Goal: Transaction & Acquisition: Purchase product/service

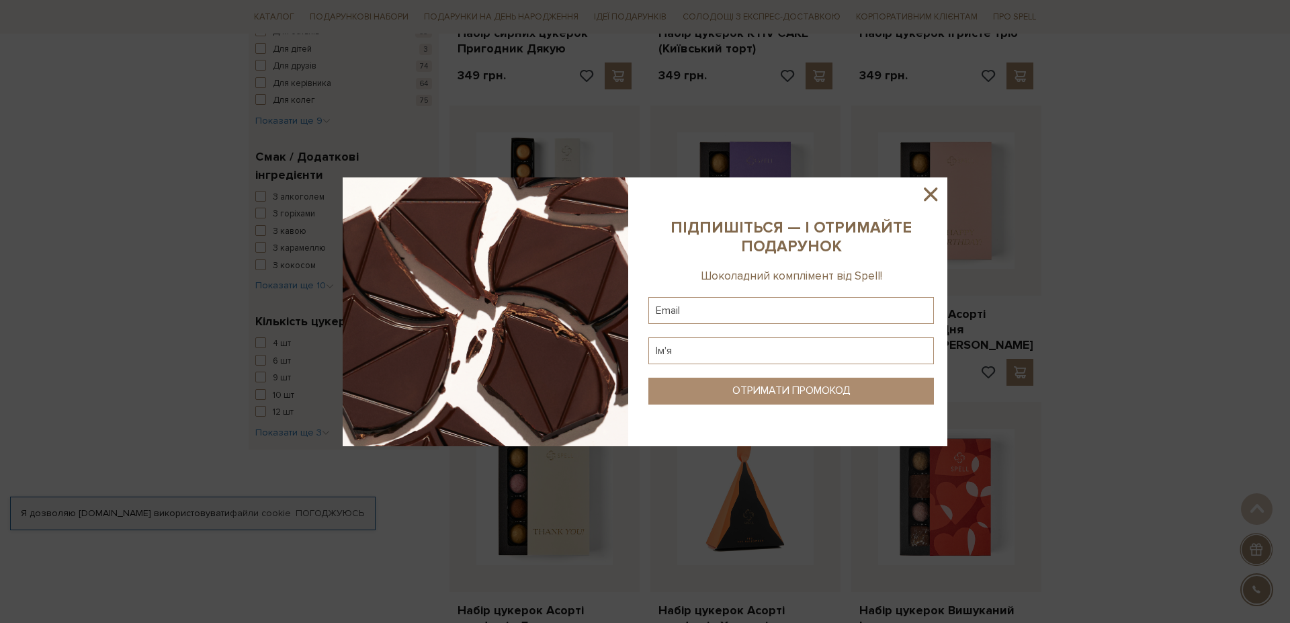
scroll to position [1391, 0]
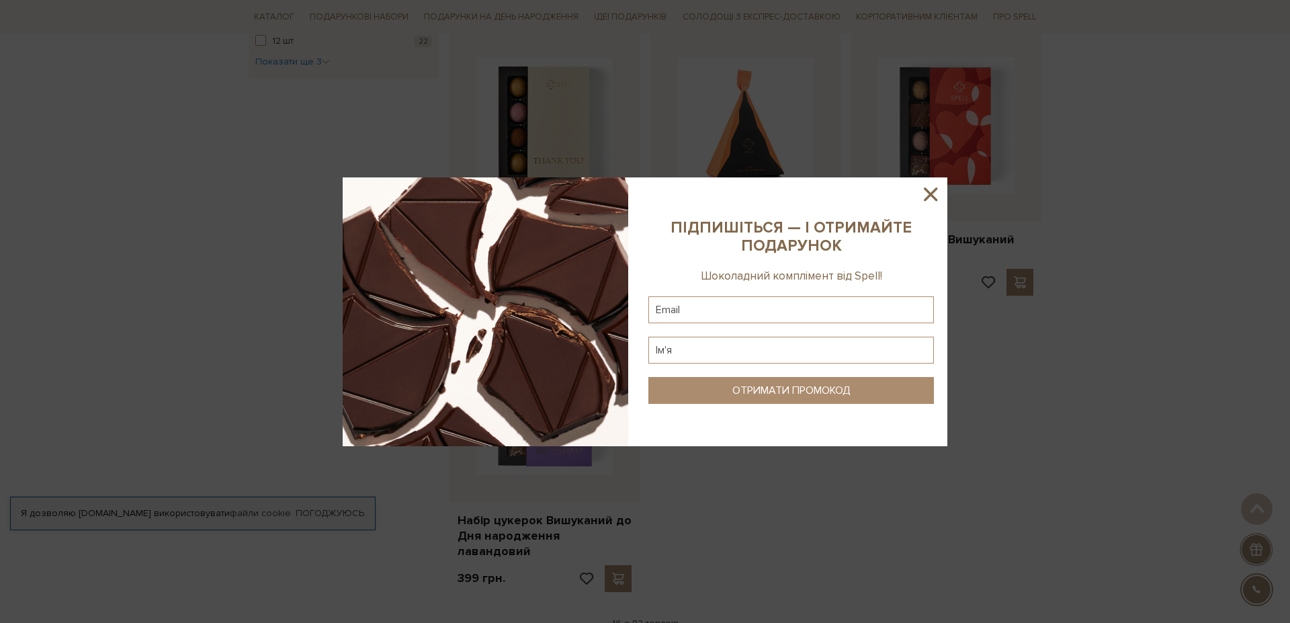
click at [934, 191] on icon at bounding box center [930, 193] width 13 height 13
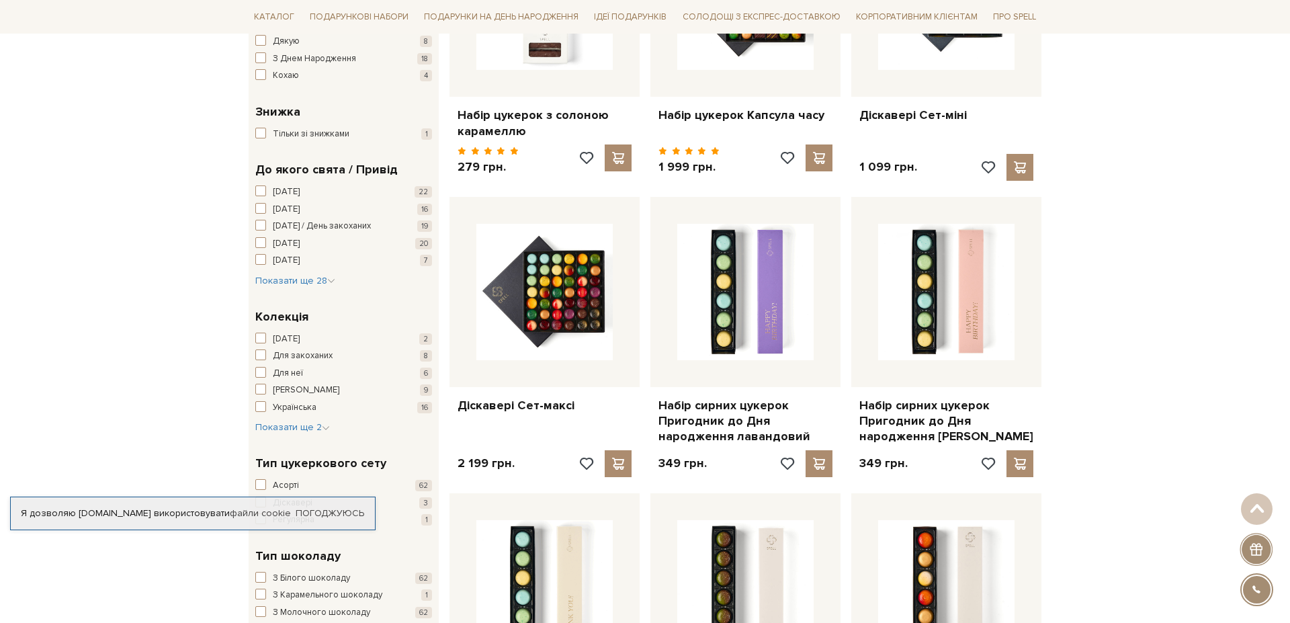
scroll to position [371, 0]
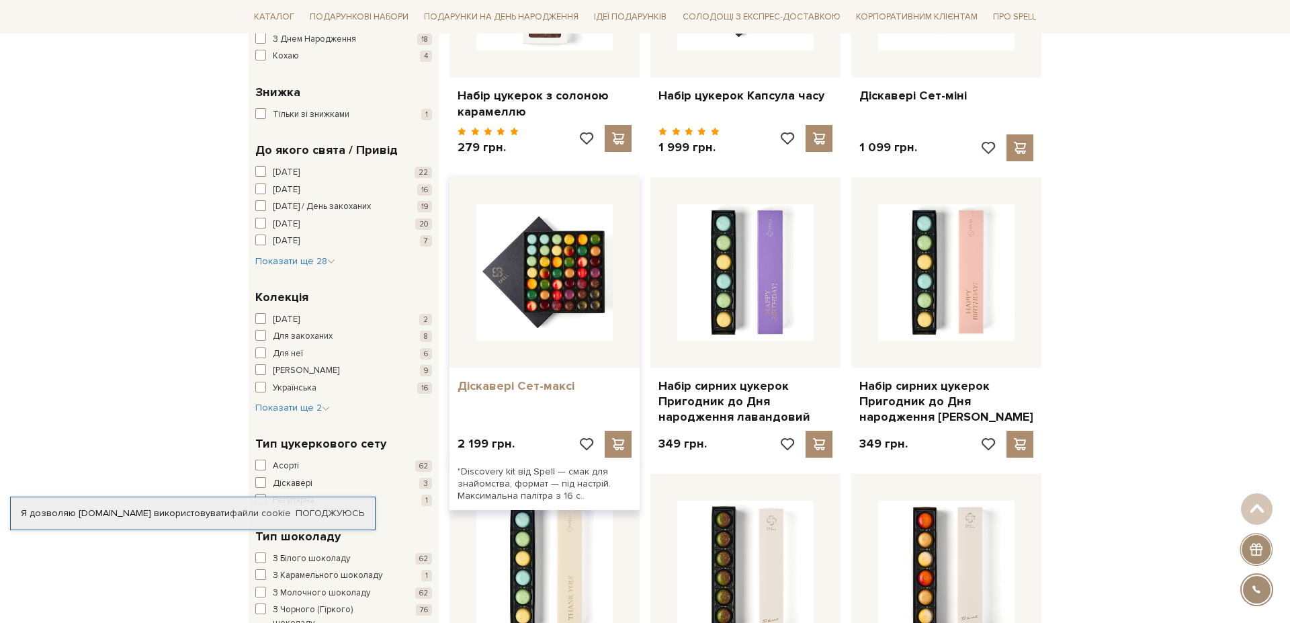
click at [480, 385] on link "Діскавері Сет-максі" at bounding box center [544, 385] width 174 height 15
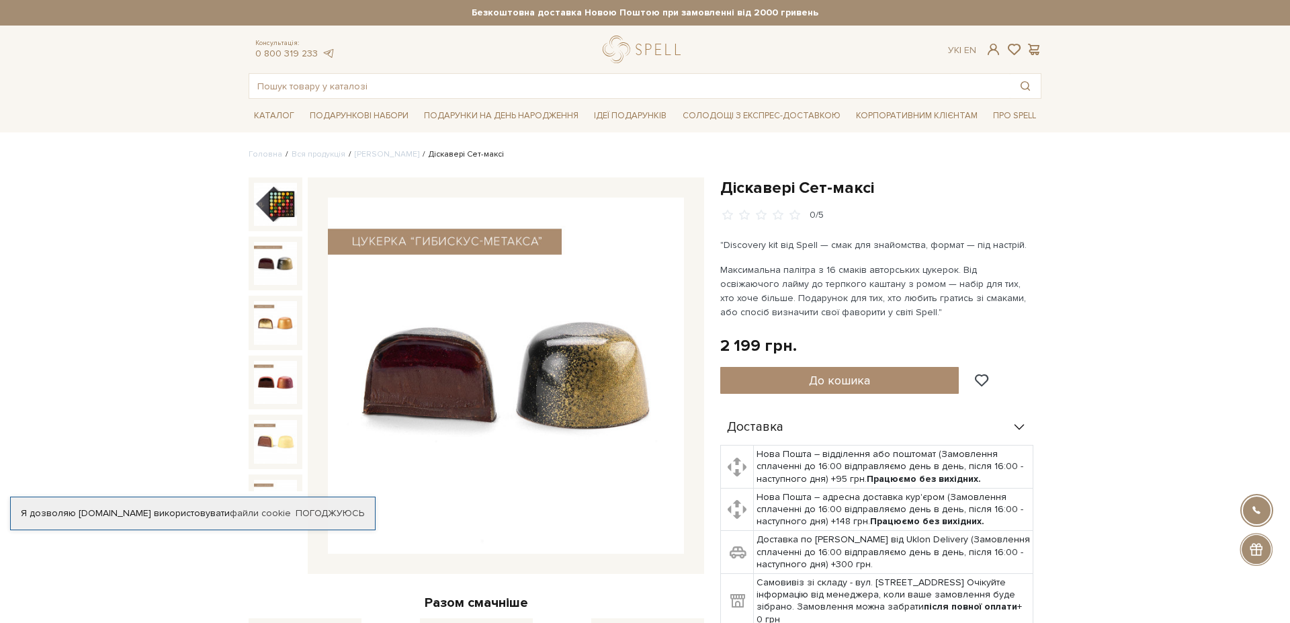
click at [517, 392] on img at bounding box center [506, 376] width 356 height 356
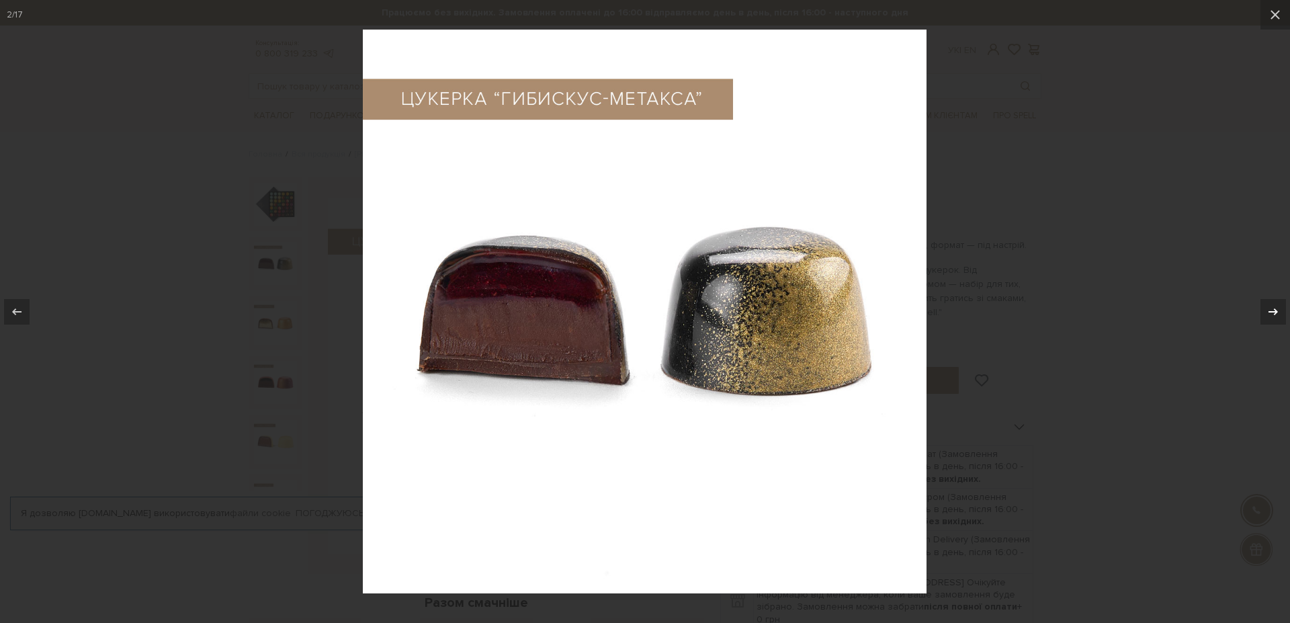
click at [1271, 312] on icon at bounding box center [1273, 312] width 16 height 16
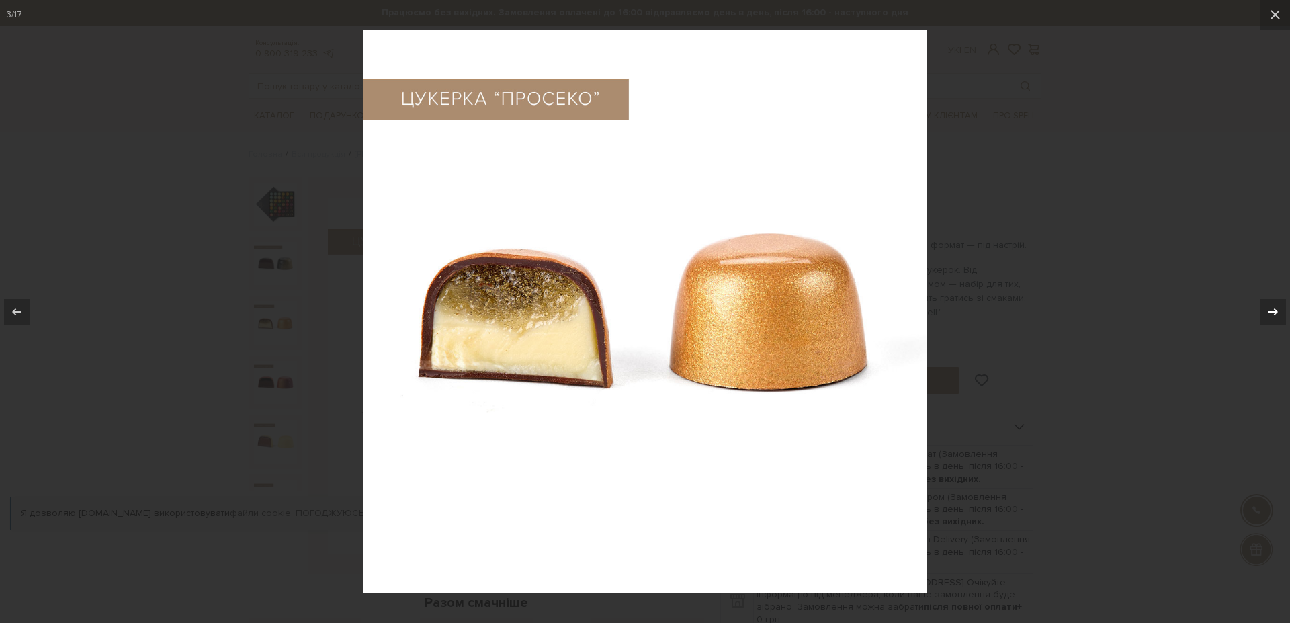
click at [1271, 312] on icon at bounding box center [1273, 312] width 16 height 16
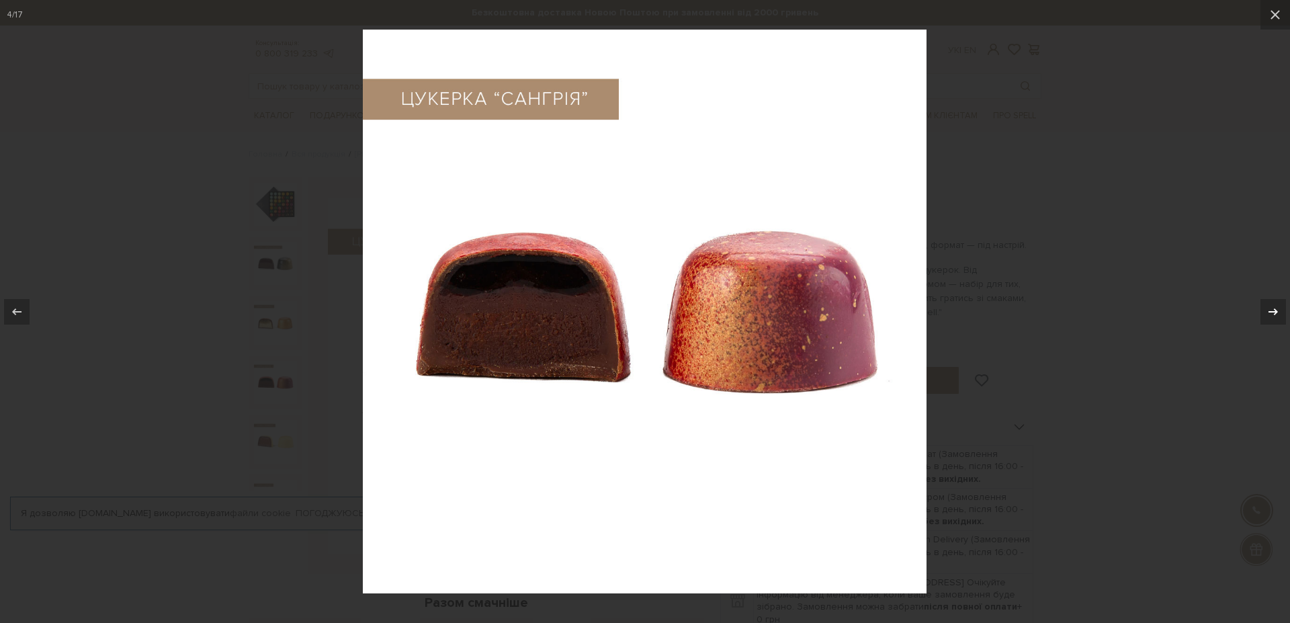
click at [1271, 312] on icon at bounding box center [1273, 312] width 16 height 16
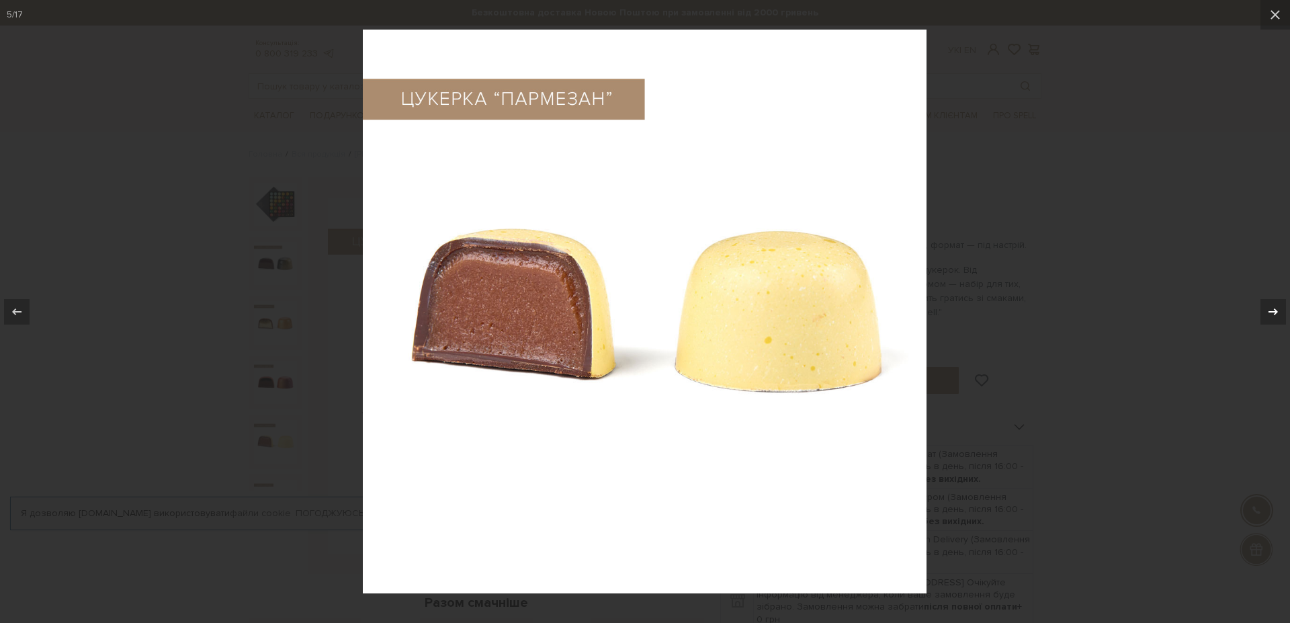
click at [1271, 312] on icon at bounding box center [1273, 312] width 16 height 16
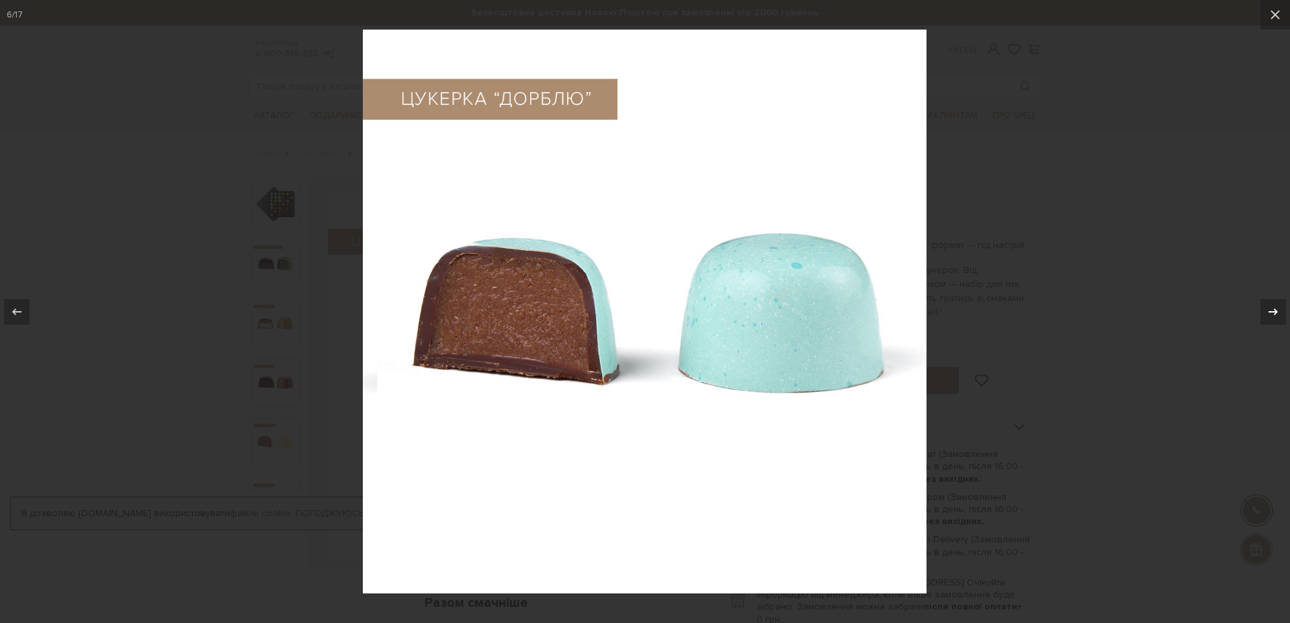
click at [1271, 312] on icon at bounding box center [1273, 312] width 16 height 16
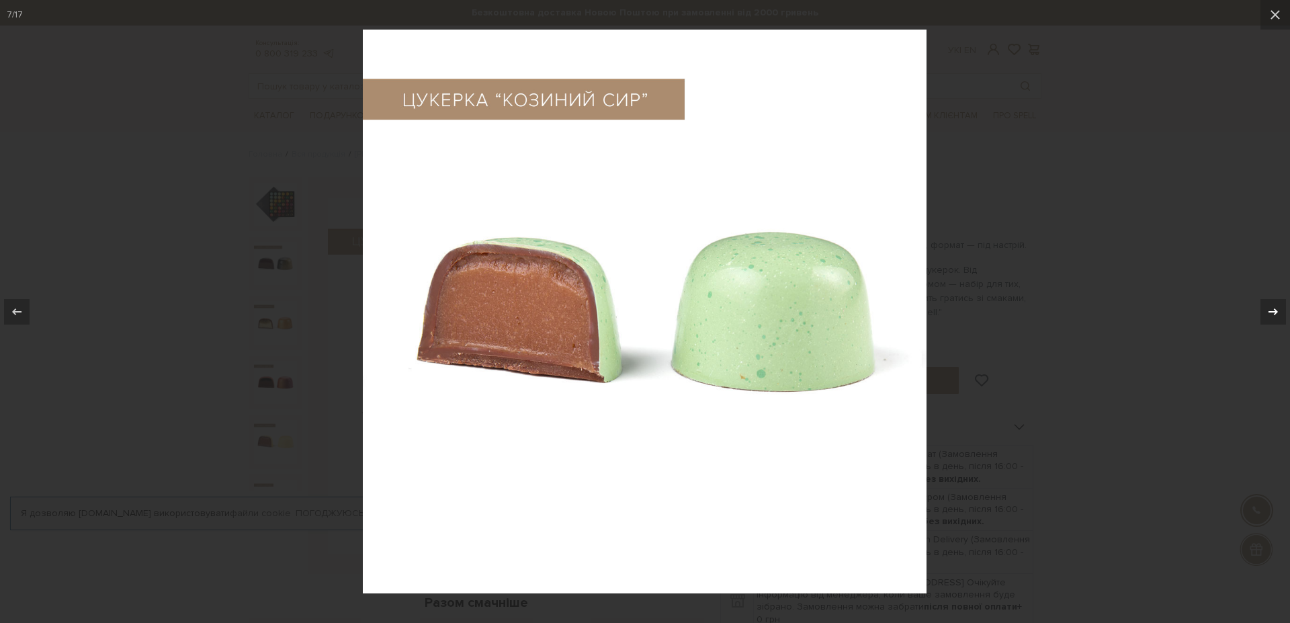
click at [1271, 312] on icon at bounding box center [1273, 312] width 16 height 16
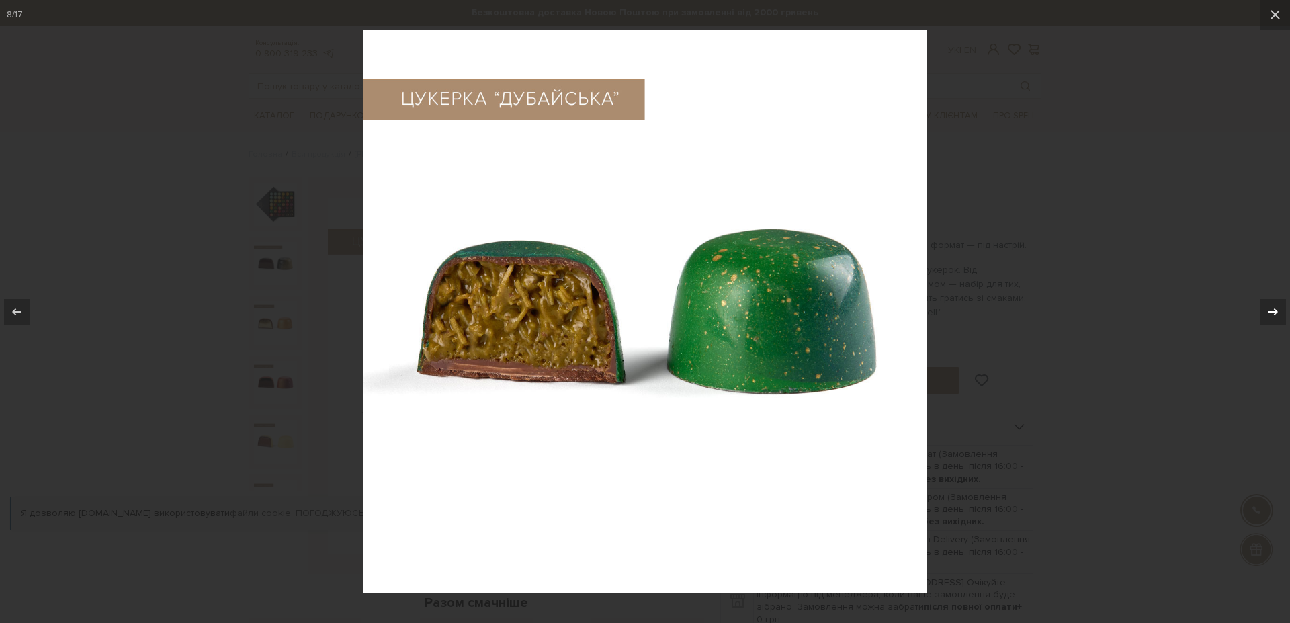
click at [1271, 312] on icon at bounding box center [1273, 312] width 16 height 16
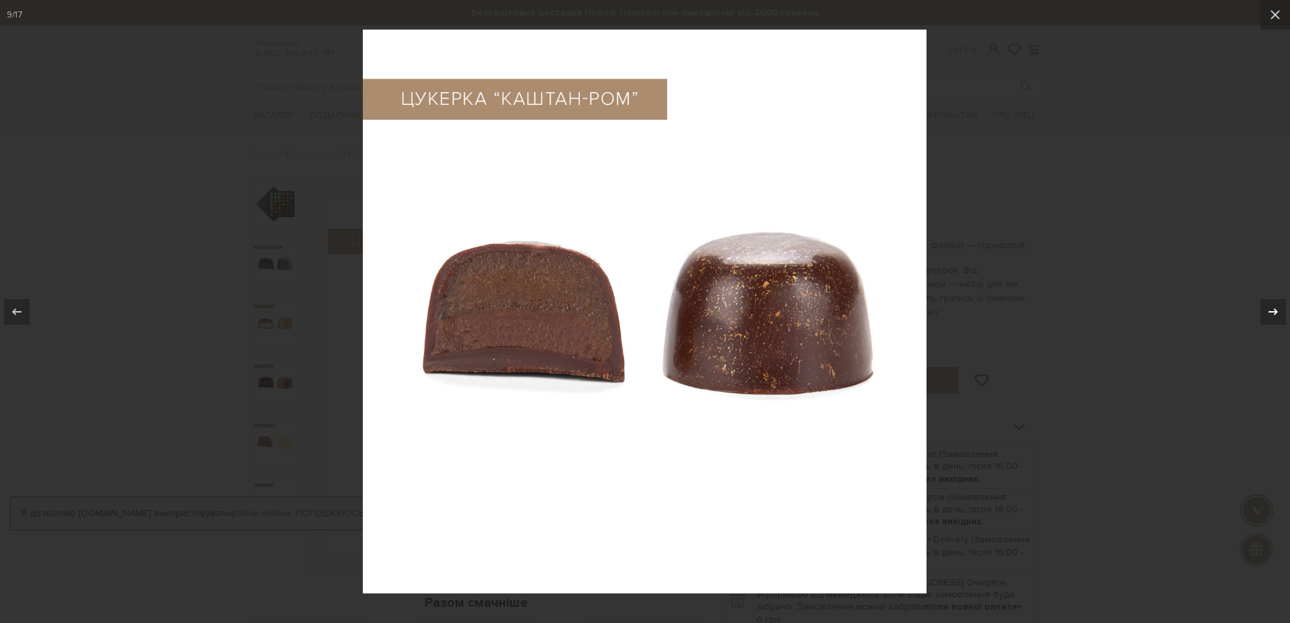
click at [1271, 312] on icon at bounding box center [1273, 312] width 16 height 16
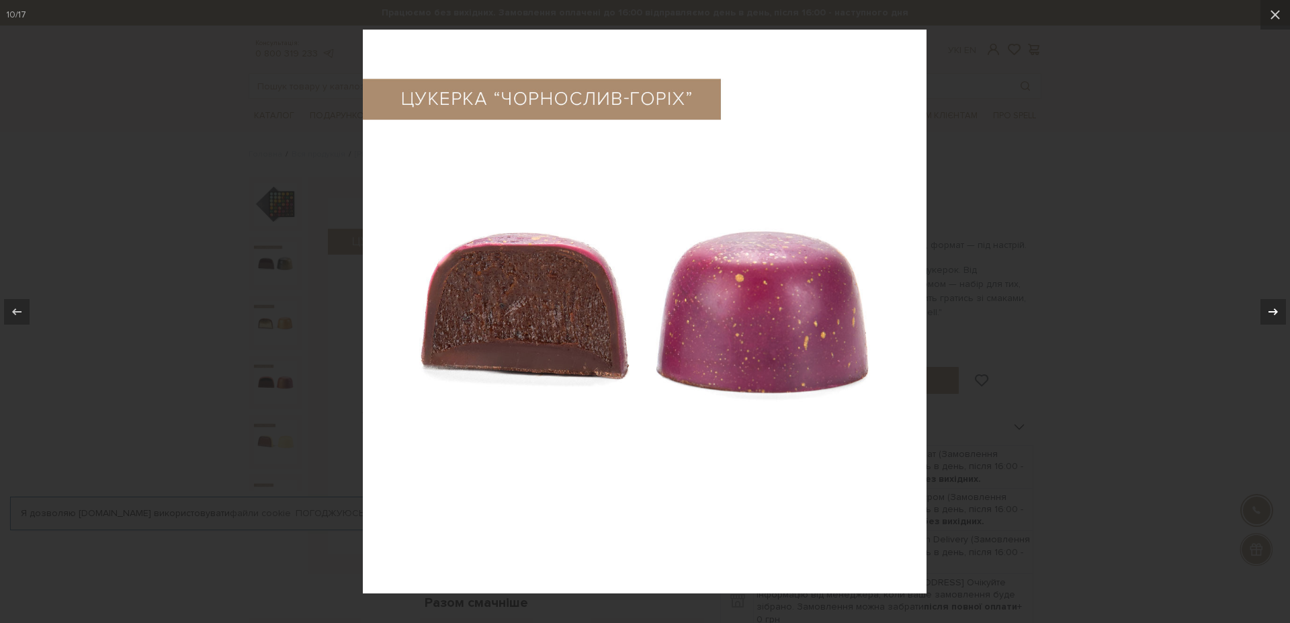
click at [1271, 312] on icon at bounding box center [1273, 312] width 16 height 16
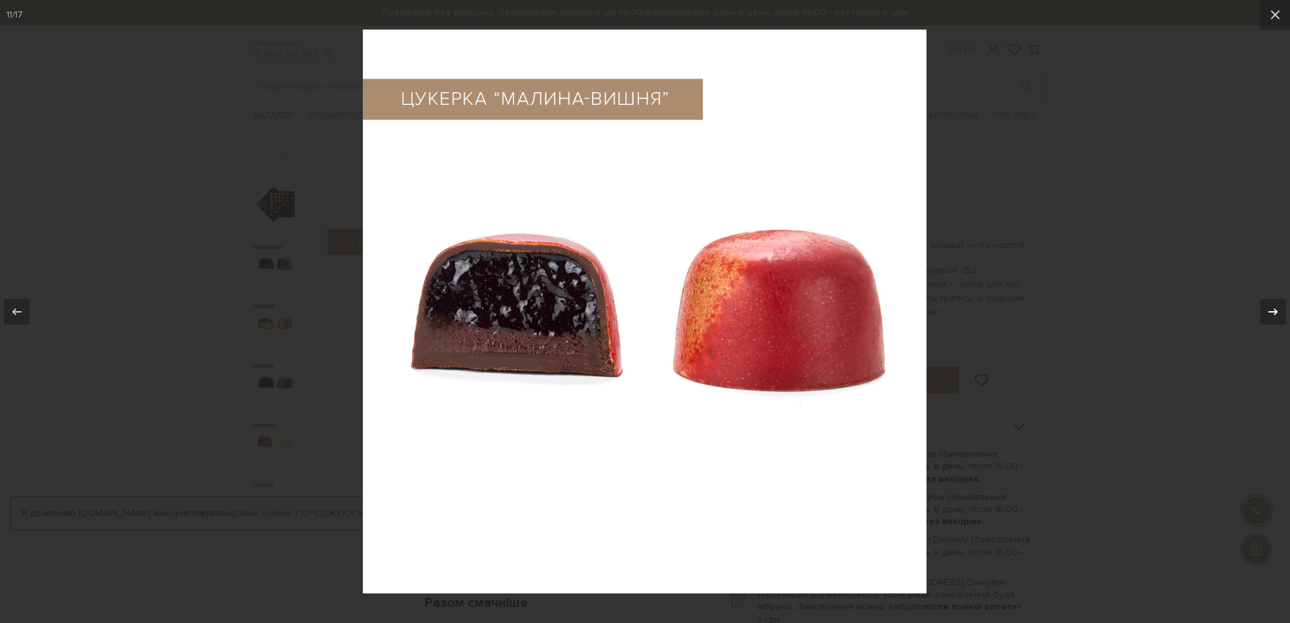
click at [1271, 312] on icon at bounding box center [1273, 312] width 16 height 16
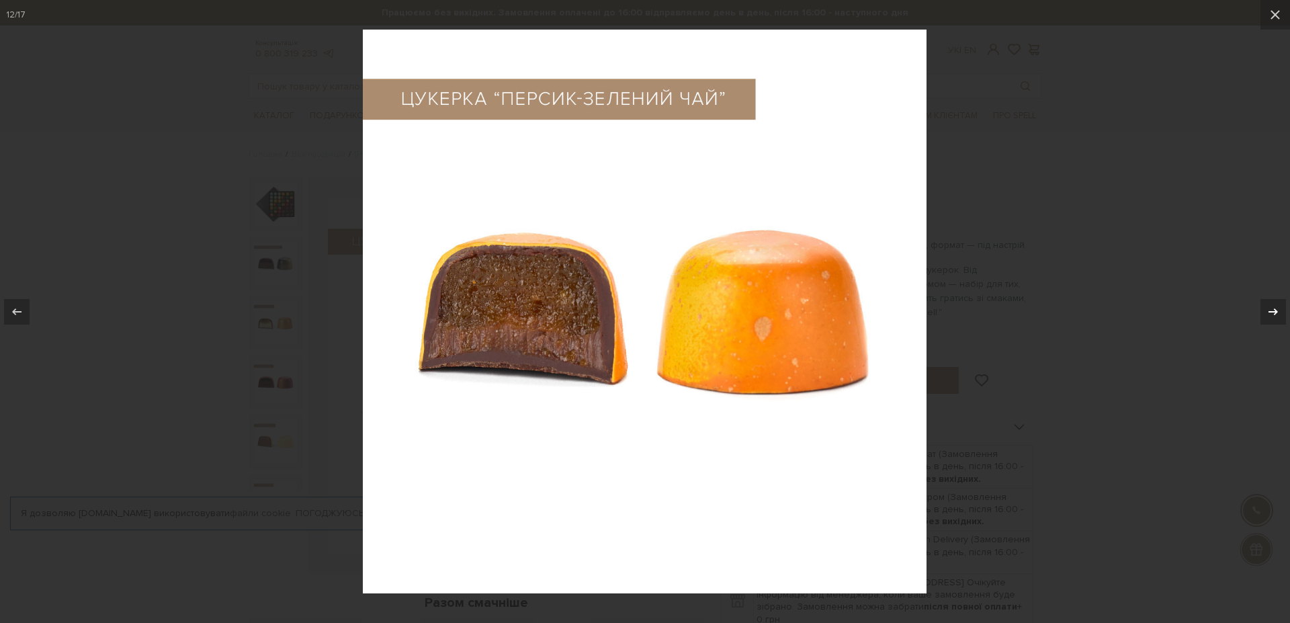
click at [1271, 312] on icon at bounding box center [1273, 312] width 16 height 16
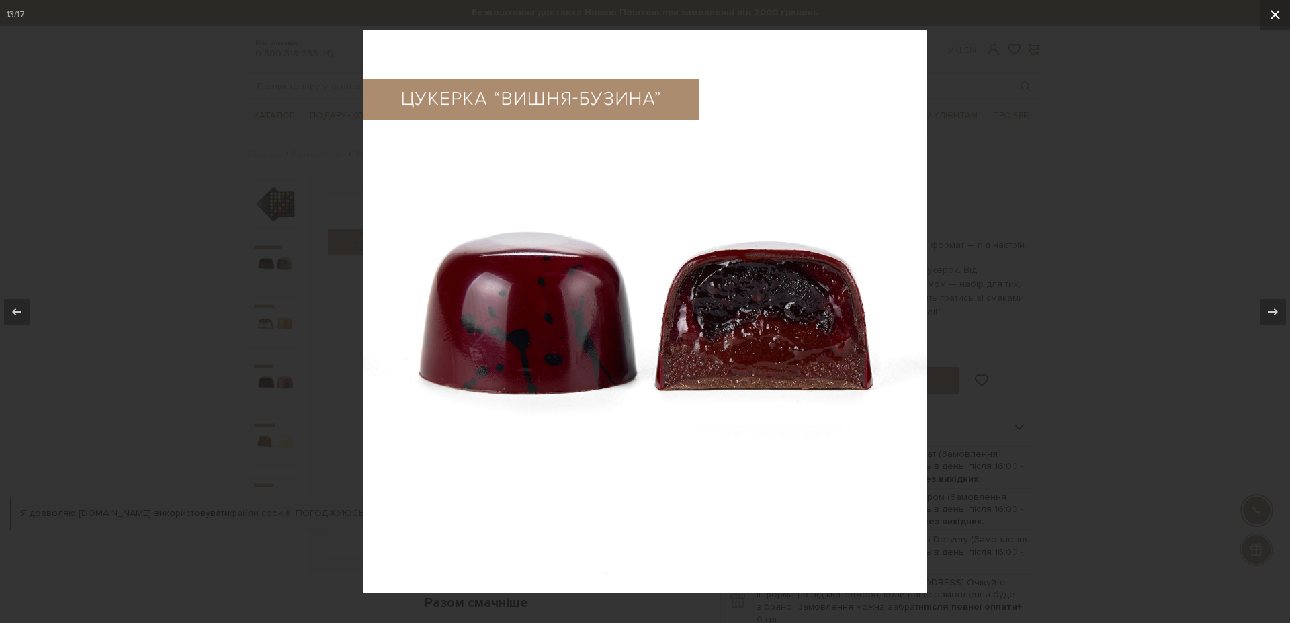
click at [1277, 14] on icon at bounding box center [1275, 15] width 16 height 16
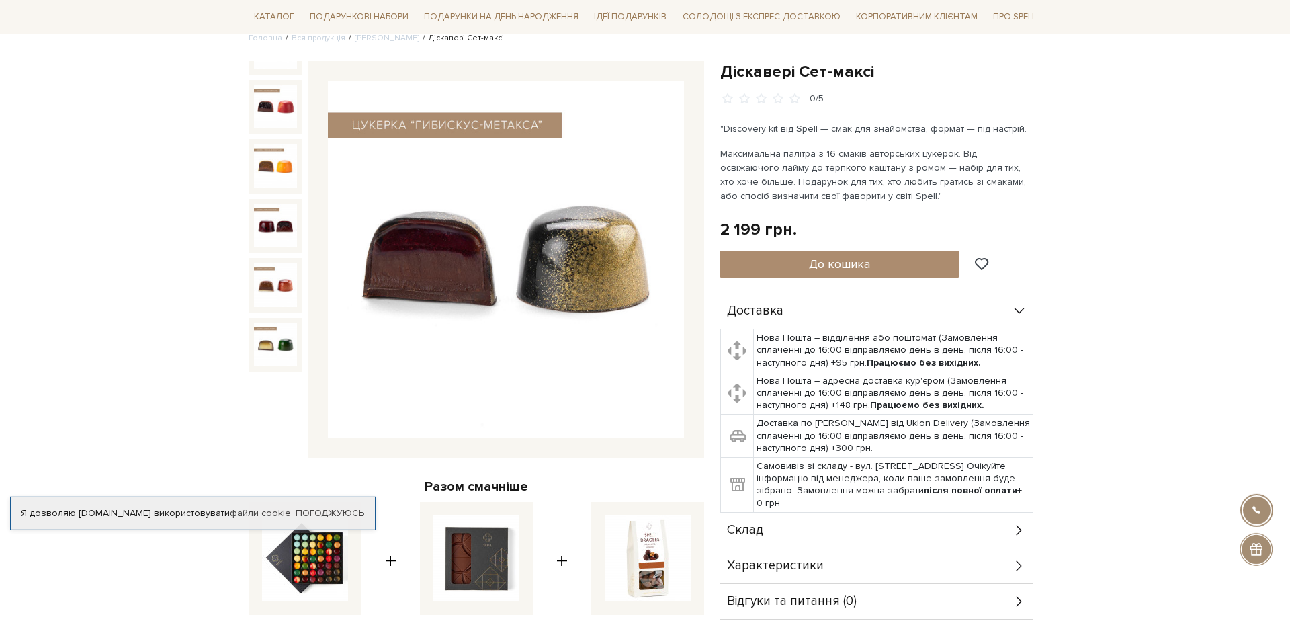
scroll to position [93, 0]
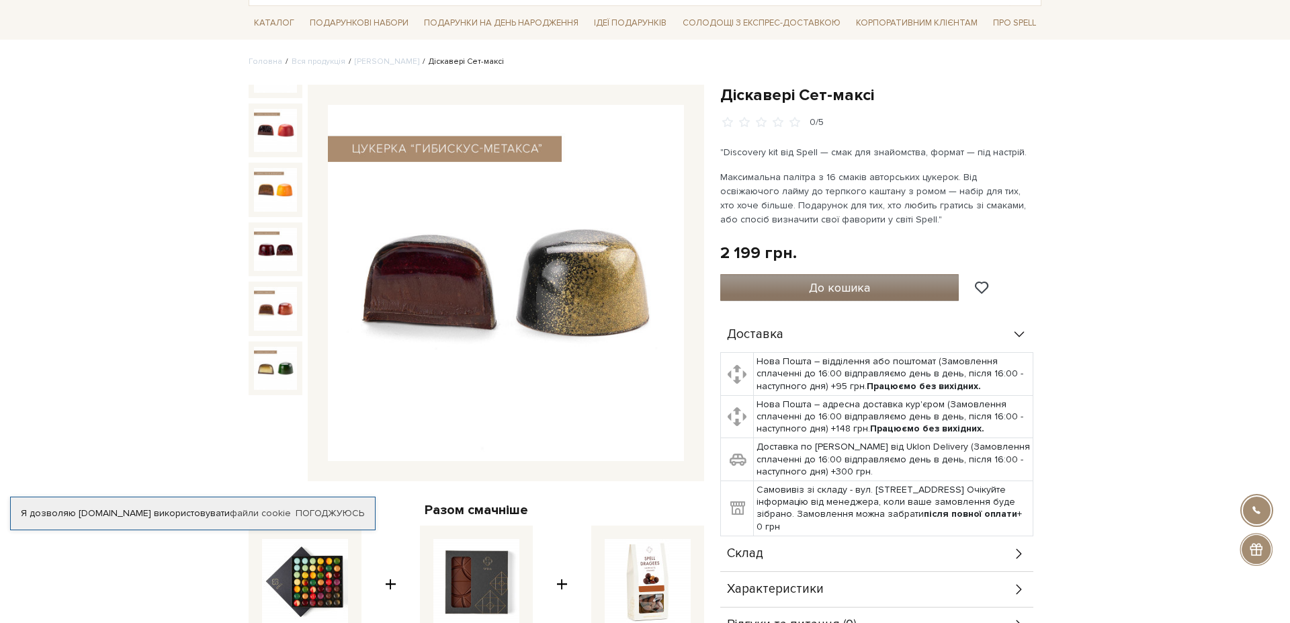
click at [859, 288] on span "До кошика" at bounding box center [839, 287] width 61 height 15
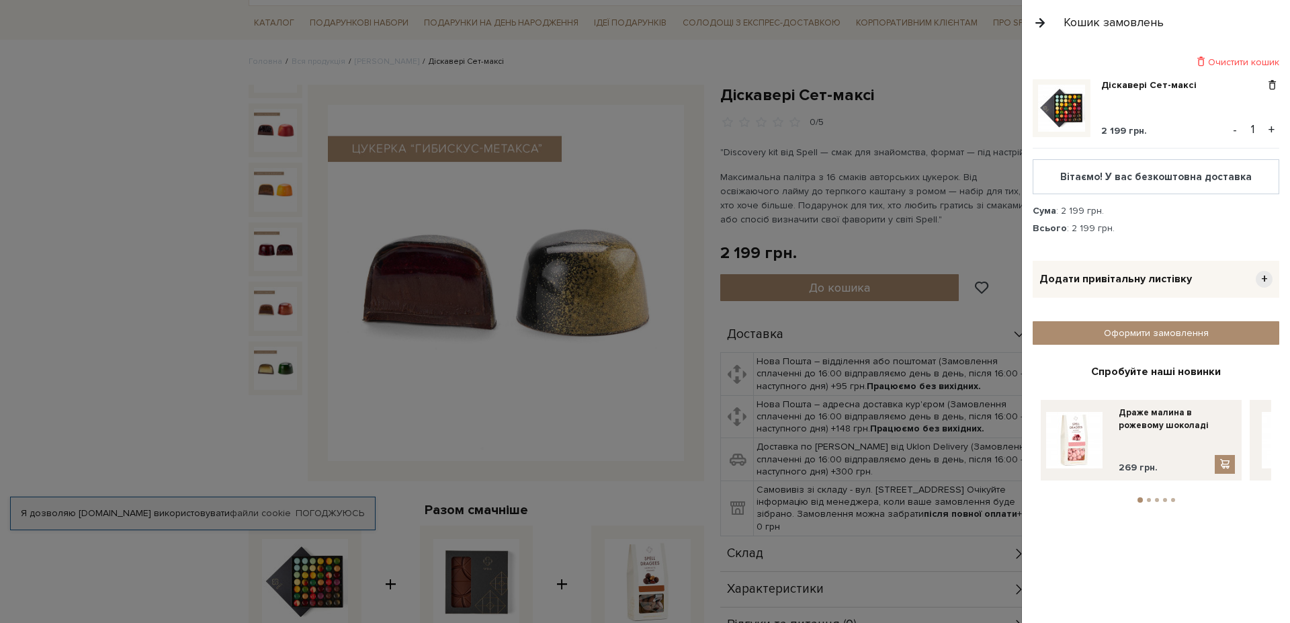
click at [1270, 127] on button "+" at bounding box center [1271, 130] width 15 height 20
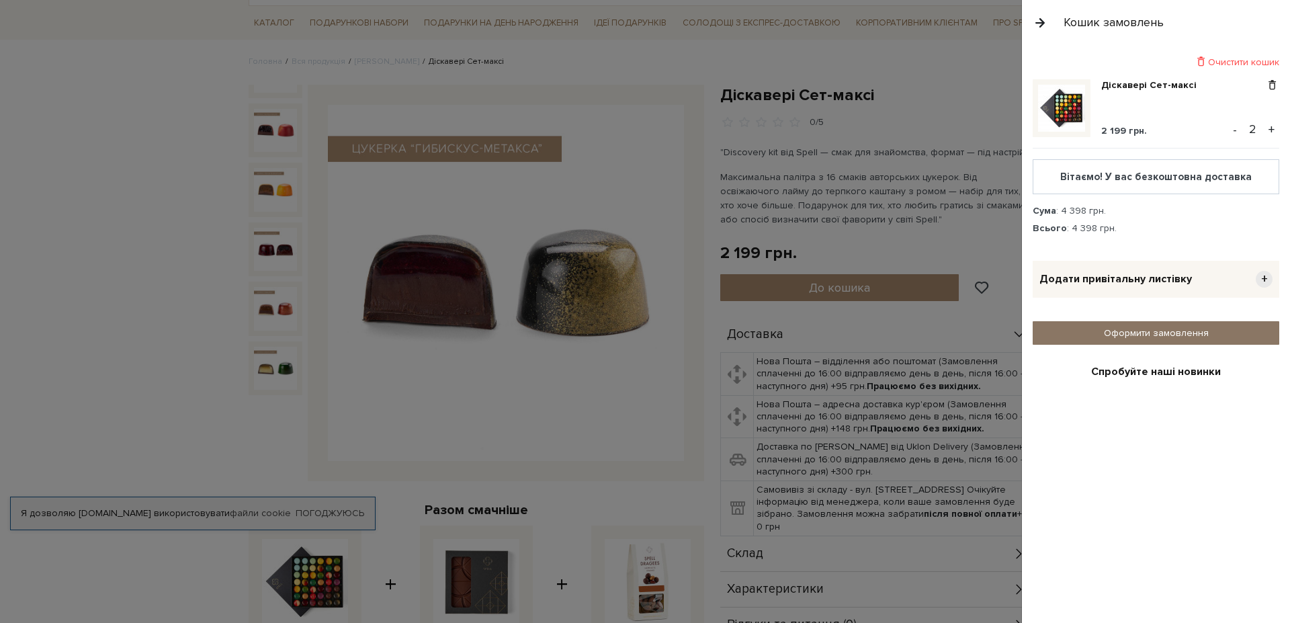
click at [1137, 332] on link "Оформити замовлення" at bounding box center [1156, 333] width 247 height 24
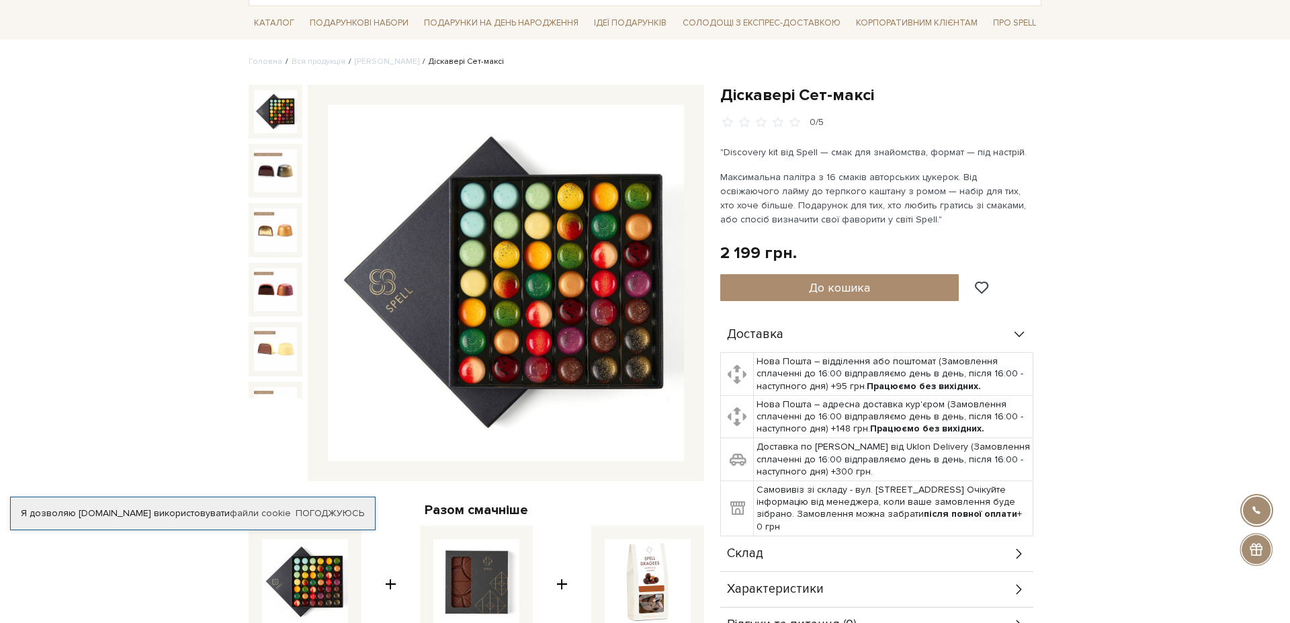
scroll to position [575, 0]
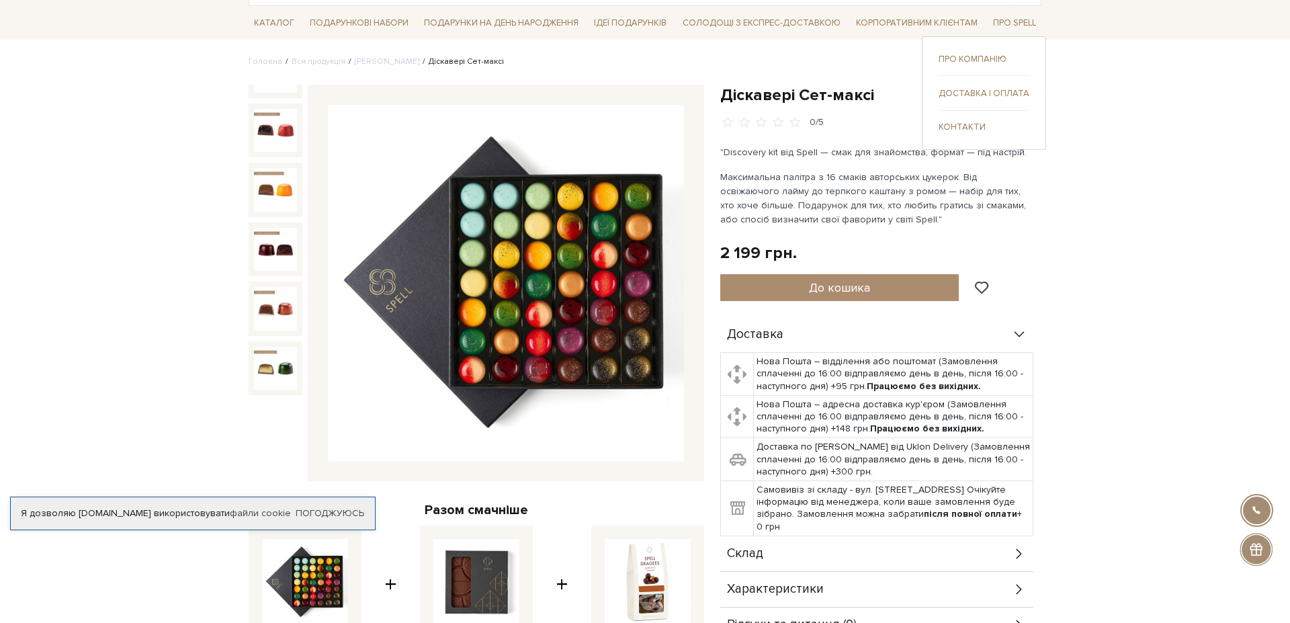
click at [983, 60] on link "Про компанію" at bounding box center [983, 59] width 91 height 12
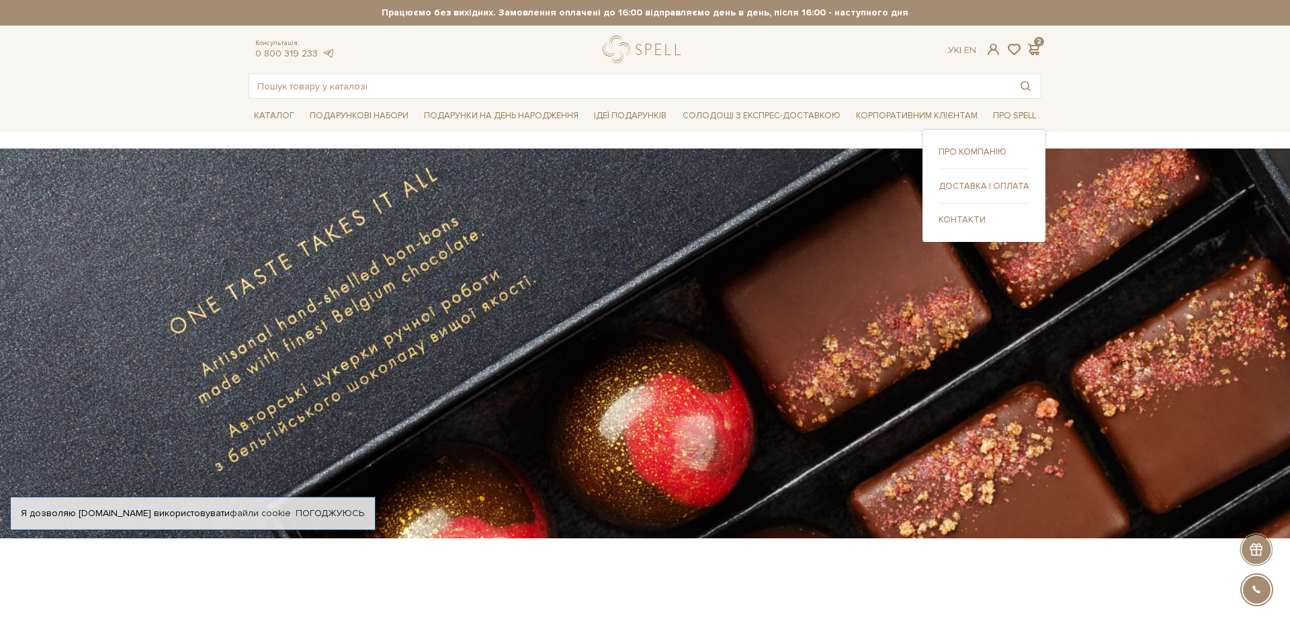
click at [965, 218] on link "Контакти" at bounding box center [983, 220] width 91 height 12
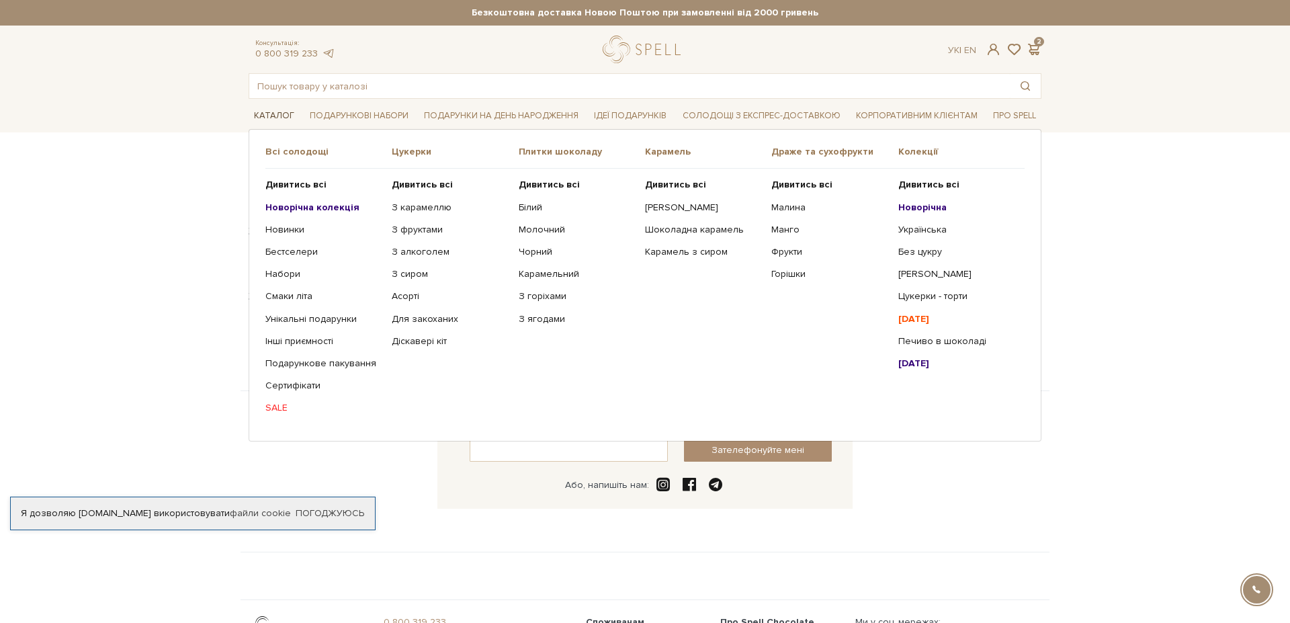
click at [274, 114] on link "Каталог" at bounding box center [274, 115] width 51 height 21
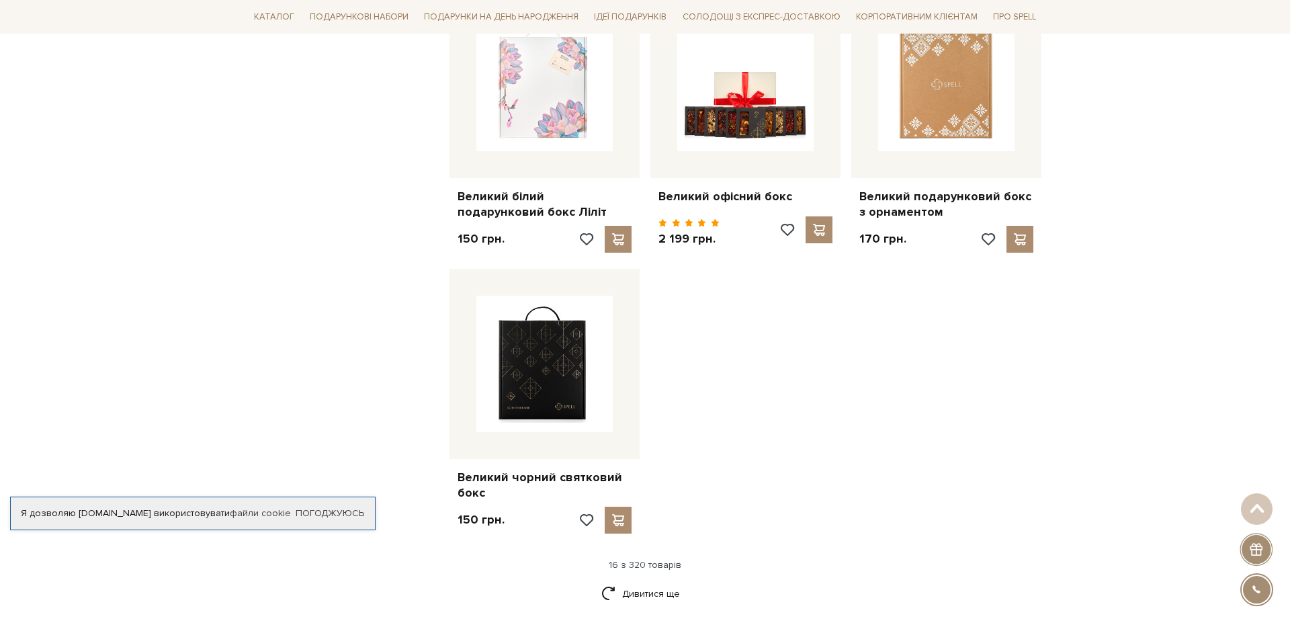
scroll to position [1483, 0]
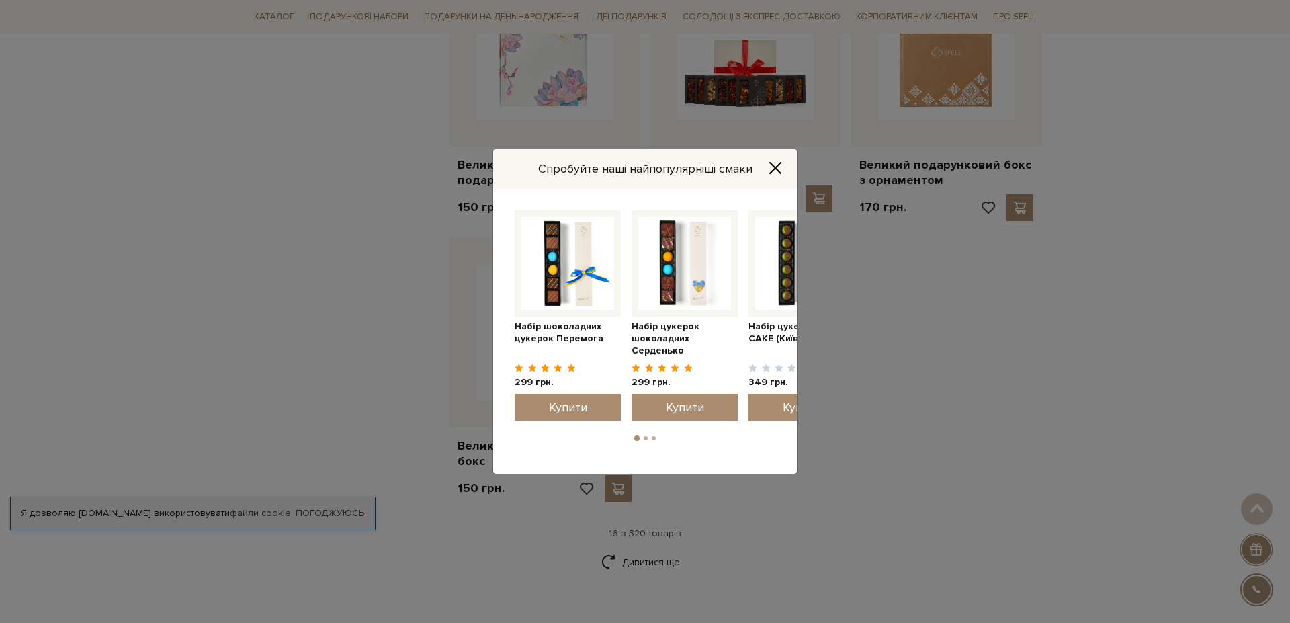
click at [744, 78] on div "Спробуйте наші найпопулярніші смаки Набір цукерок шоколадних [GEOGRAPHIC_DATA] …" at bounding box center [645, 311] width 1290 height 623
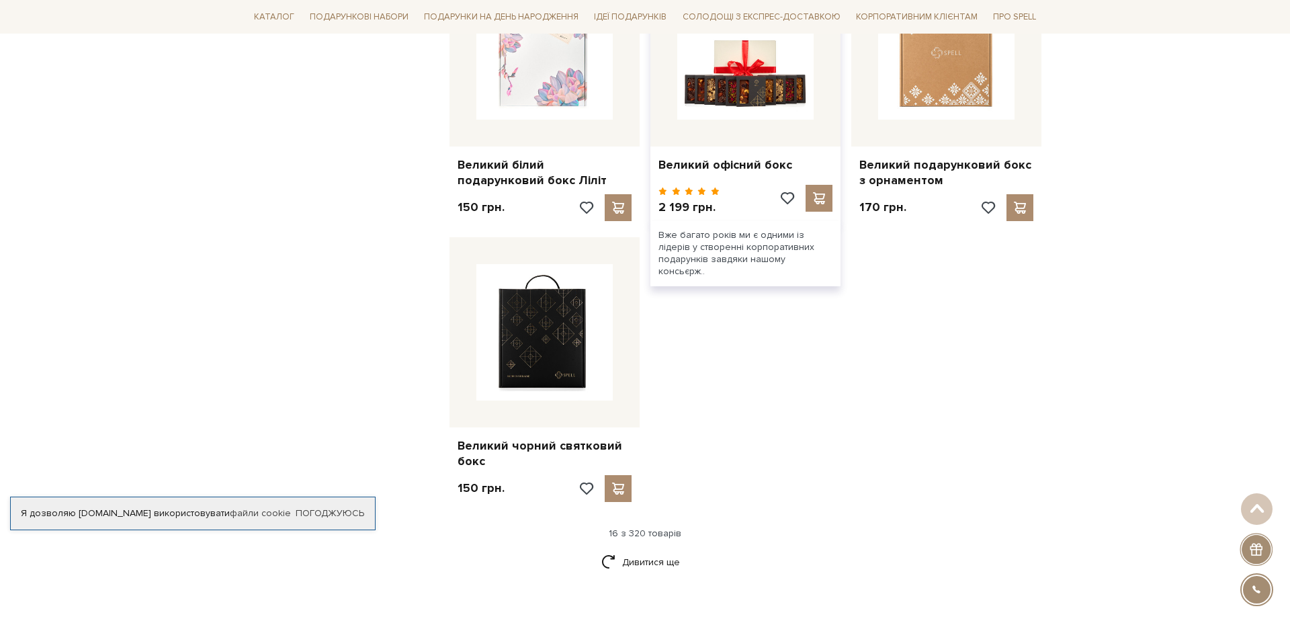
scroll to position [1298, 0]
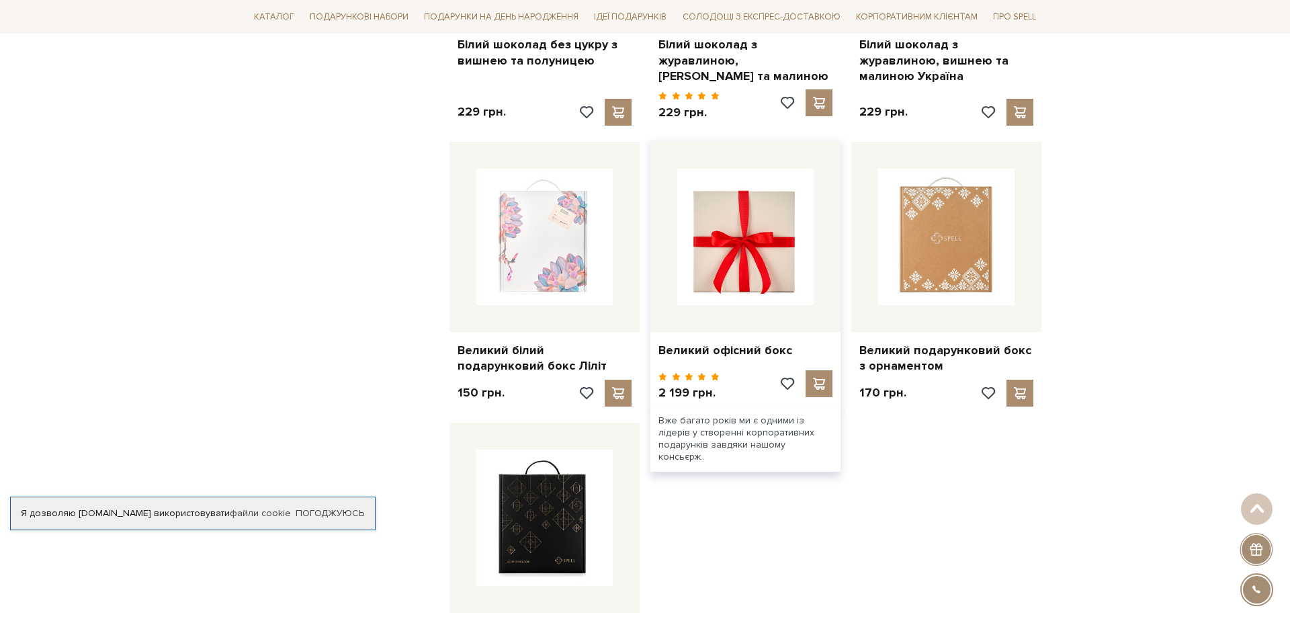
click at [754, 234] on img at bounding box center [745, 237] width 136 height 136
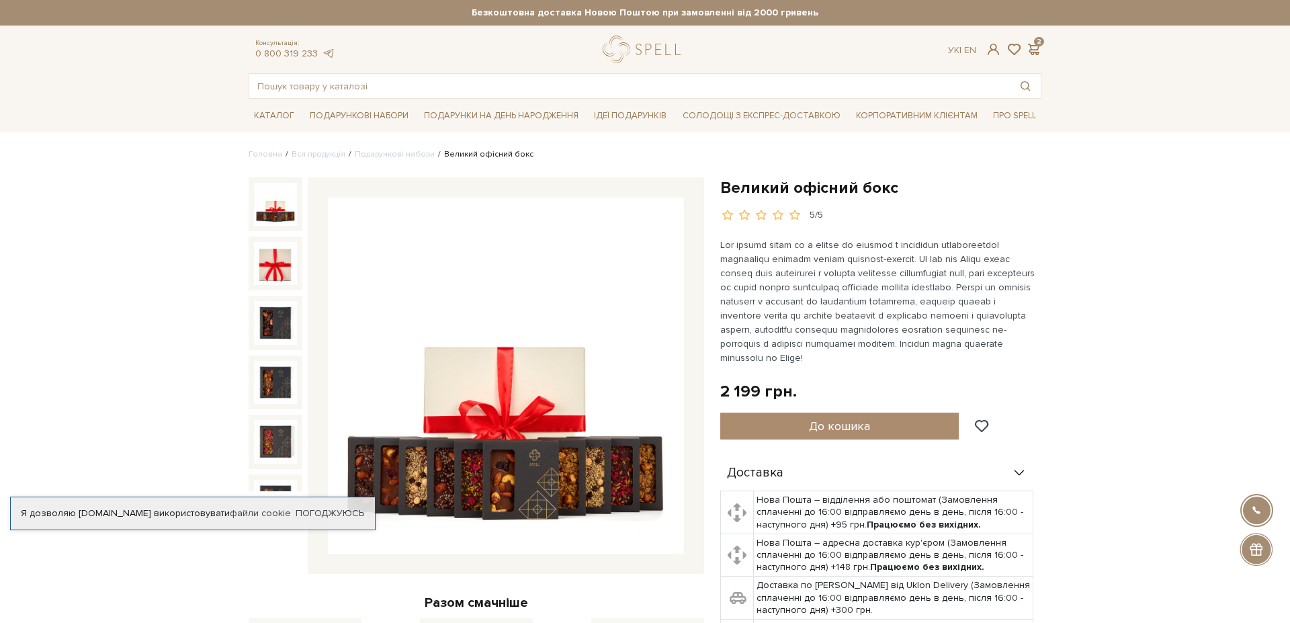
click at [269, 210] on img at bounding box center [275, 204] width 43 height 43
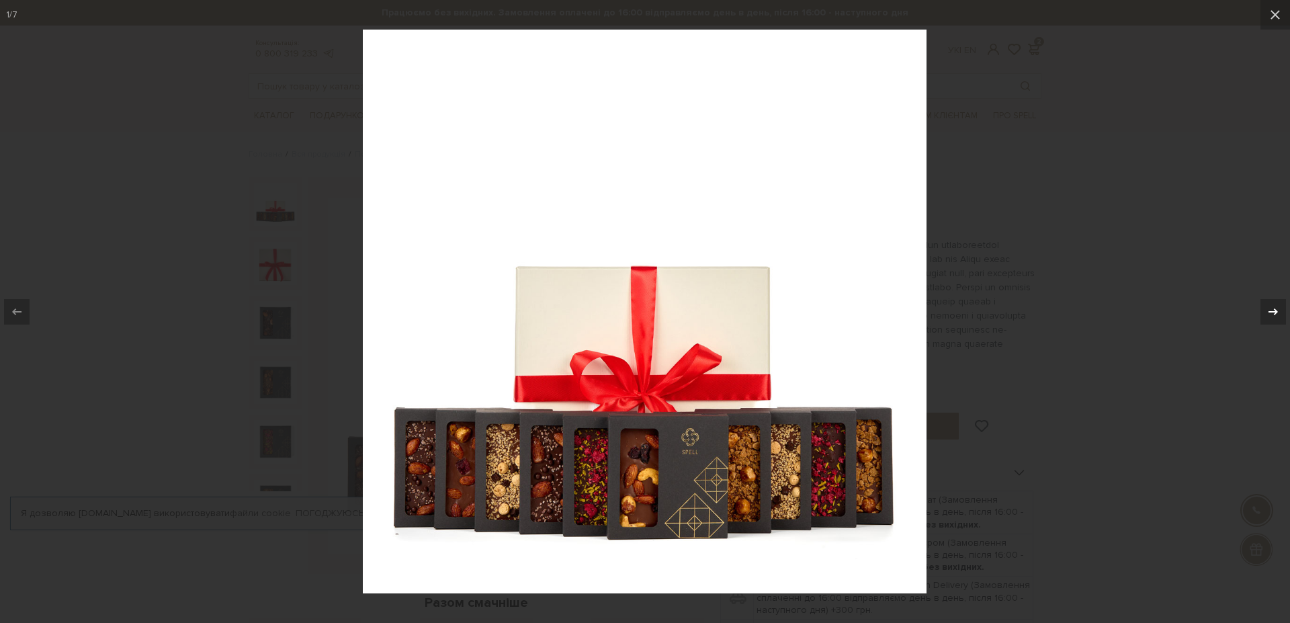
click at [1278, 314] on icon at bounding box center [1273, 312] width 16 height 16
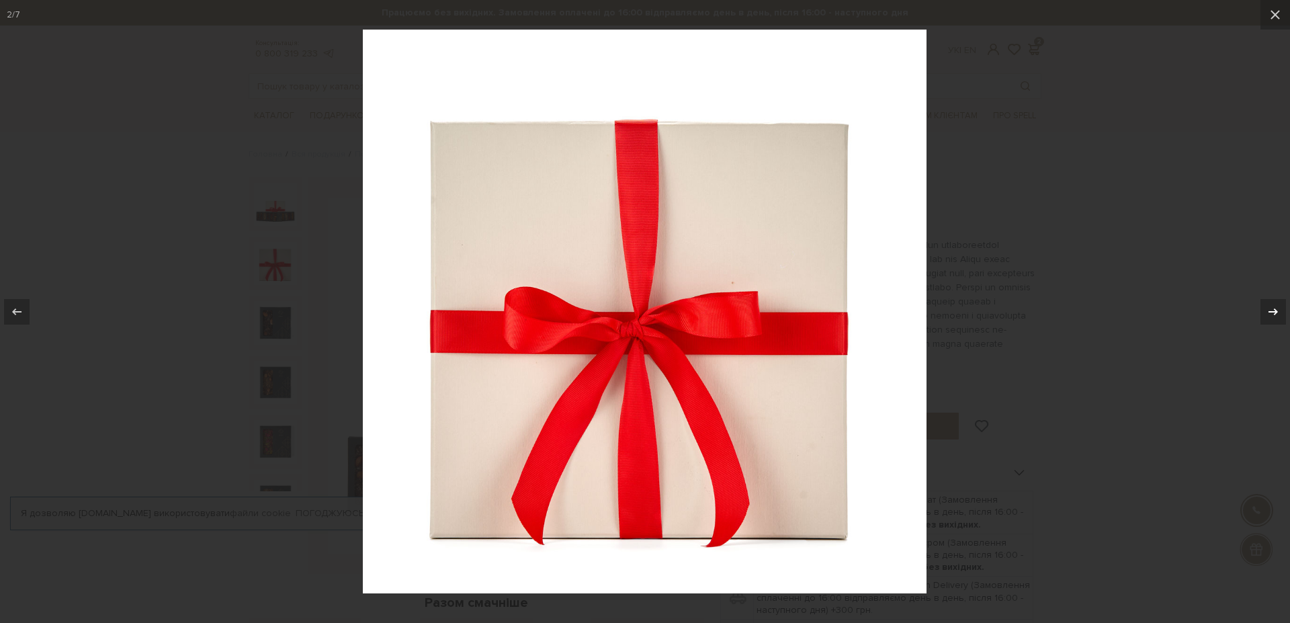
click at [1278, 314] on icon at bounding box center [1273, 312] width 16 height 16
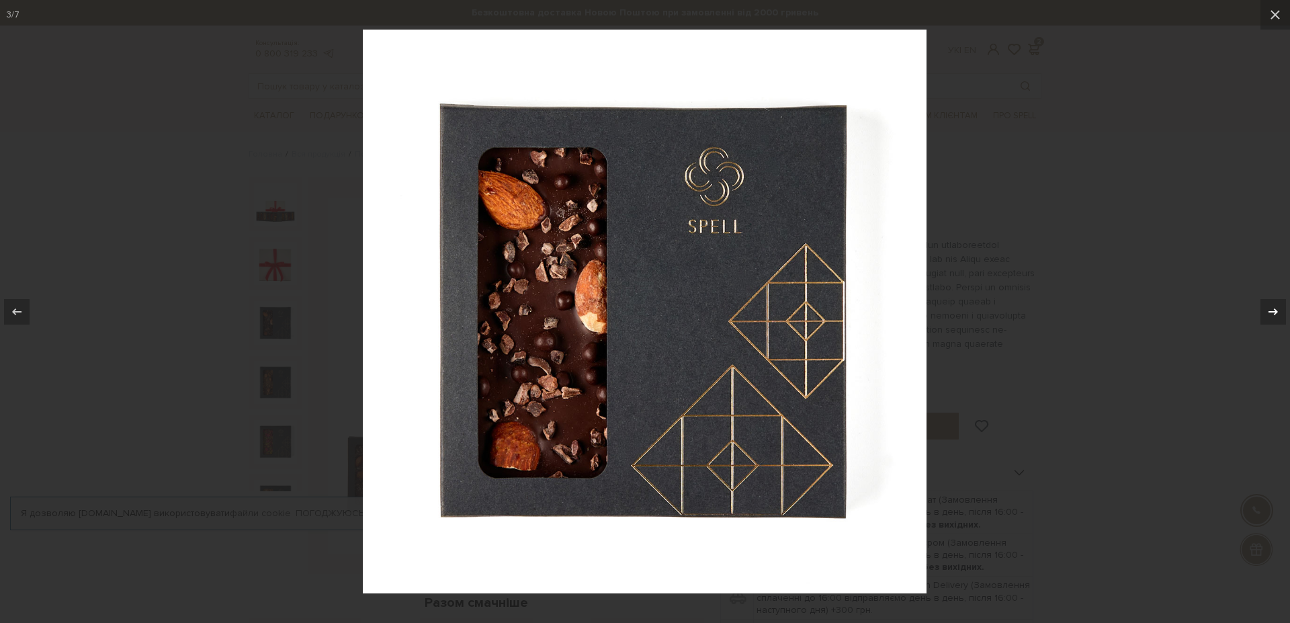
click at [1278, 314] on icon at bounding box center [1273, 312] width 16 height 16
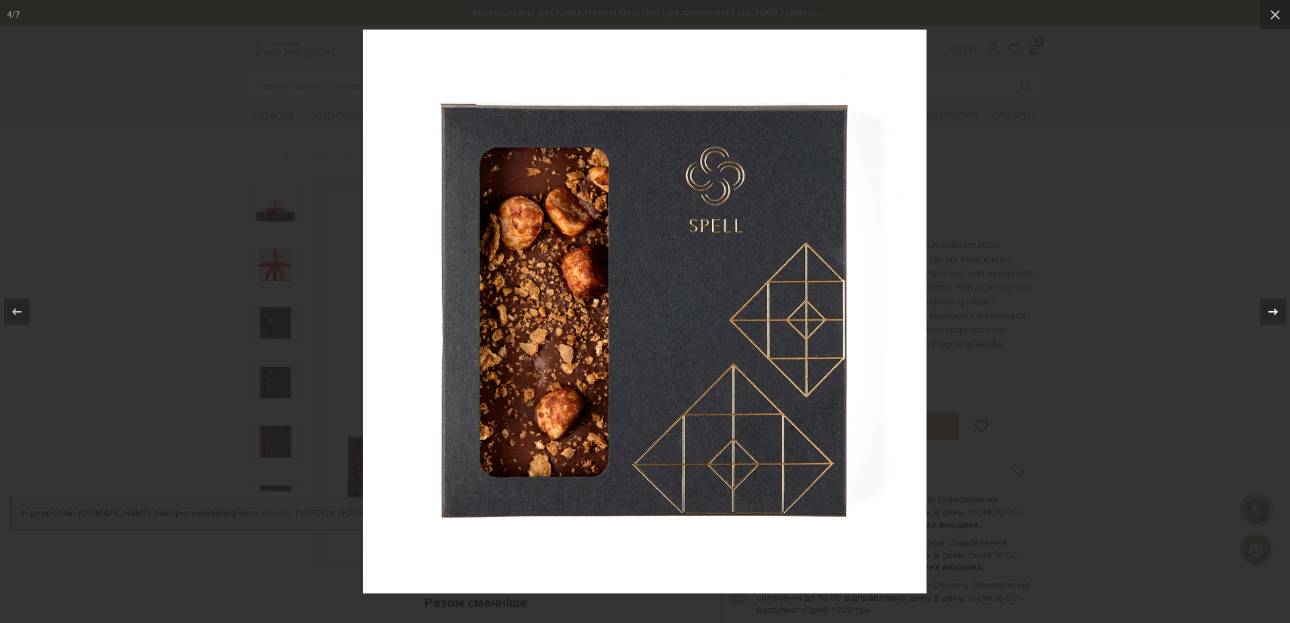
click at [1278, 314] on icon at bounding box center [1273, 312] width 16 height 16
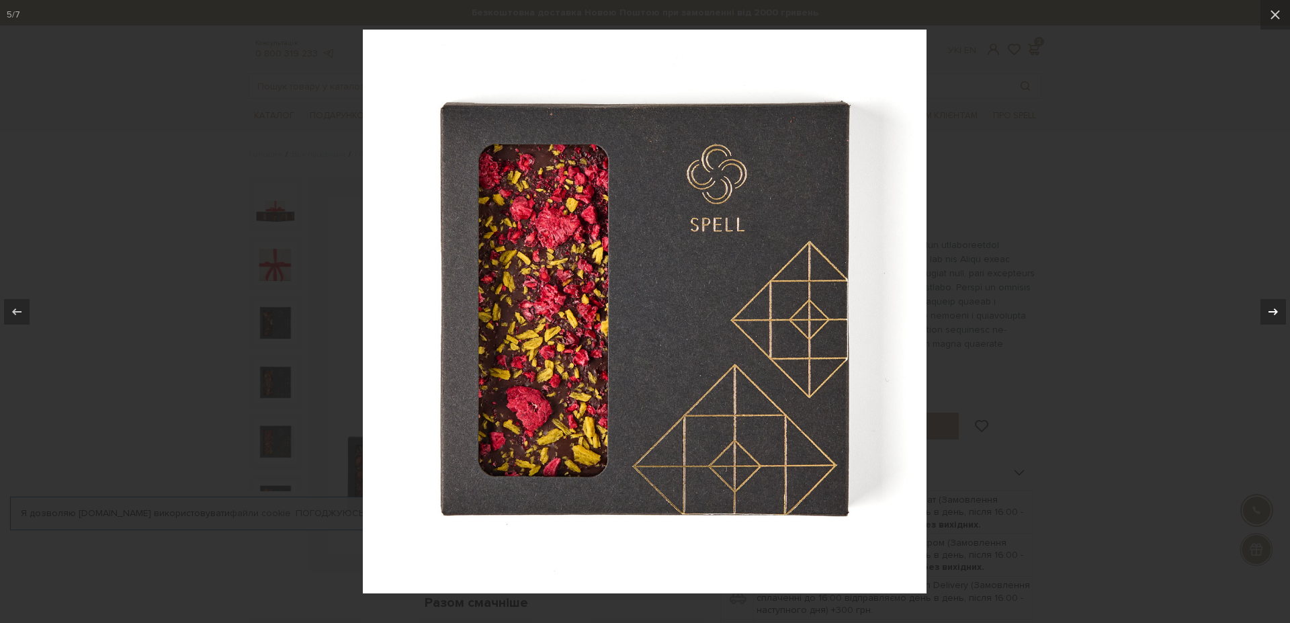
click at [1278, 314] on icon at bounding box center [1273, 312] width 16 height 16
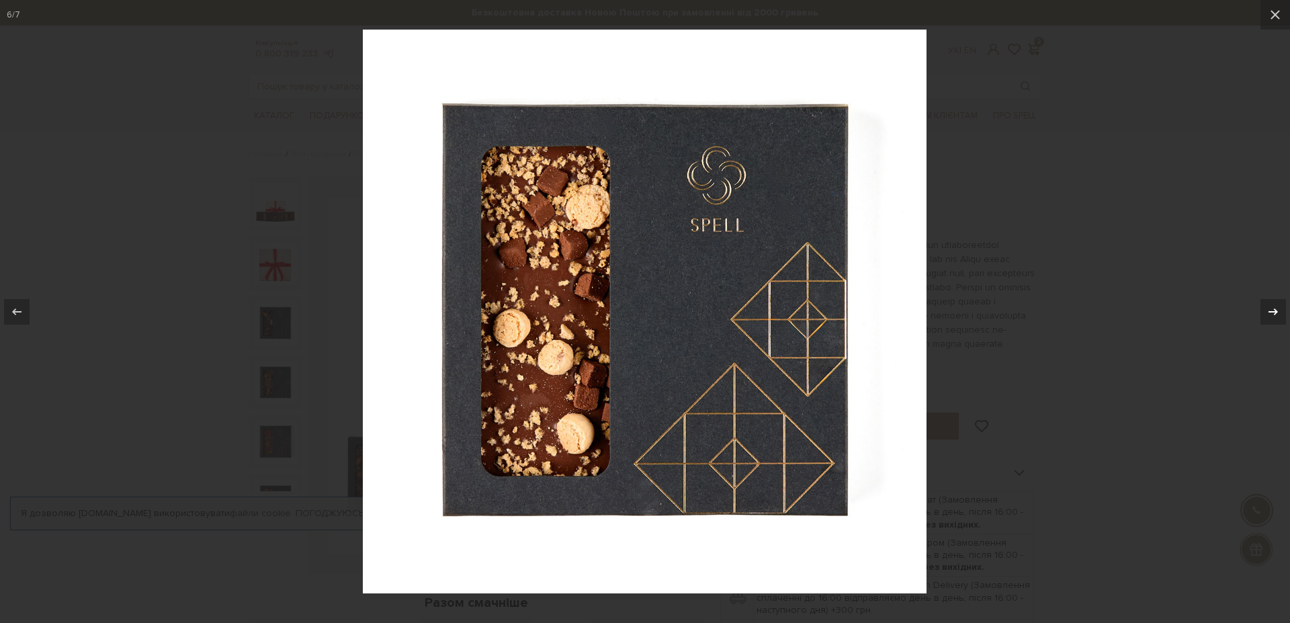
click at [1278, 314] on icon at bounding box center [1273, 312] width 16 height 16
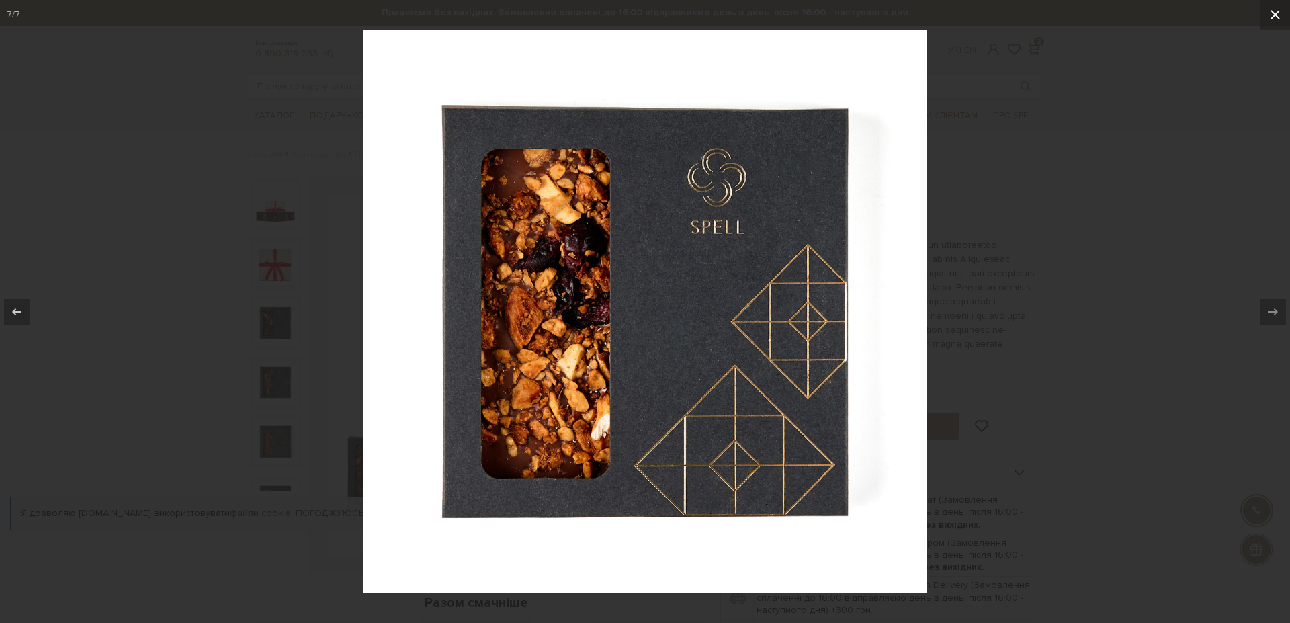
click at [1275, 13] on icon at bounding box center [1275, 15] width 16 height 16
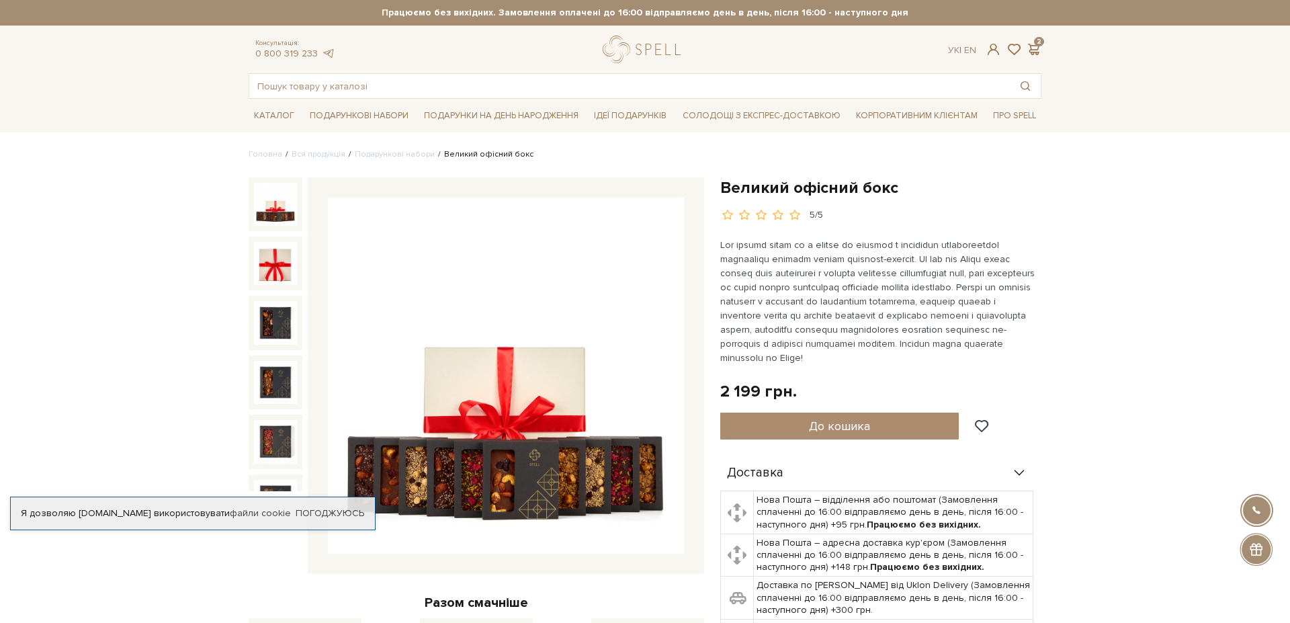
scroll to position [102, 0]
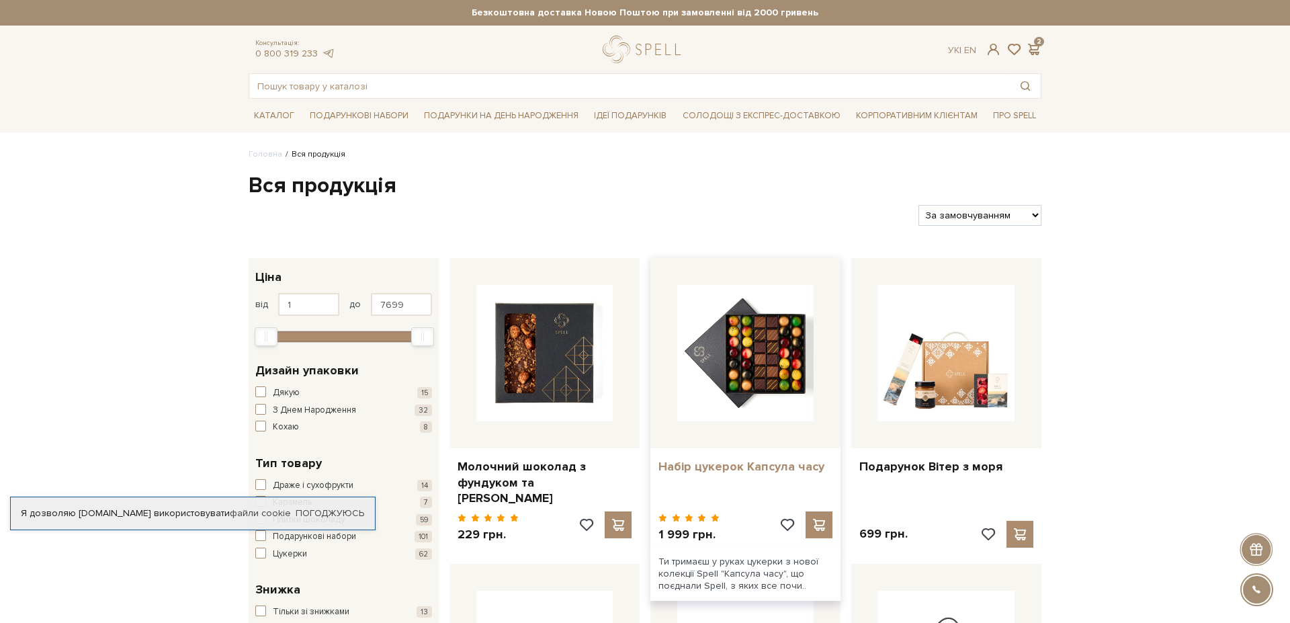
click at [758, 464] on link "Набір цукерок Капсула часу" at bounding box center [745, 466] width 174 height 15
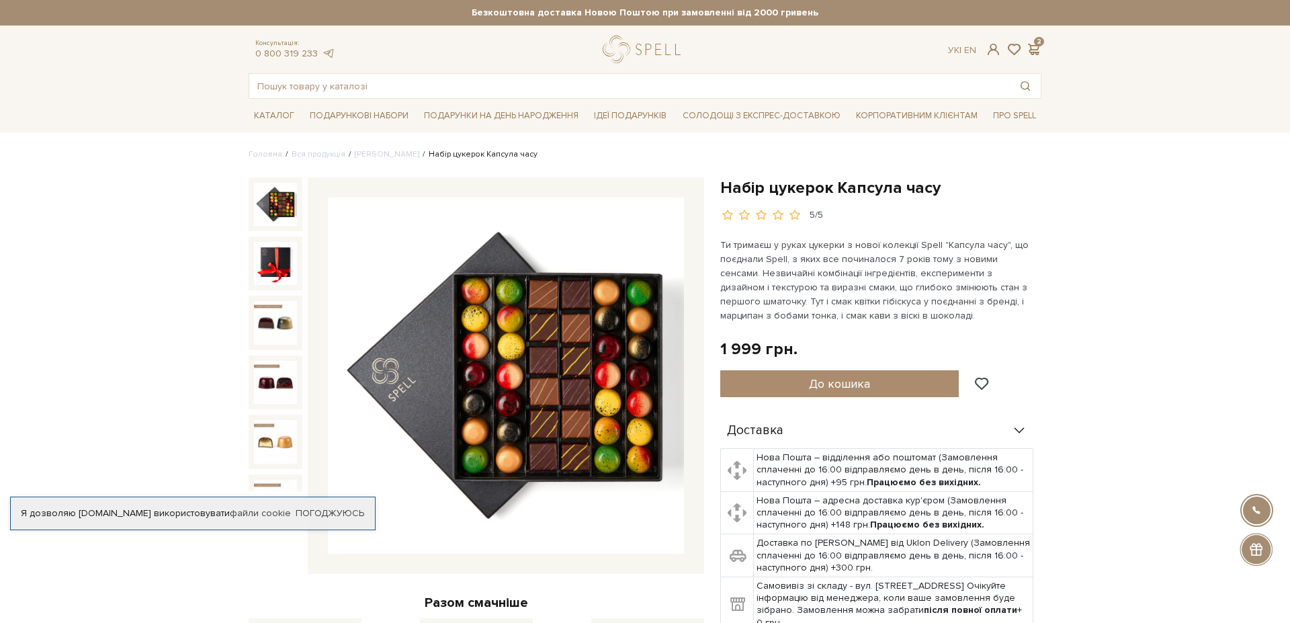
click at [283, 202] on img at bounding box center [275, 204] width 43 height 43
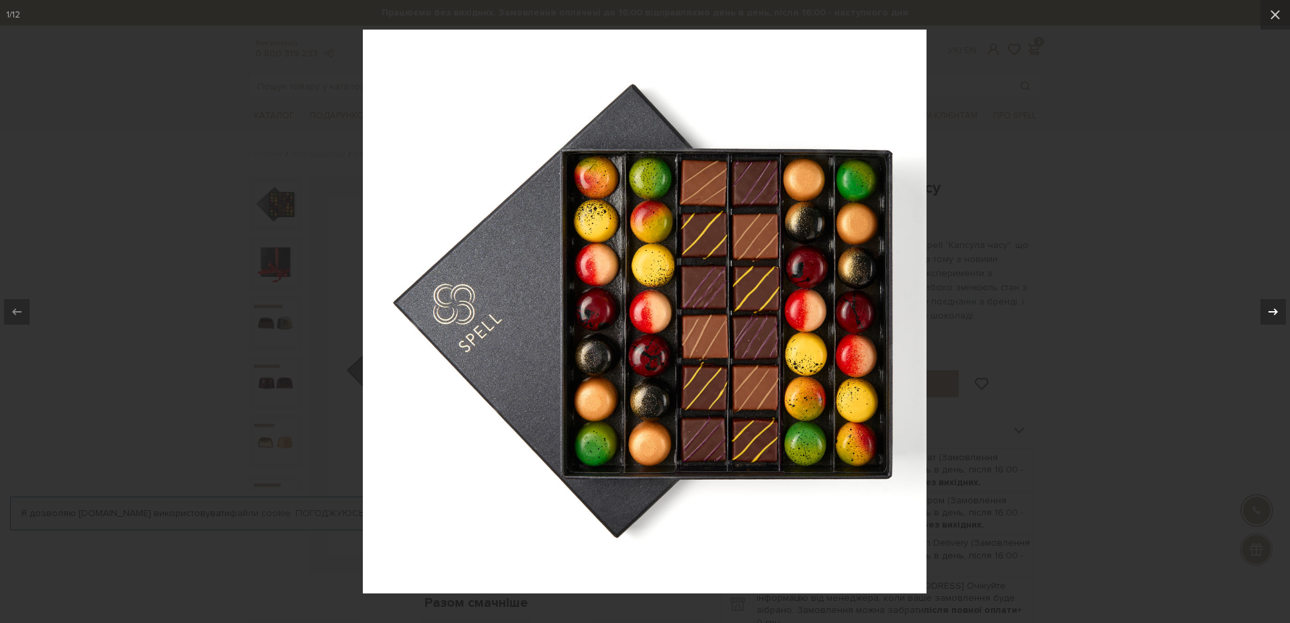
click at [1274, 312] on icon at bounding box center [1273, 312] width 16 height 16
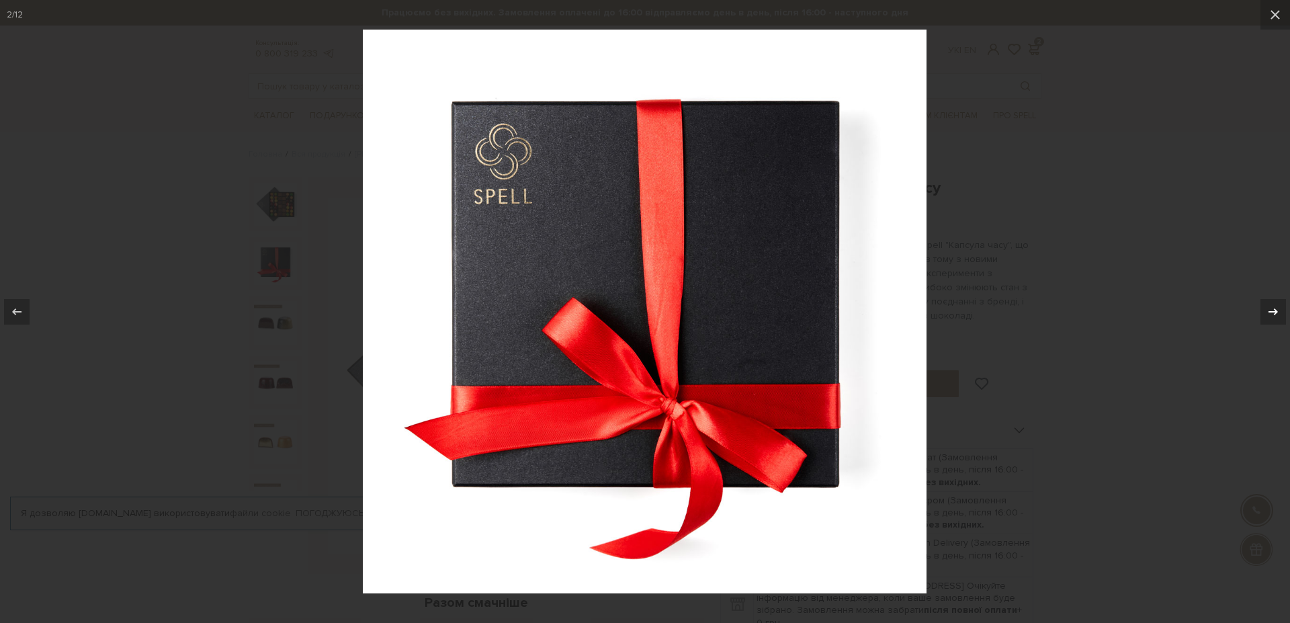
click at [1274, 312] on icon at bounding box center [1273, 312] width 16 height 16
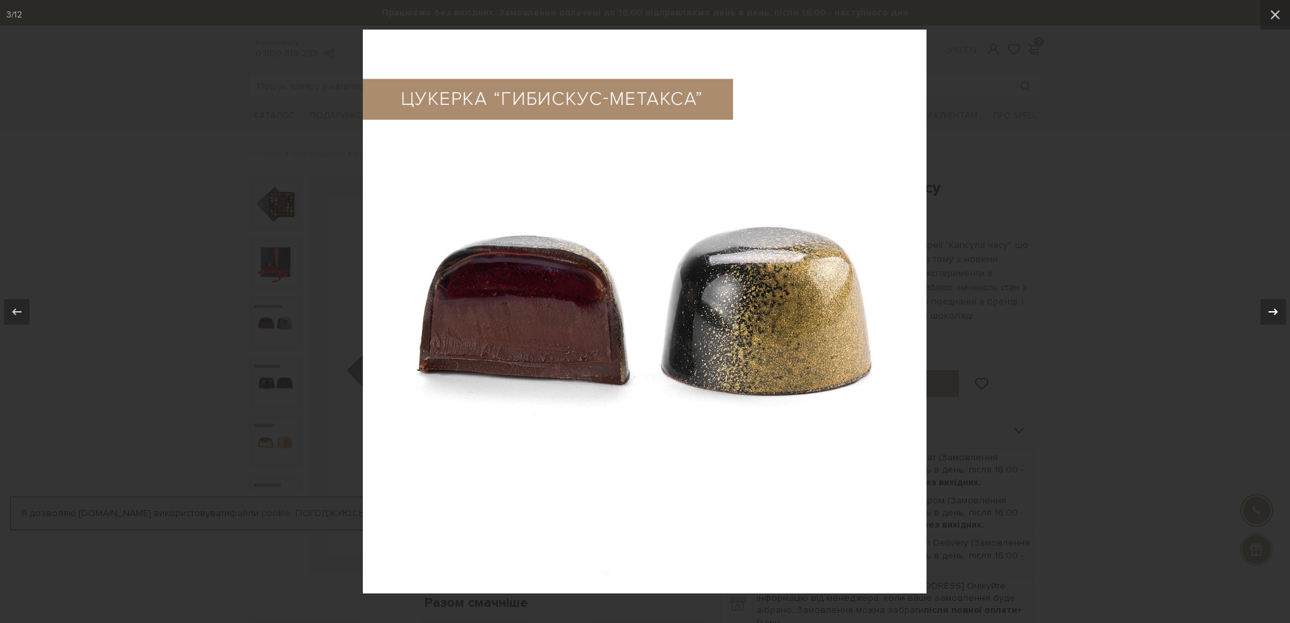
click at [1274, 312] on icon at bounding box center [1273, 312] width 16 height 16
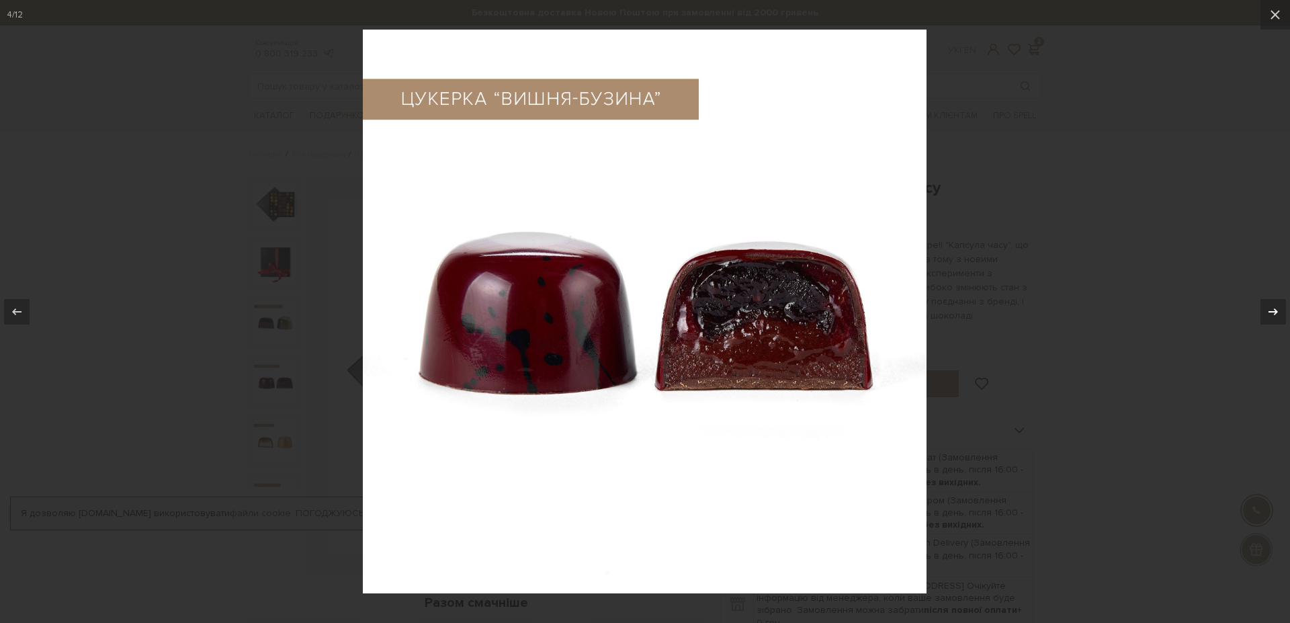
click at [1274, 312] on icon at bounding box center [1273, 312] width 16 height 16
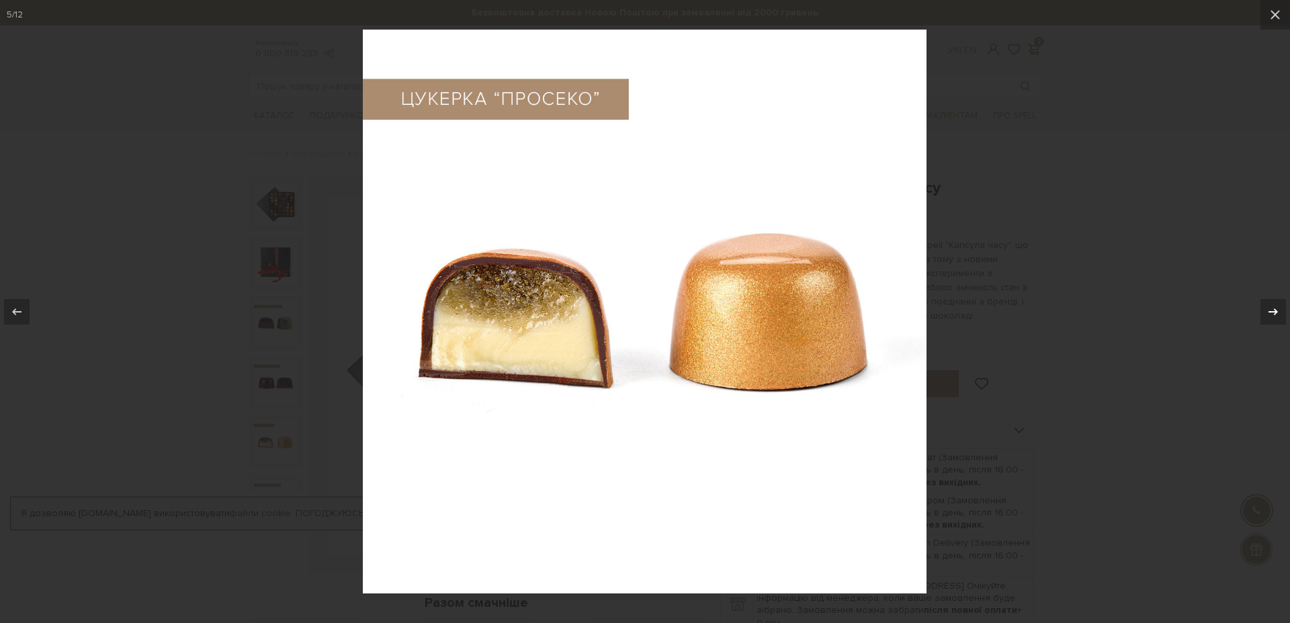
click at [1274, 312] on icon at bounding box center [1273, 312] width 16 height 16
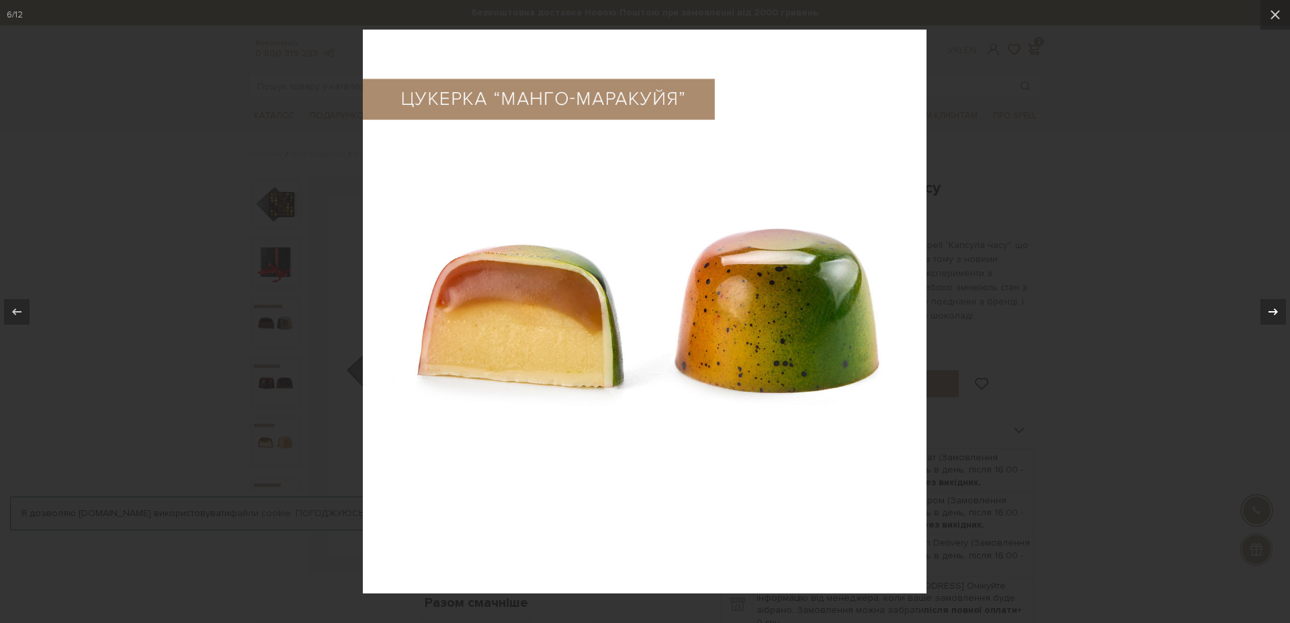
click at [1274, 312] on icon at bounding box center [1273, 312] width 16 height 16
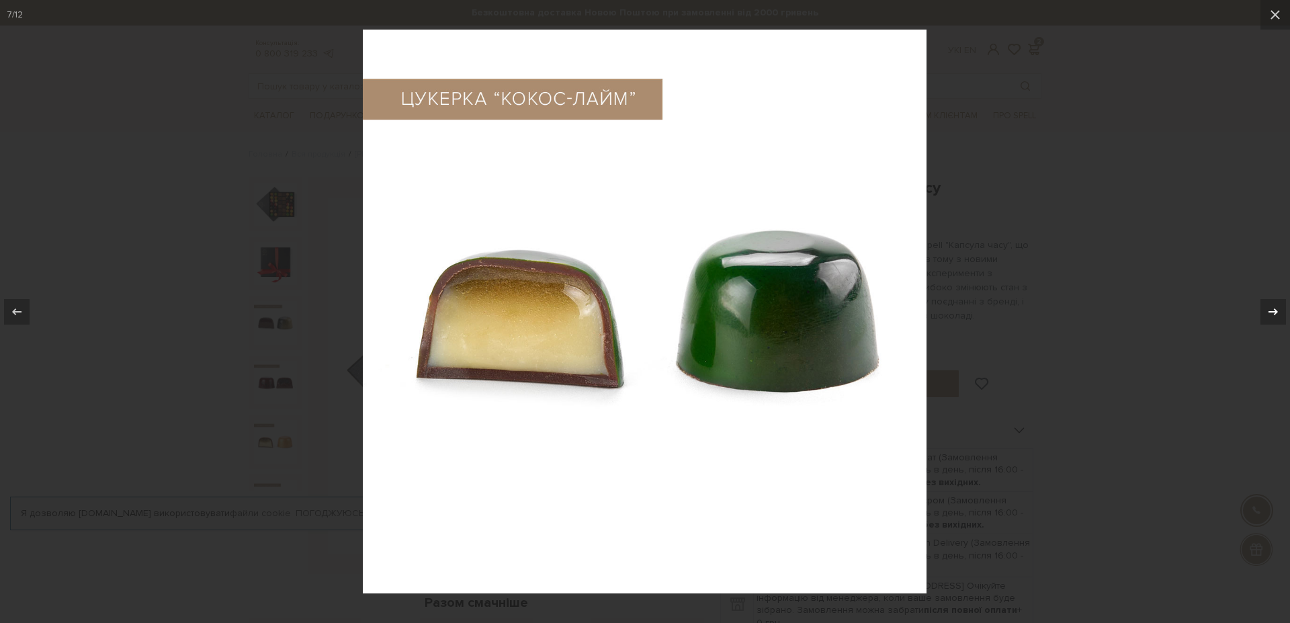
click at [1274, 312] on icon at bounding box center [1273, 312] width 16 height 16
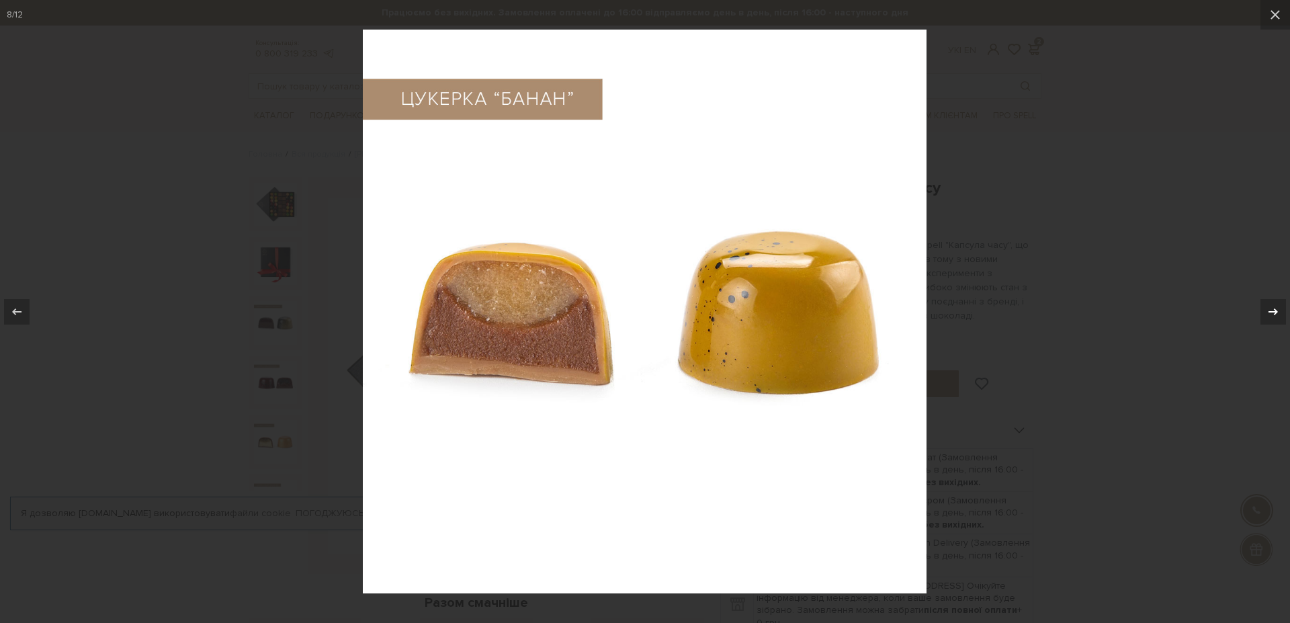
click at [1274, 312] on icon at bounding box center [1273, 312] width 16 height 16
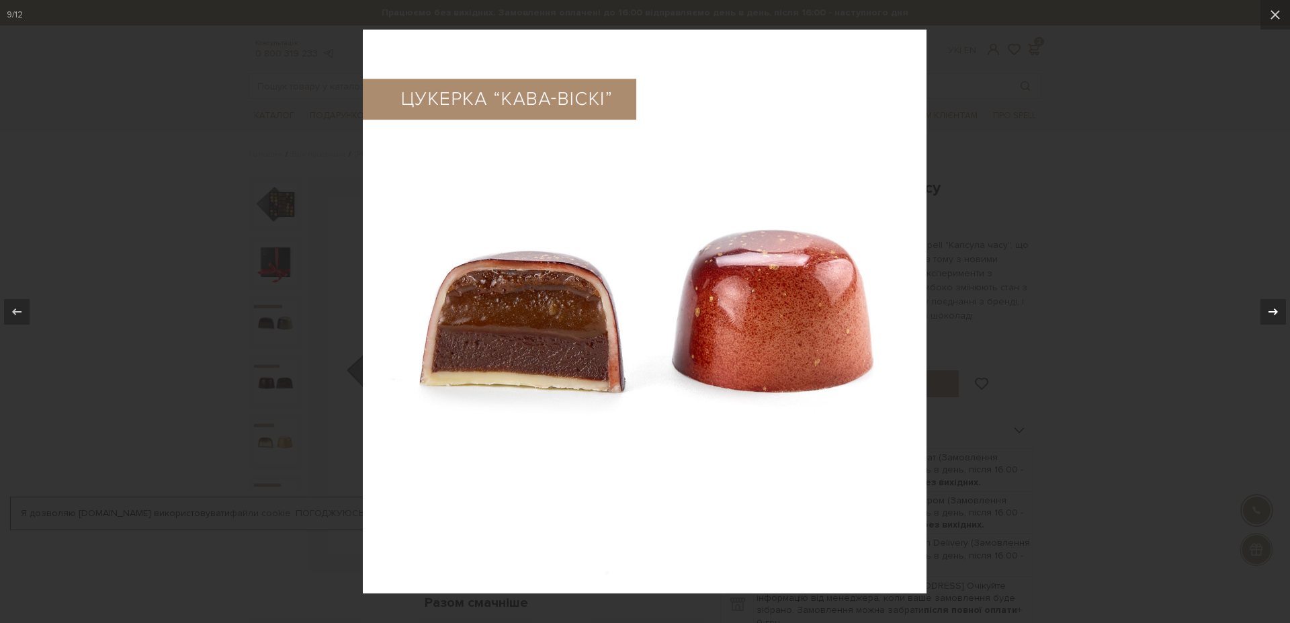
click at [1274, 312] on icon at bounding box center [1273, 312] width 16 height 16
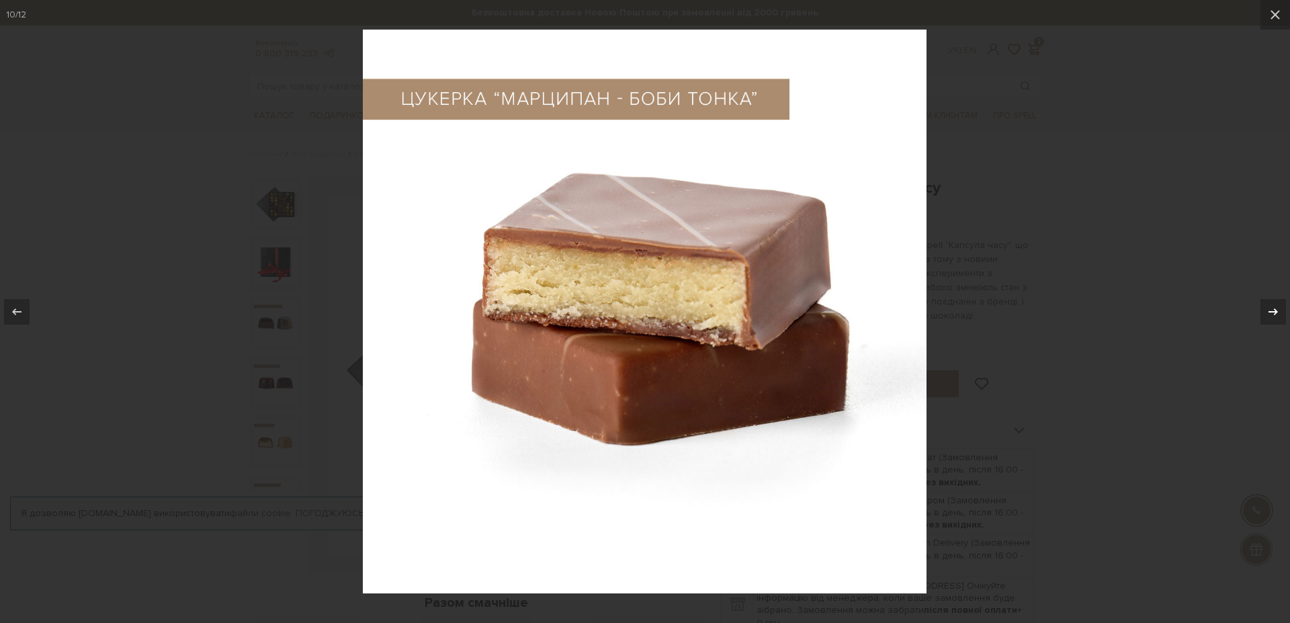
click at [1274, 312] on icon at bounding box center [1273, 312] width 16 height 16
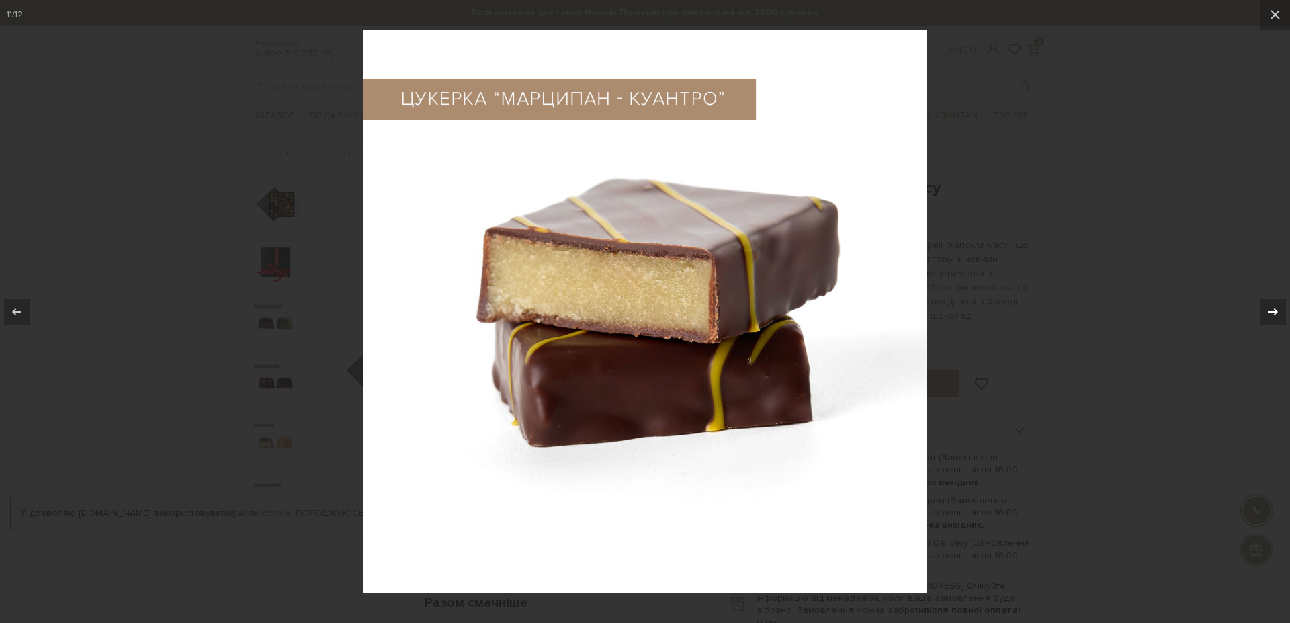
click at [1274, 312] on icon at bounding box center [1273, 312] width 16 height 16
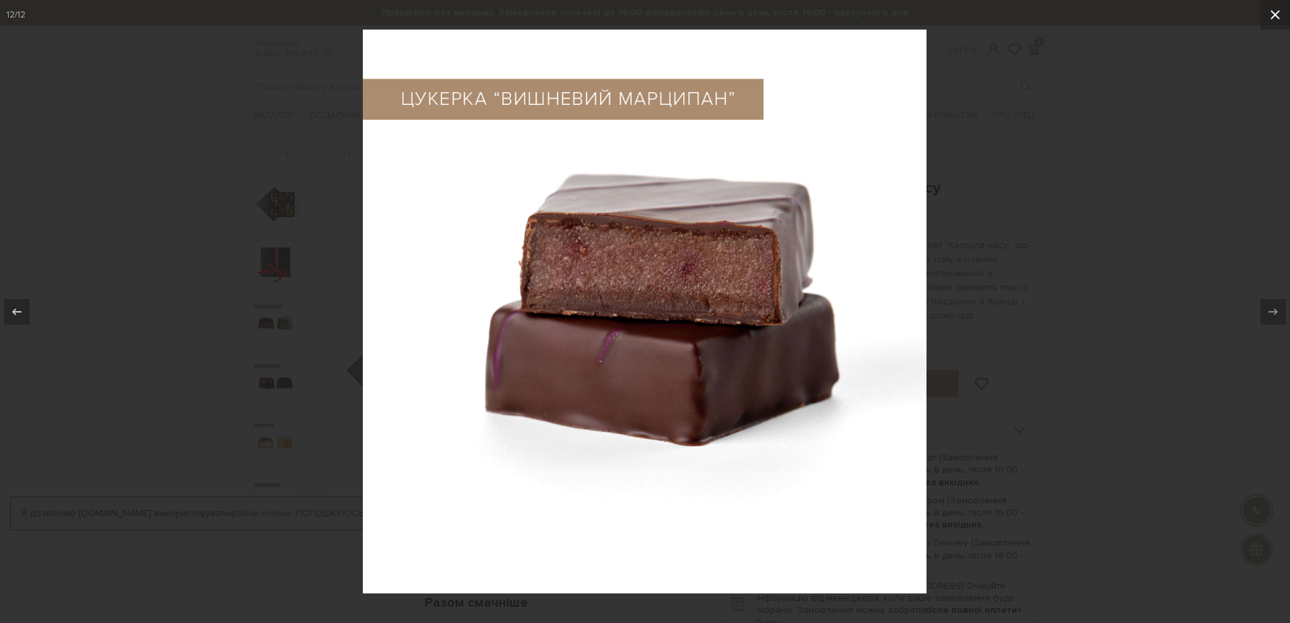
click at [1277, 13] on icon at bounding box center [1274, 14] width 9 height 9
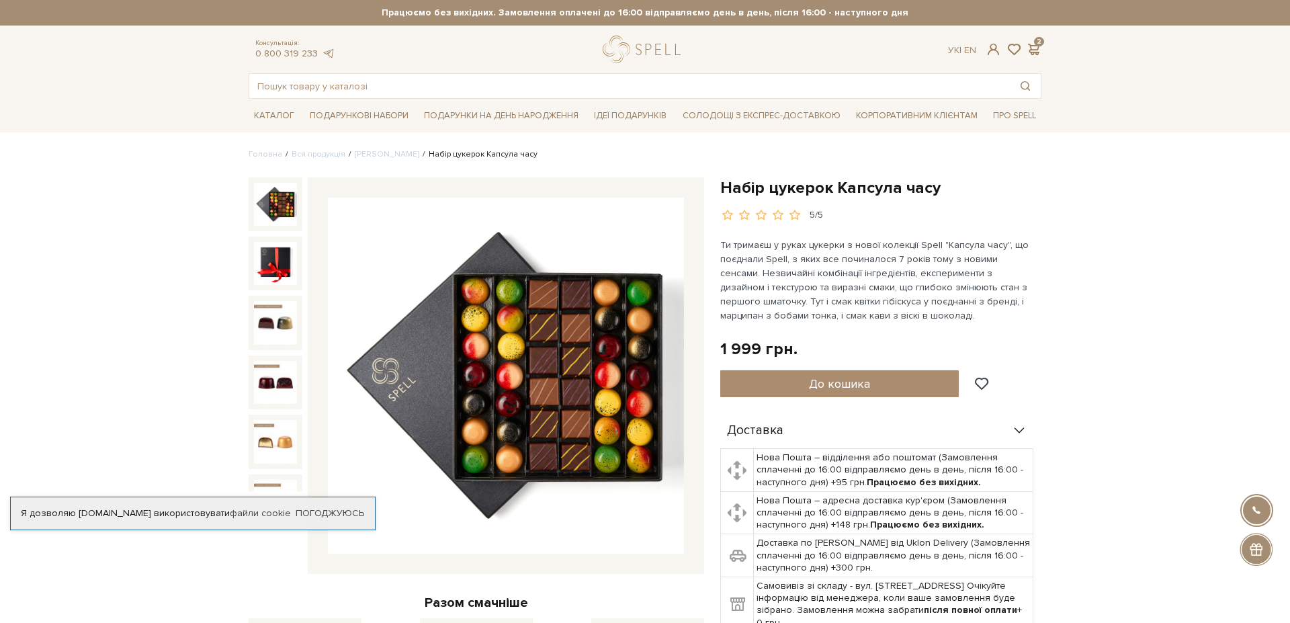
scroll to position [399, 0]
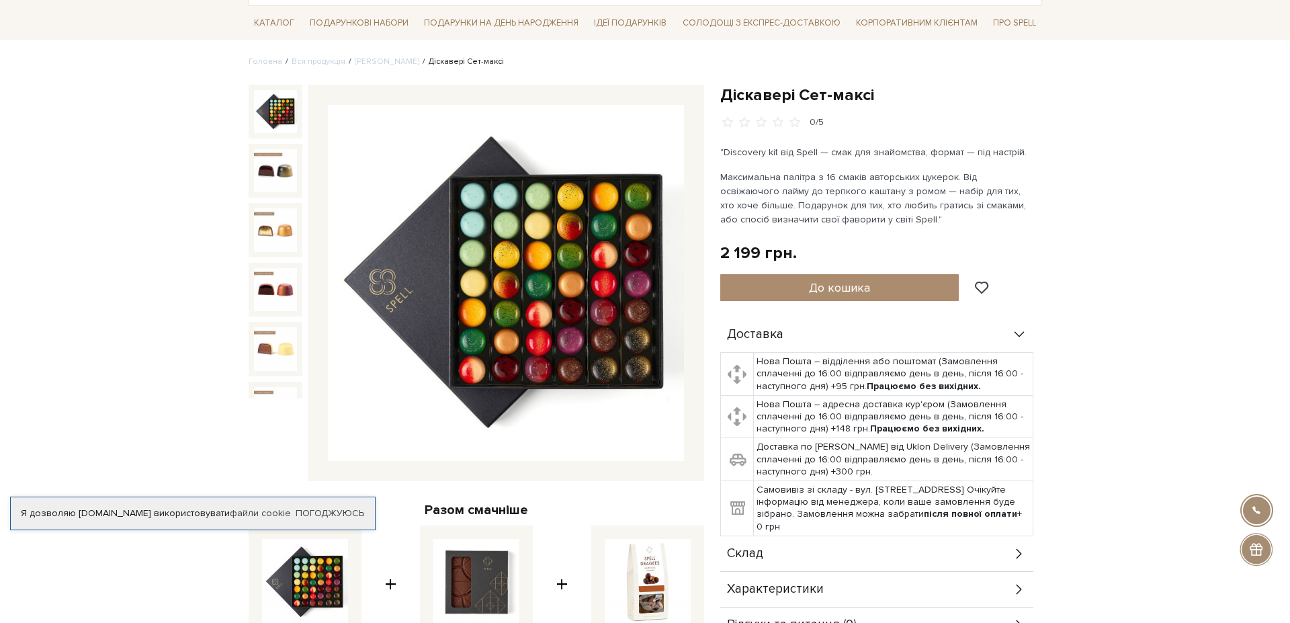
scroll to position [575, 0]
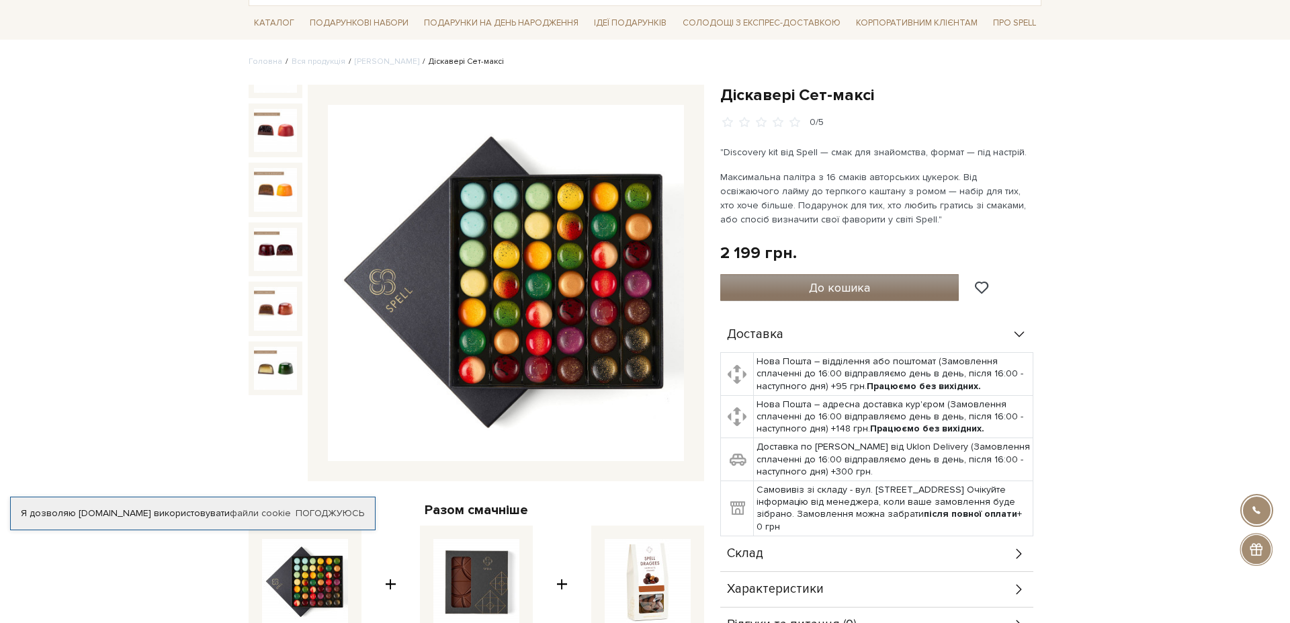
click at [855, 284] on span "До кошика" at bounding box center [839, 287] width 61 height 15
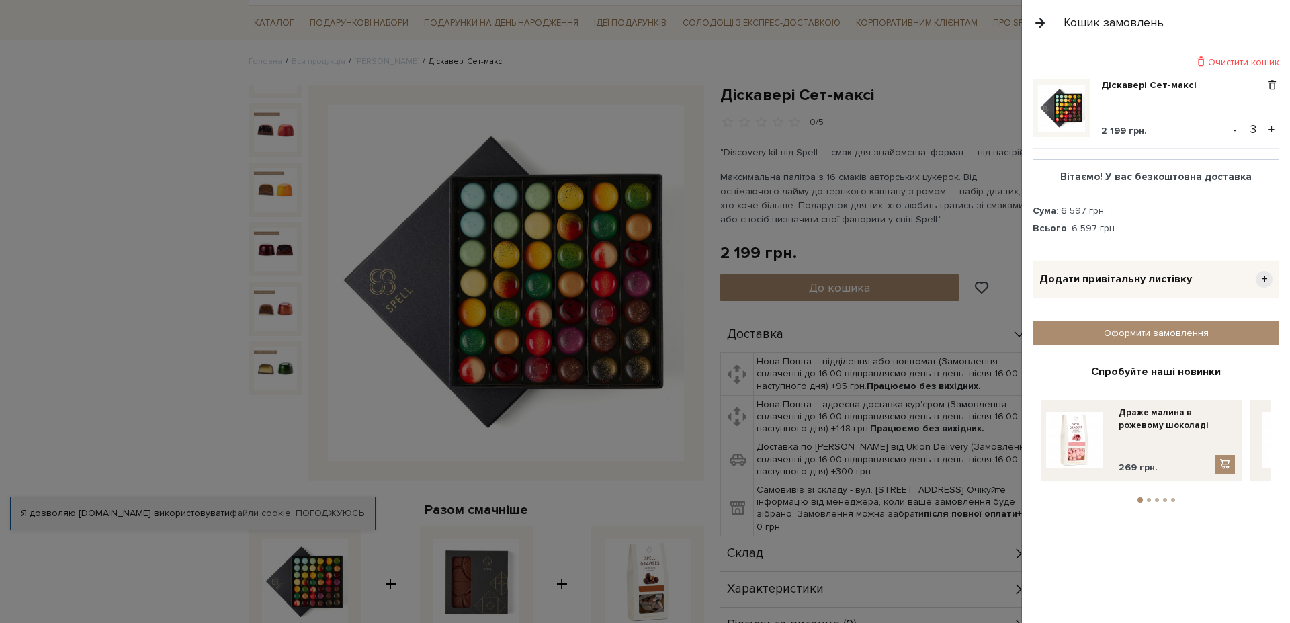
click at [1232, 128] on button "-" at bounding box center [1234, 130] width 13 height 20
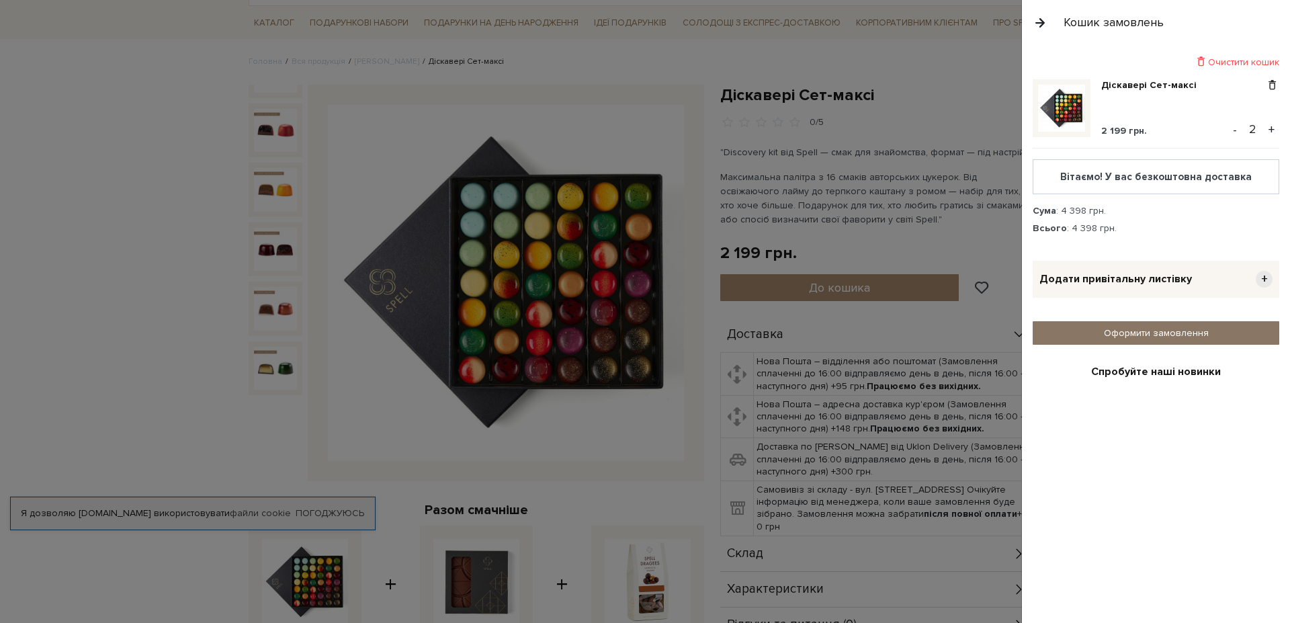
click at [1177, 335] on link "Оформити замовлення" at bounding box center [1156, 333] width 247 height 24
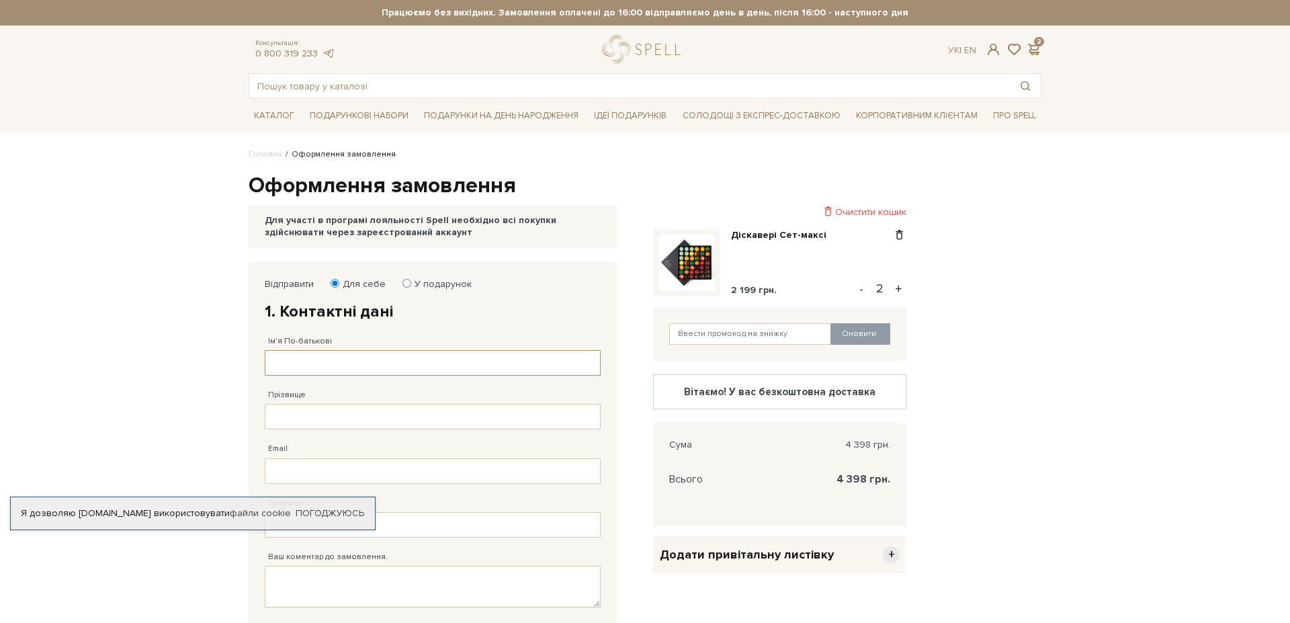
click at [300, 360] on input "Ім'я По-батькові" at bounding box center [433, 363] width 336 height 26
type input "Iгор"
click at [275, 417] on input "Прізвище" at bounding box center [433, 417] width 336 height 26
type input "[PERSON_NAME]"
click at [277, 474] on input "Email" at bounding box center [433, 471] width 336 height 26
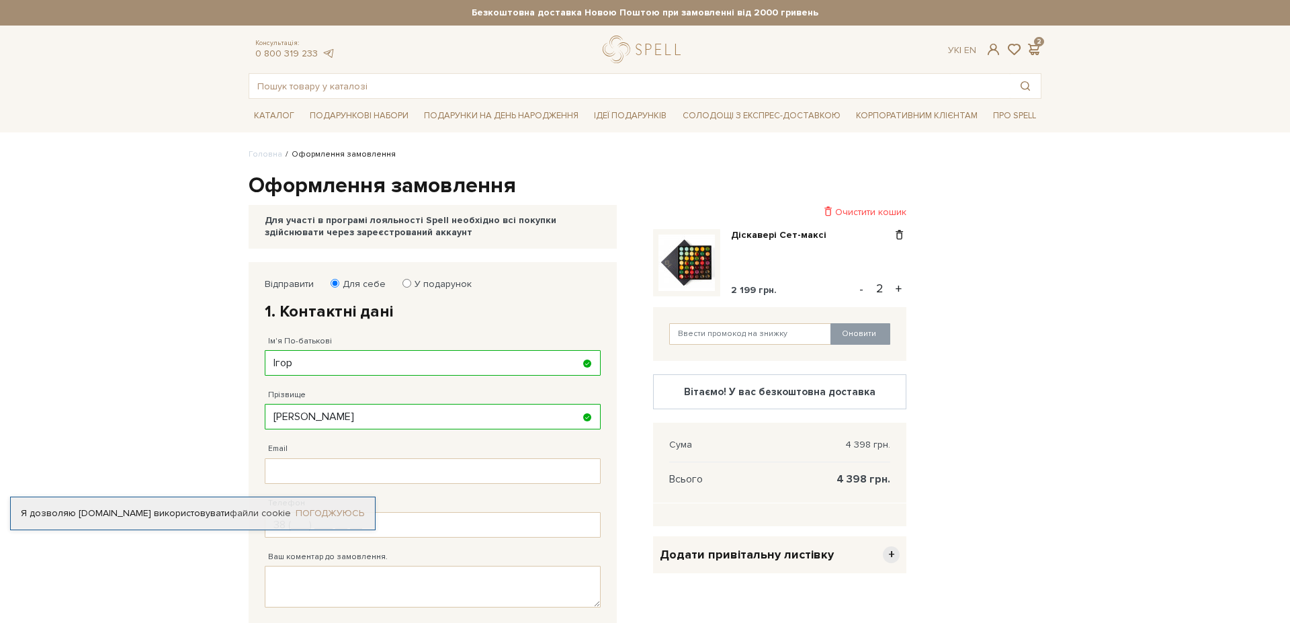
click at [339, 513] on link "Погоджуюсь" at bounding box center [330, 513] width 69 height 12
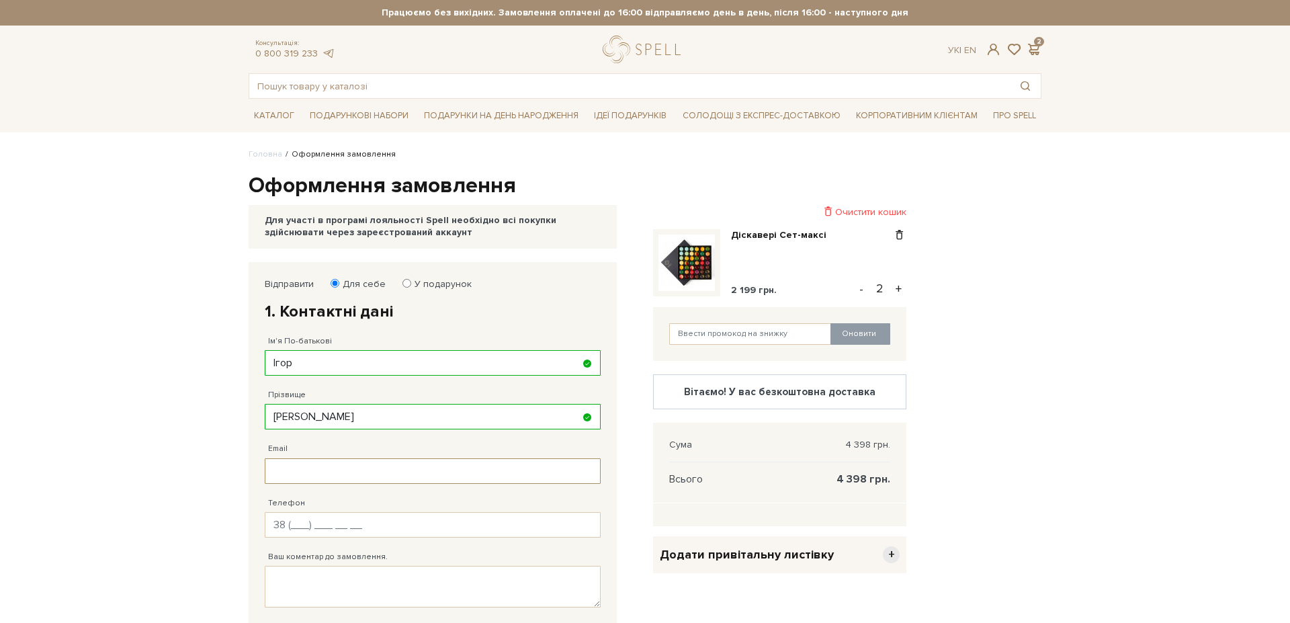
click at [298, 470] on input "Email" at bounding box center [433, 471] width 336 height 26
type input "[EMAIL_ADDRESS][DOMAIN_NAME]"
click at [296, 527] on input "Телефон" at bounding box center [433, 525] width 336 height 26
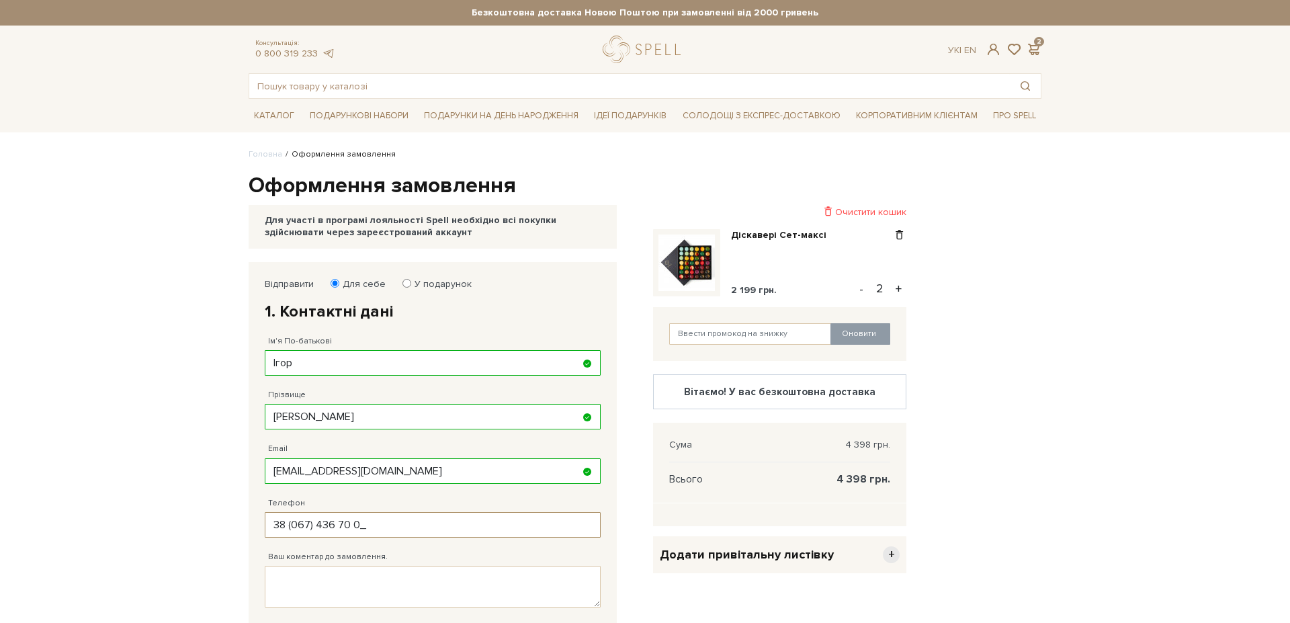
type input "[PHONE_NUMBER]"
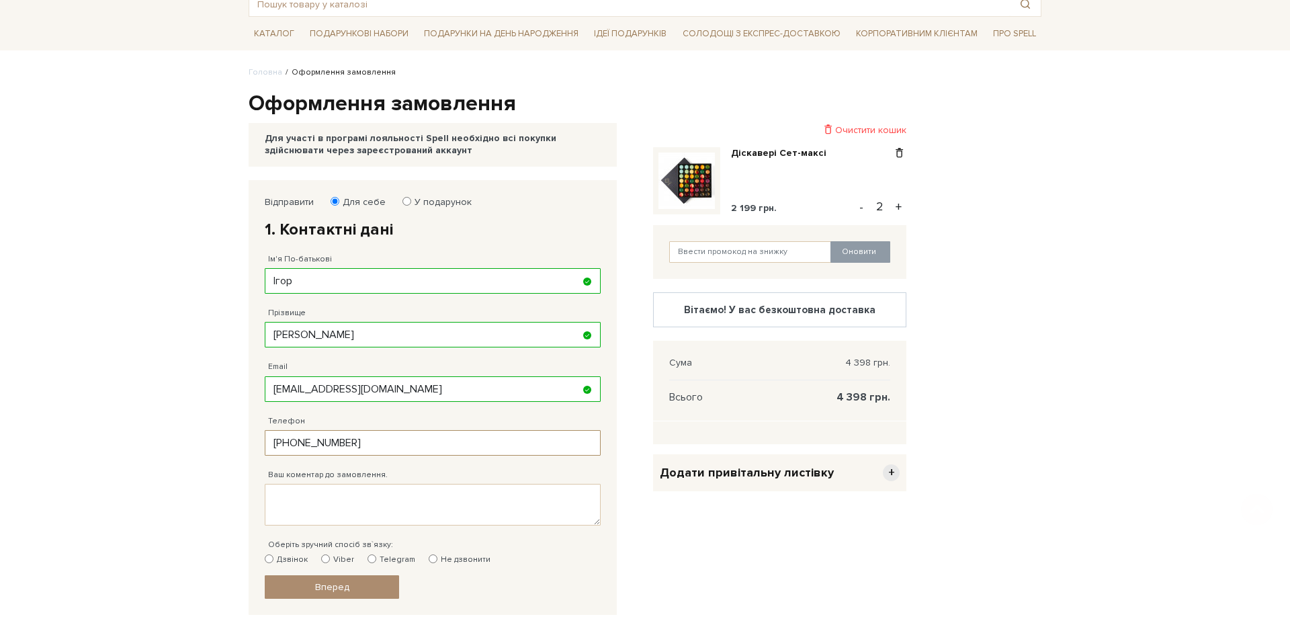
scroll to position [278, 0]
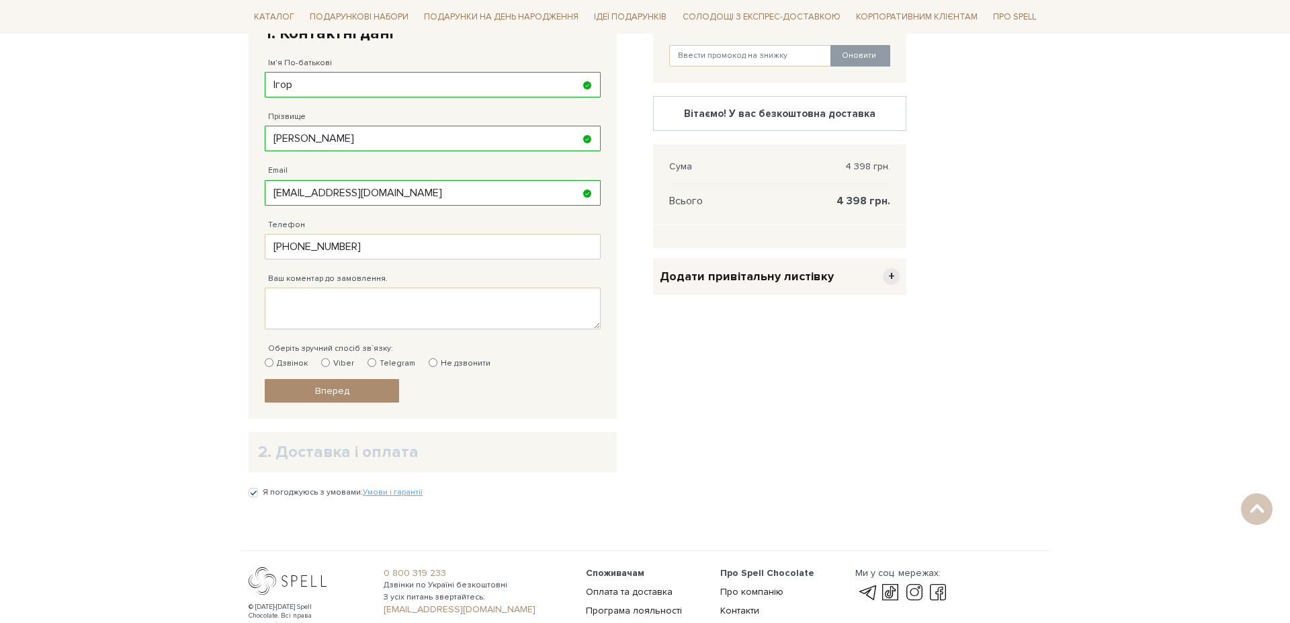
click at [267, 364] on input "Дзвінок" at bounding box center [269, 362] width 9 height 9
radio input "true"
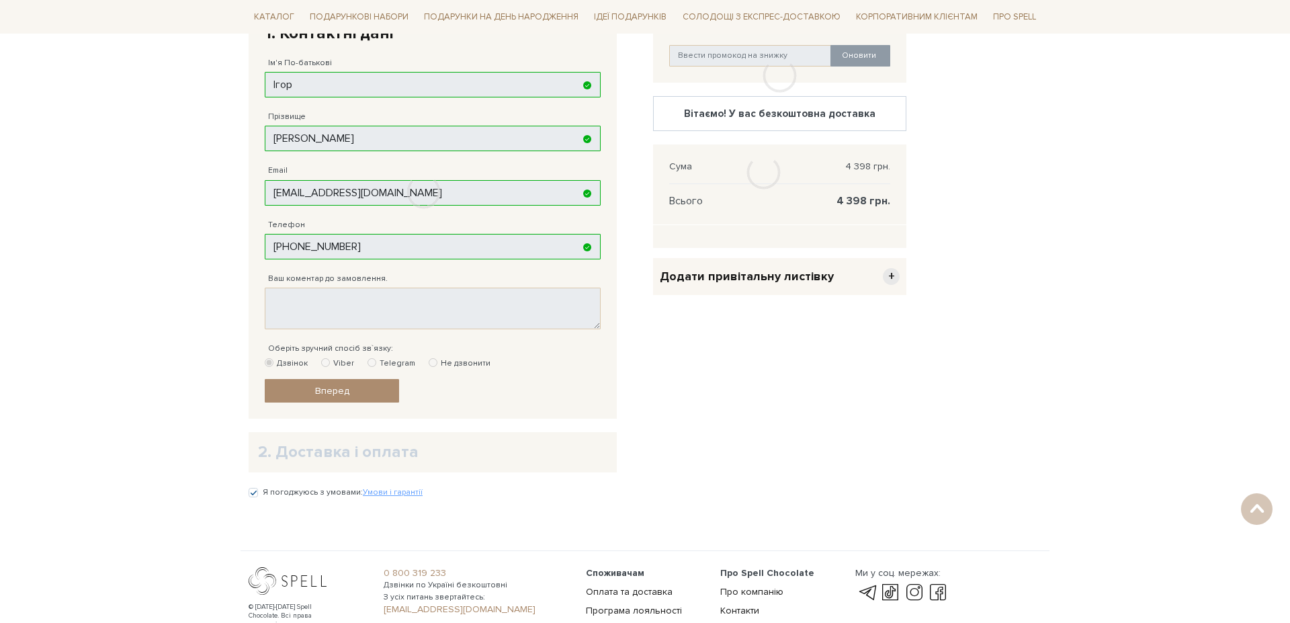
click at [317, 392] on div at bounding box center [423, 192] width 349 height 417
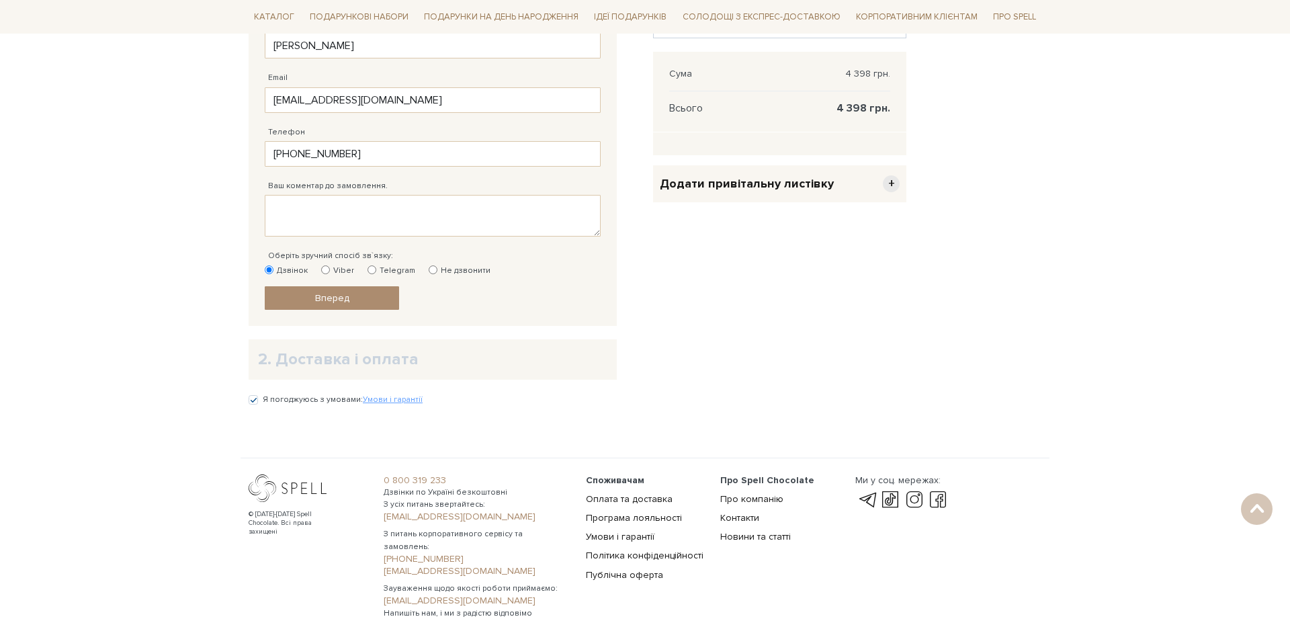
scroll to position [436, 0]
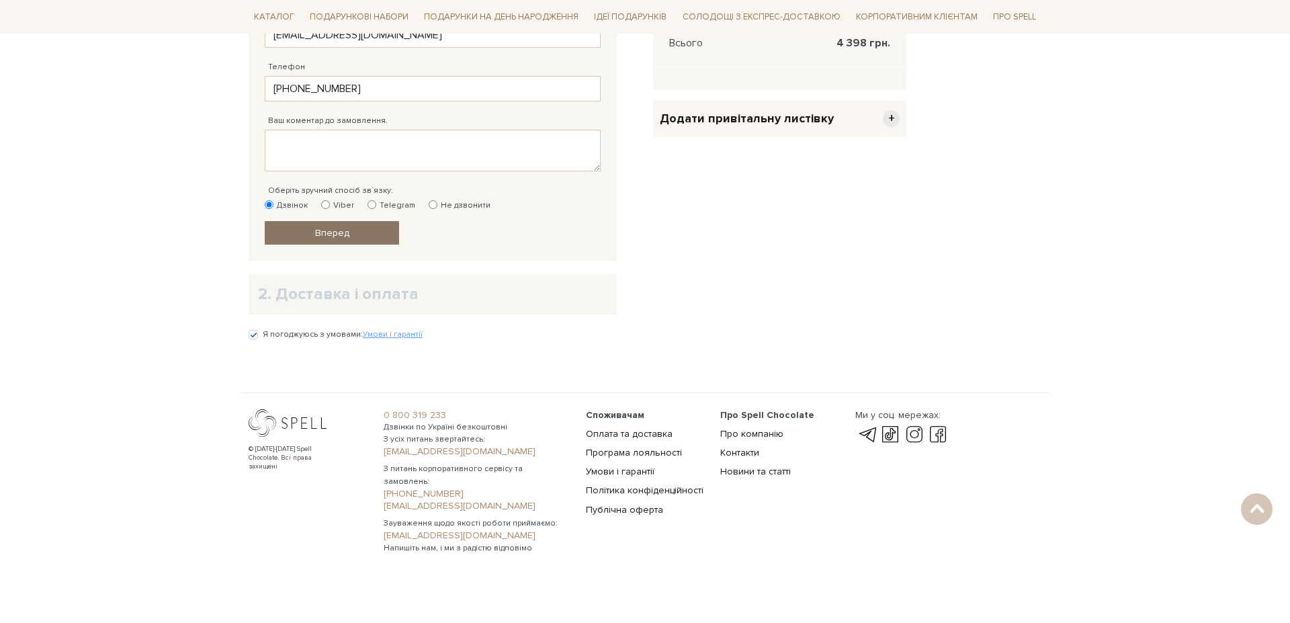
click at [378, 234] on link "Вперед" at bounding box center [332, 233] width 134 height 24
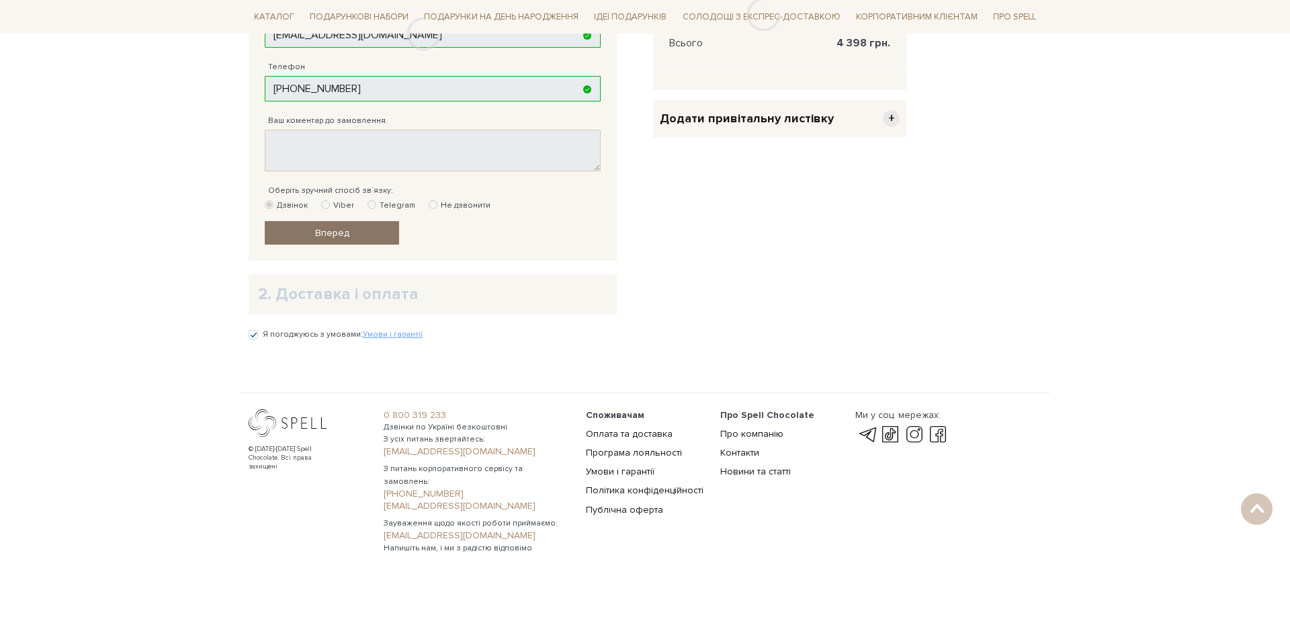
scroll to position [261, 0]
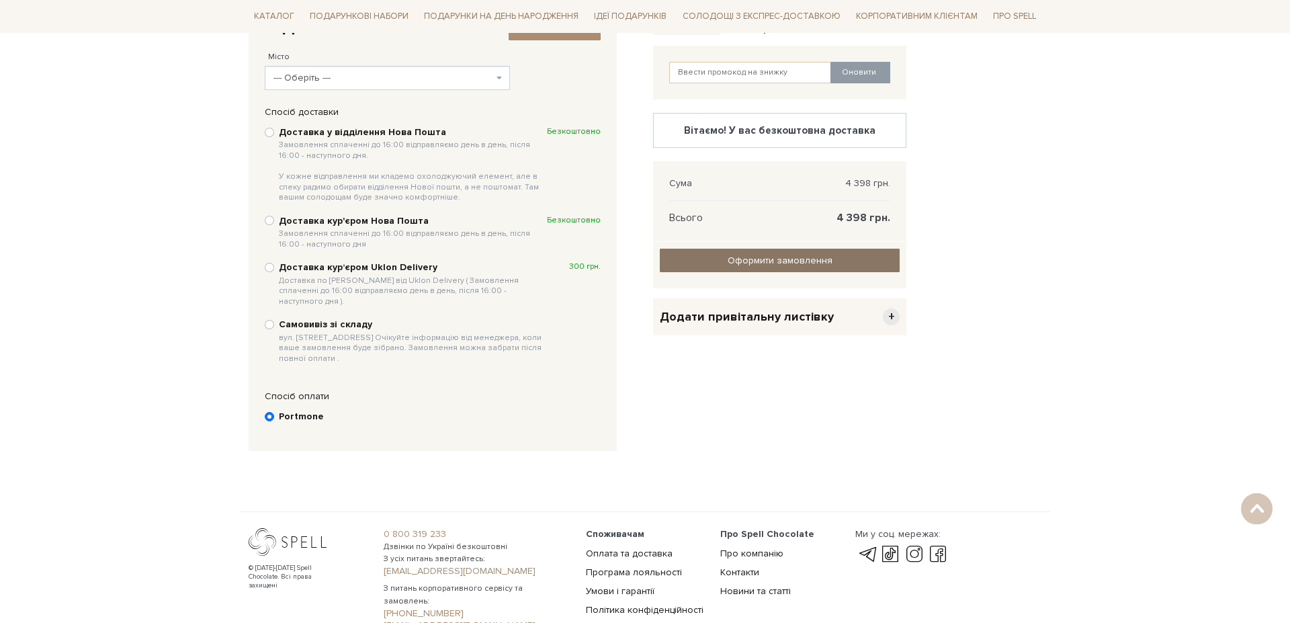
click at [801, 259] on span "Оформити замовлення" at bounding box center [780, 260] width 105 height 11
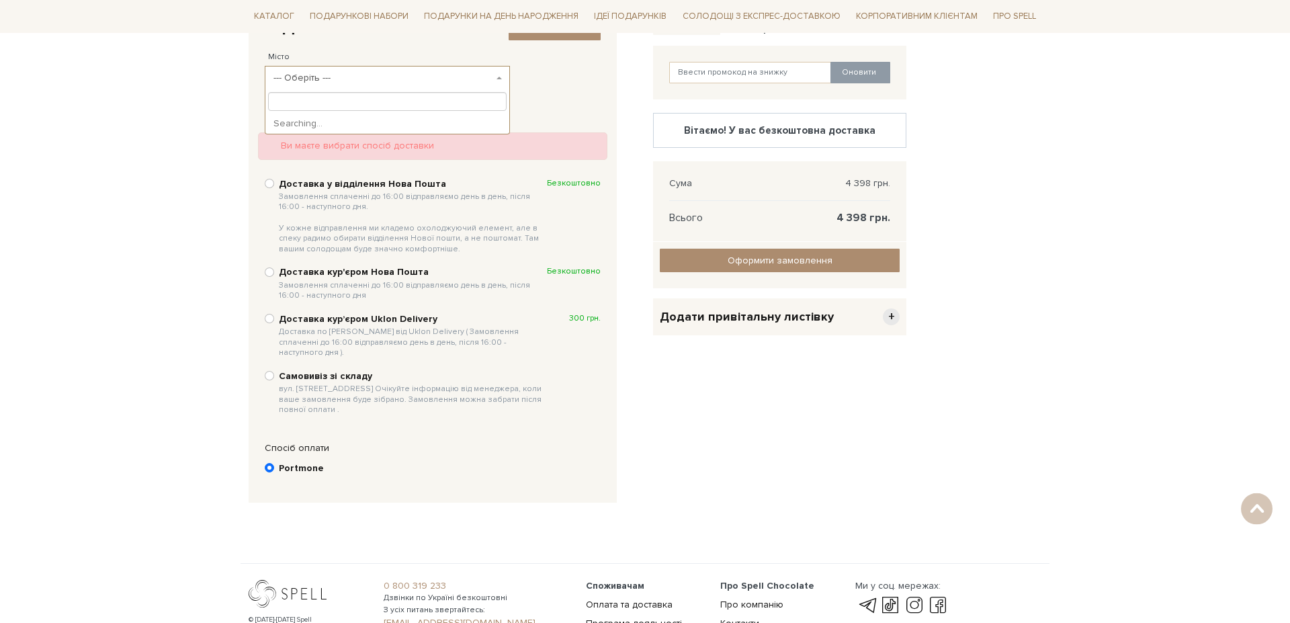
click at [500, 77] on b at bounding box center [498, 78] width 5 height 3
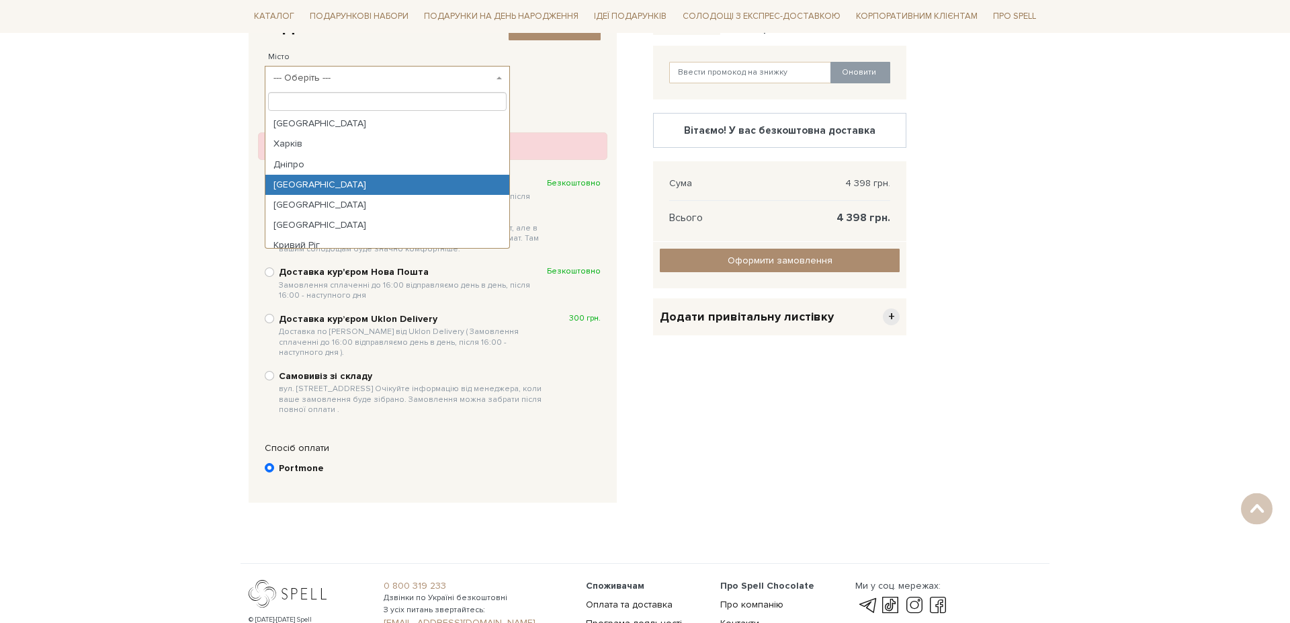
select select "Одеса"
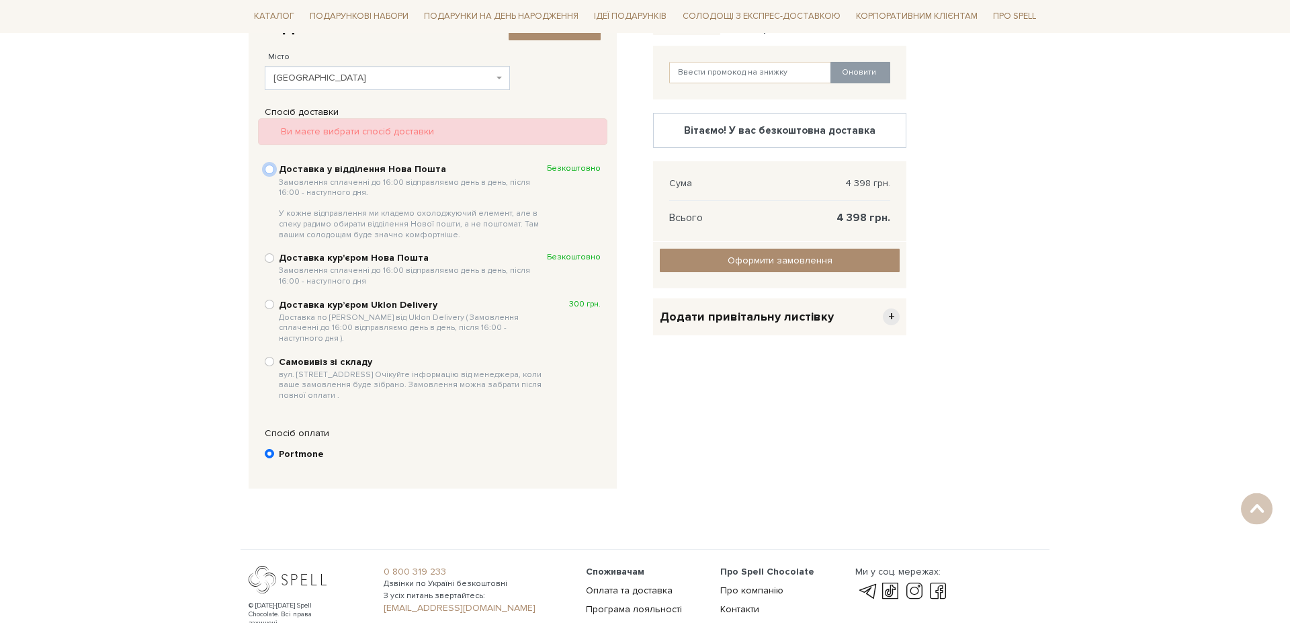
click at [267, 169] on input "Доставка у відділення Нова Пошта Замовлення сплаченні до 16:00 відправляємо ден…" at bounding box center [269, 169] width 9 height 9
radio input "true"
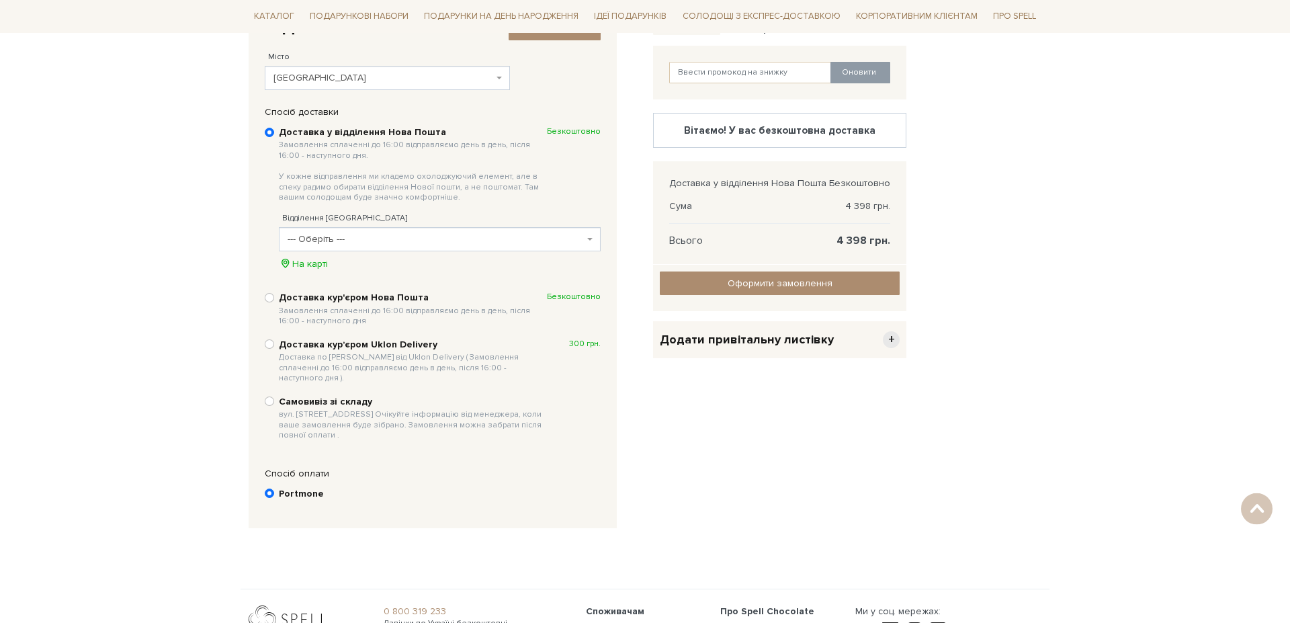
click at [590, 237] on span at bounding box center [591, 239] width 3 height 24
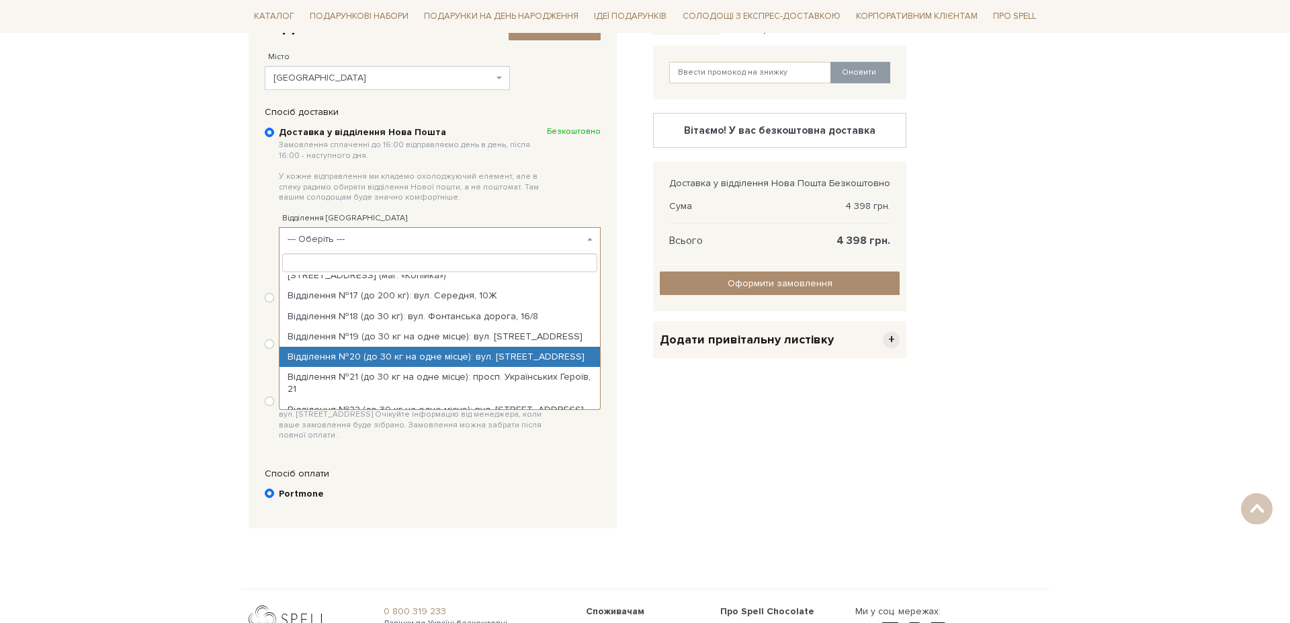
scroll to position [435, 0]
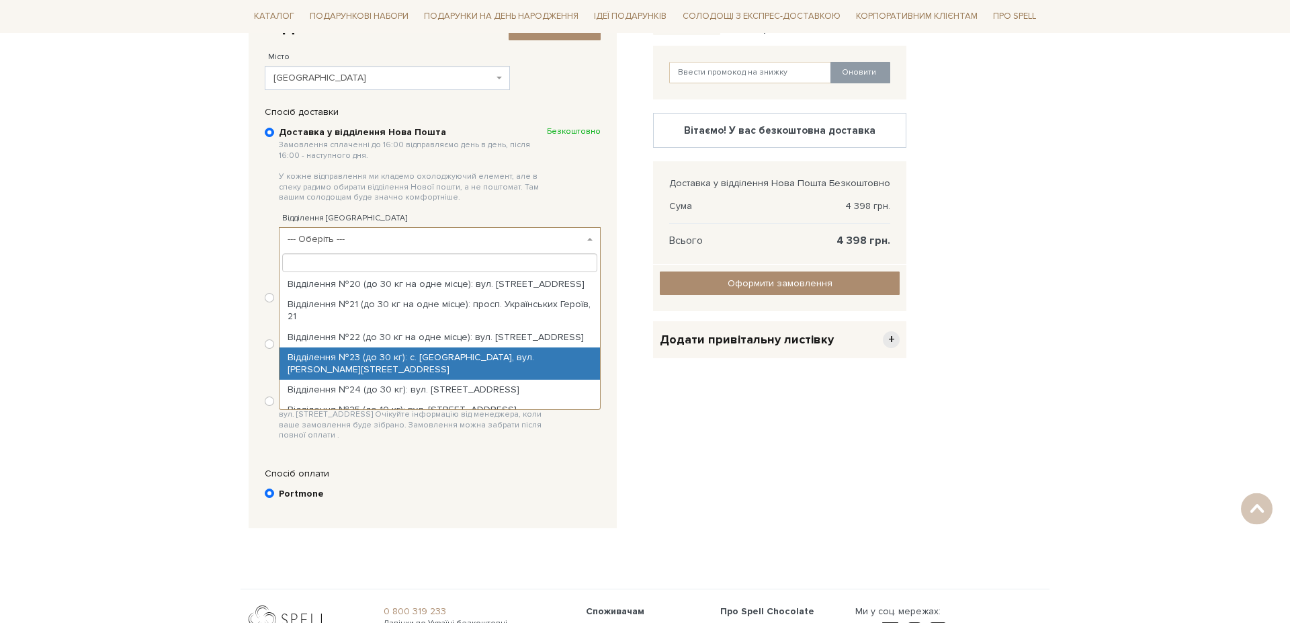
select select "Відділення №23 (до 30 кг): с. Крижанівка, вул. Сахарова Академіка, 3к"
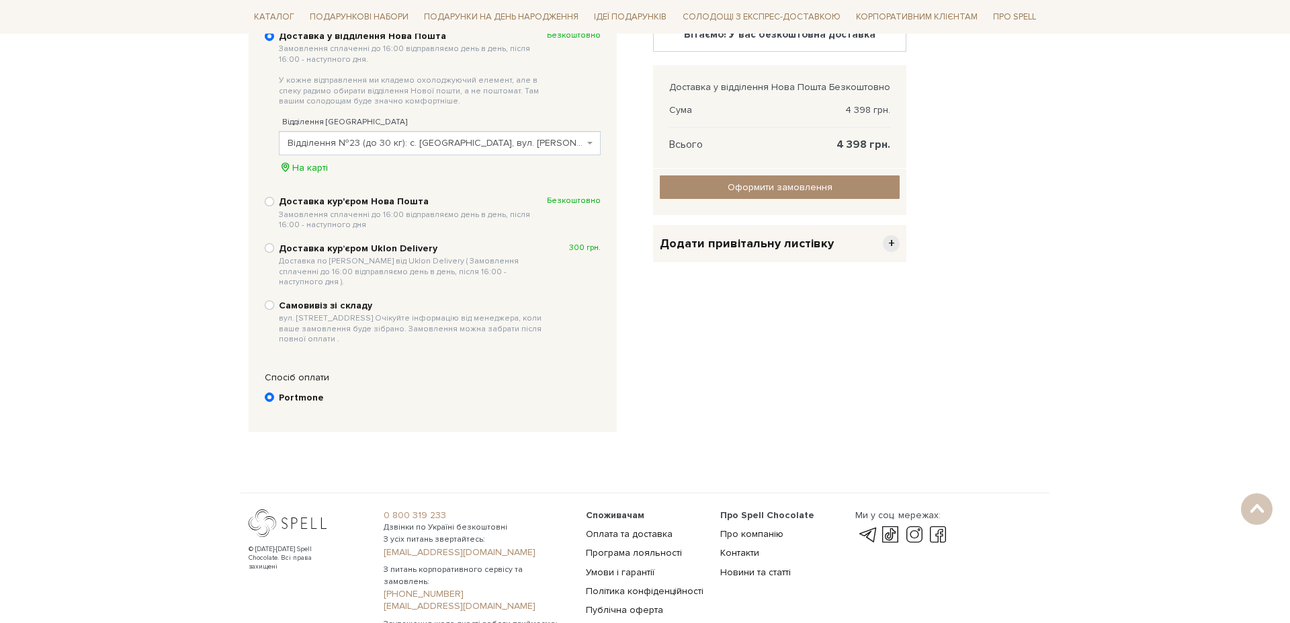
scroll to position [447, 0]
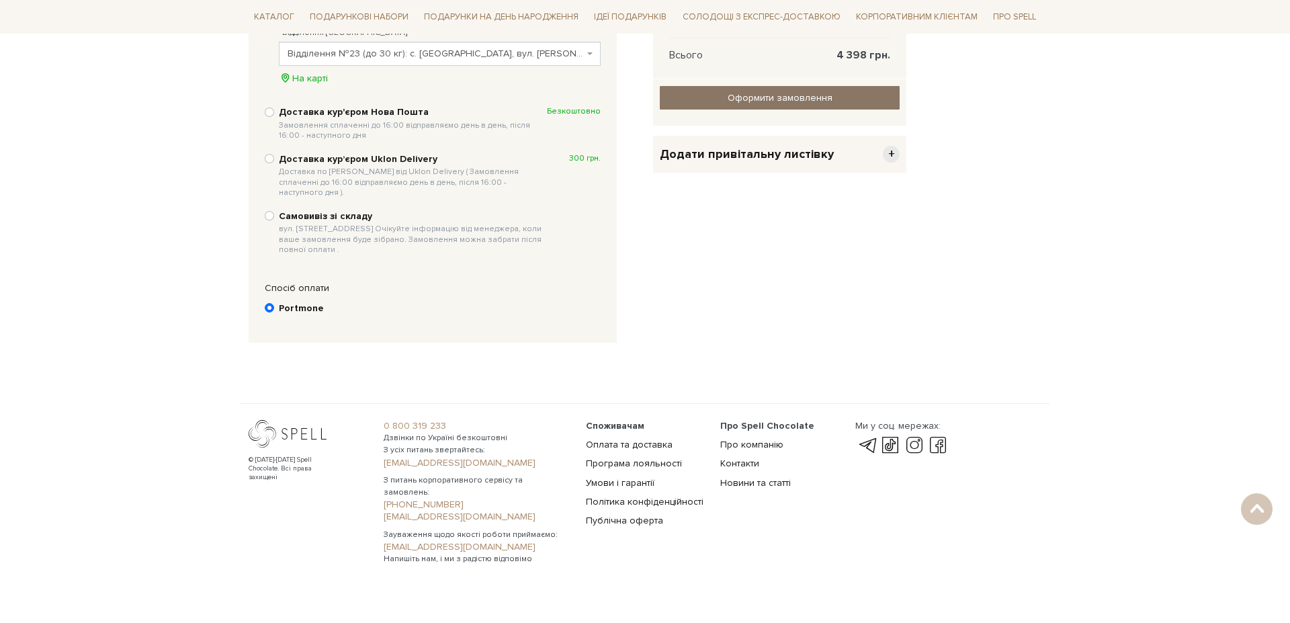
click at [777, 97] on input "Оформити замовлення" at bounding box center [780, 98] width 240 height 24
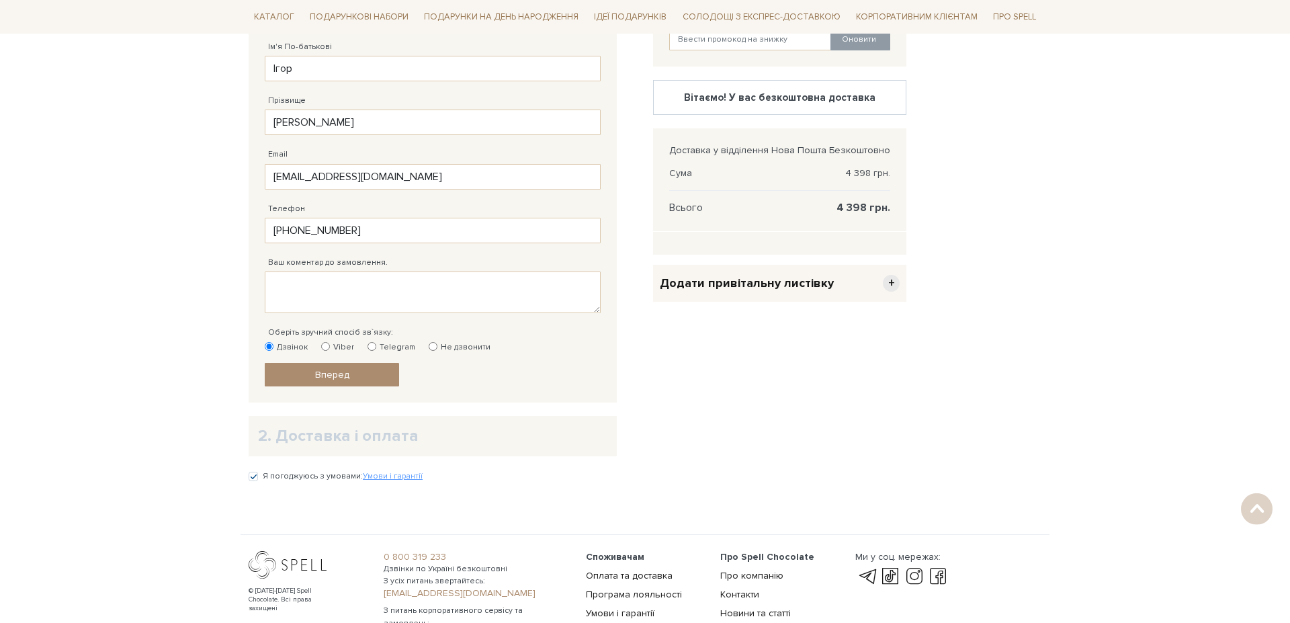
scroll to position [337, 0]
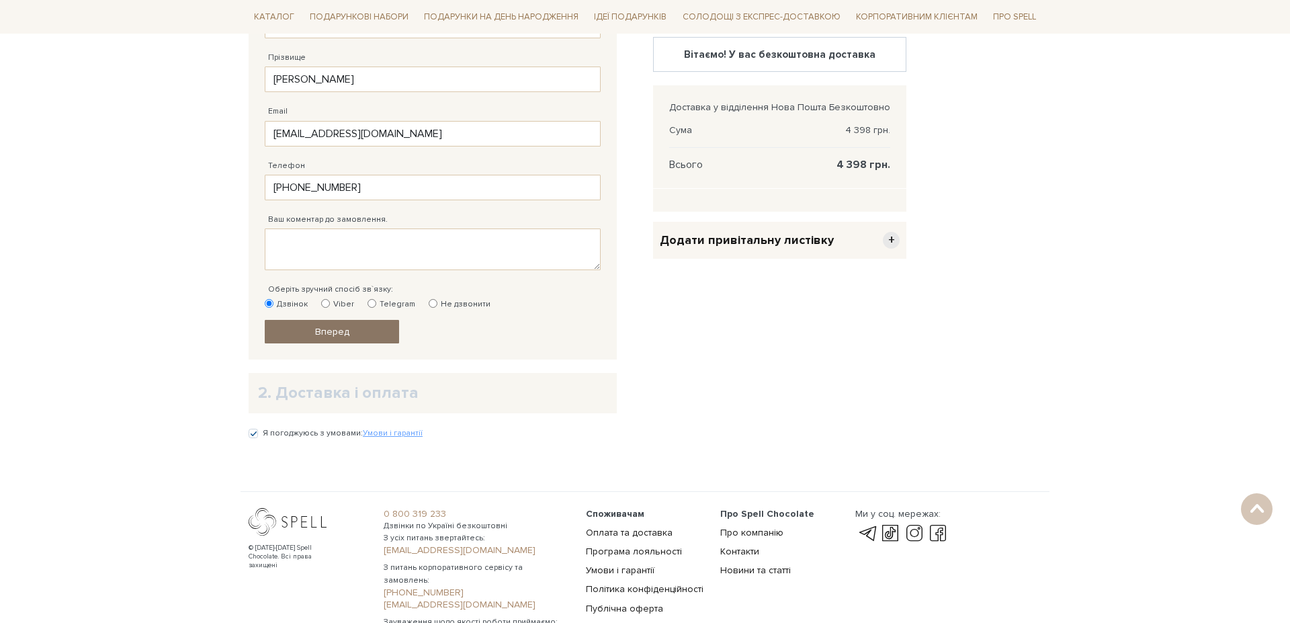
click at [326, 331] on span "Вперед" at bounding box center [332, 331] width 34 height 11
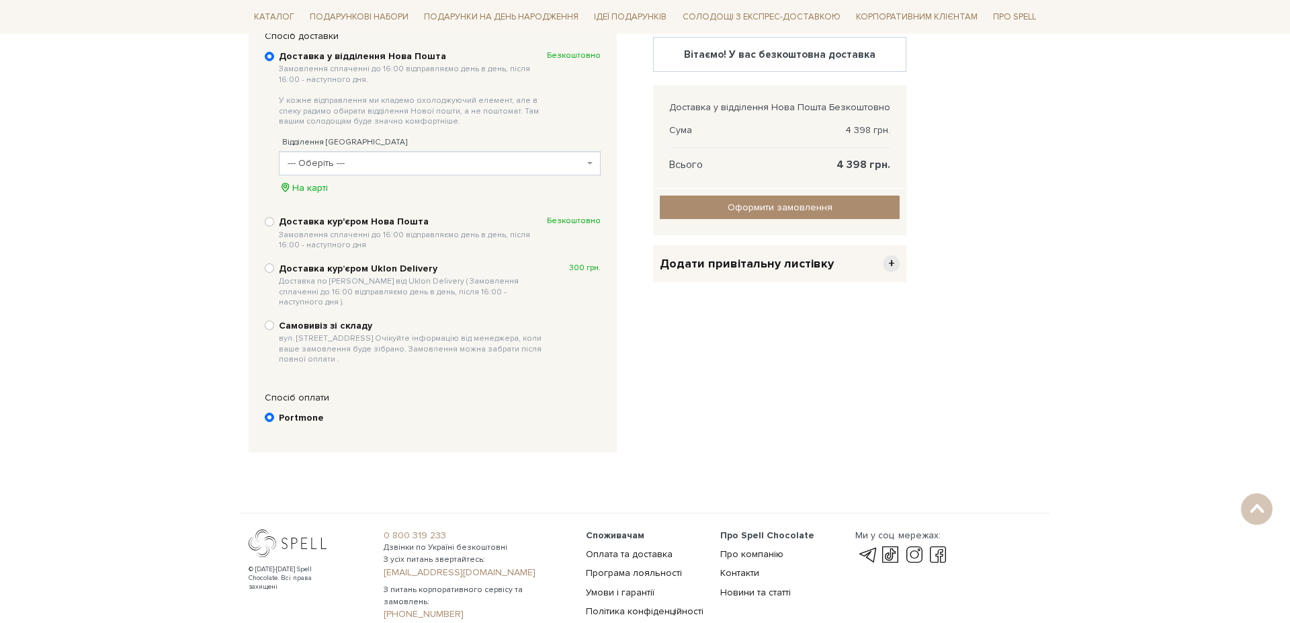
scroll to position [262, 0]
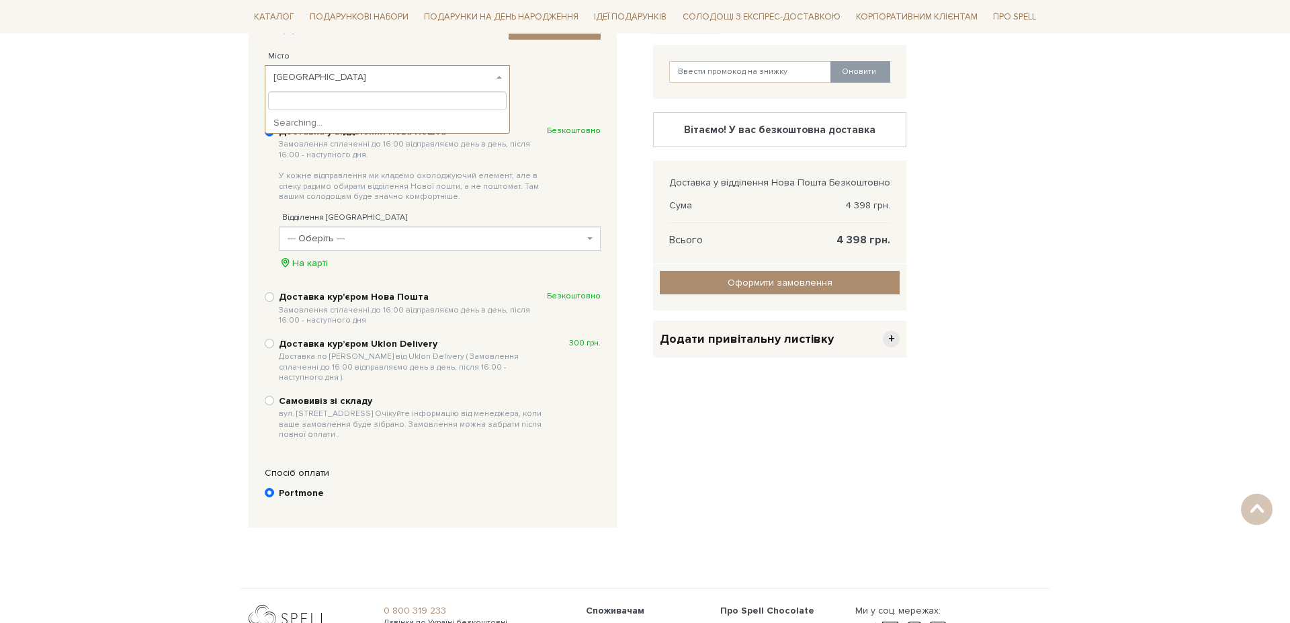
click at [499, 79] on b at bounding box center [498, 77] width 5 height 3
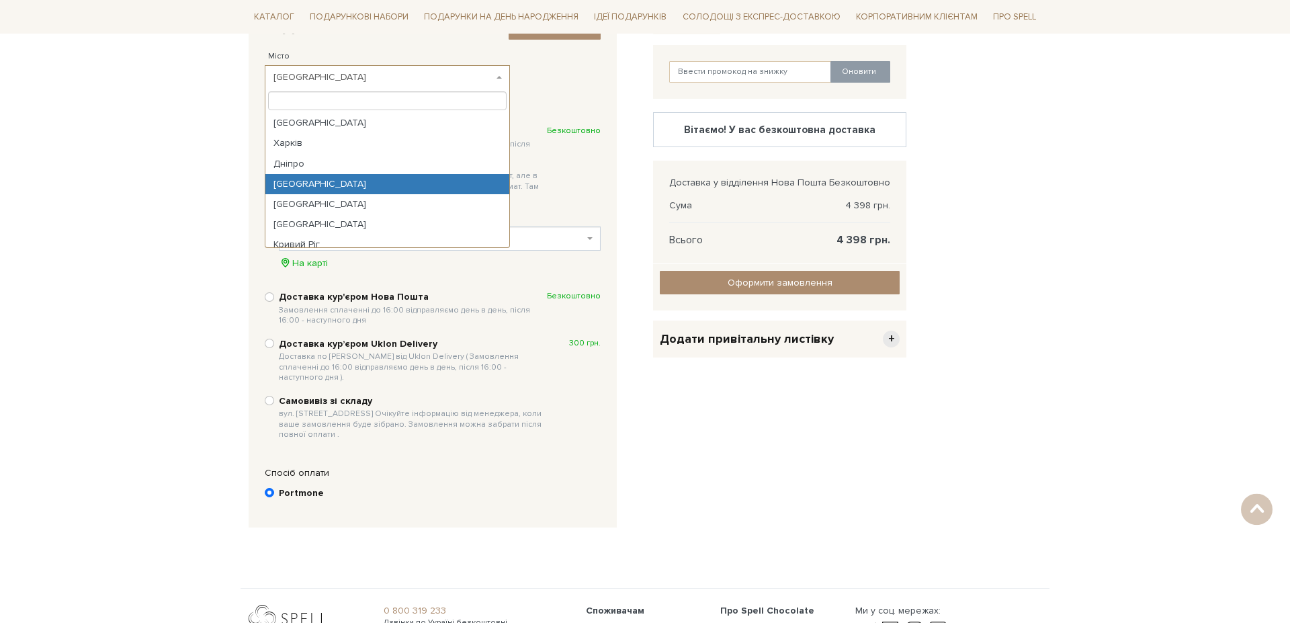
click at [553, 83] on div "2. Доставка і оплата Змінити контакти Місто --- Оберіть --- Київ Харків Дніпро …" at bounding box center [432, 52] width 349 height 87
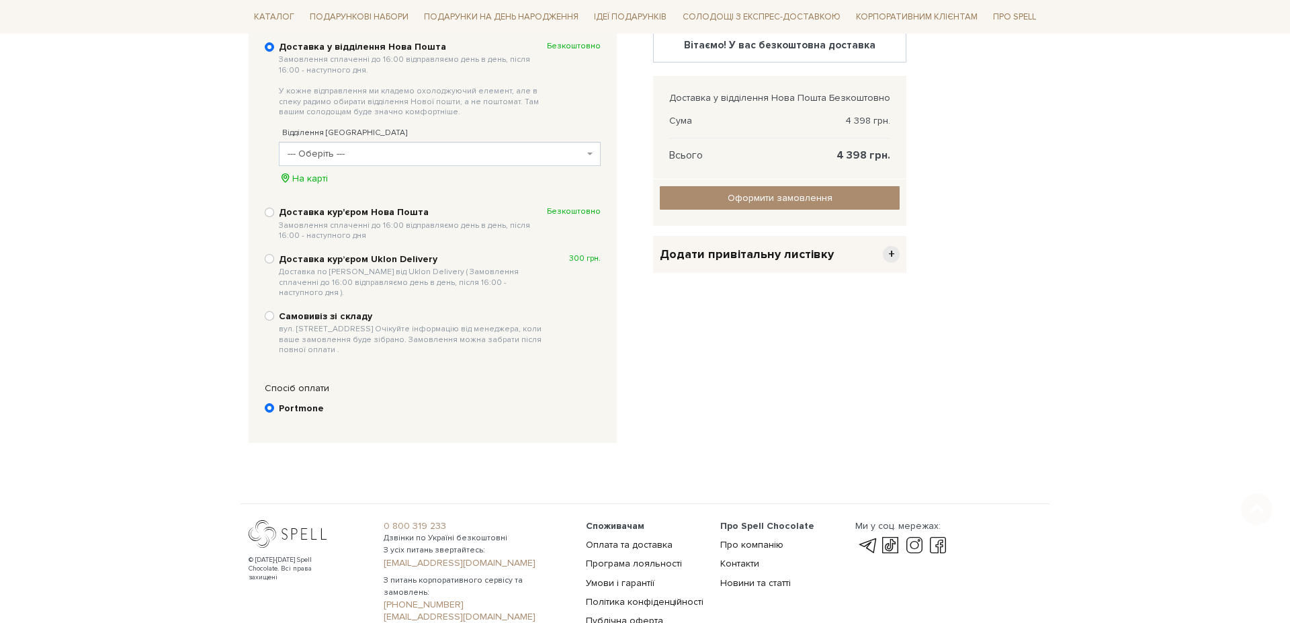
scroll to position [371, 0]
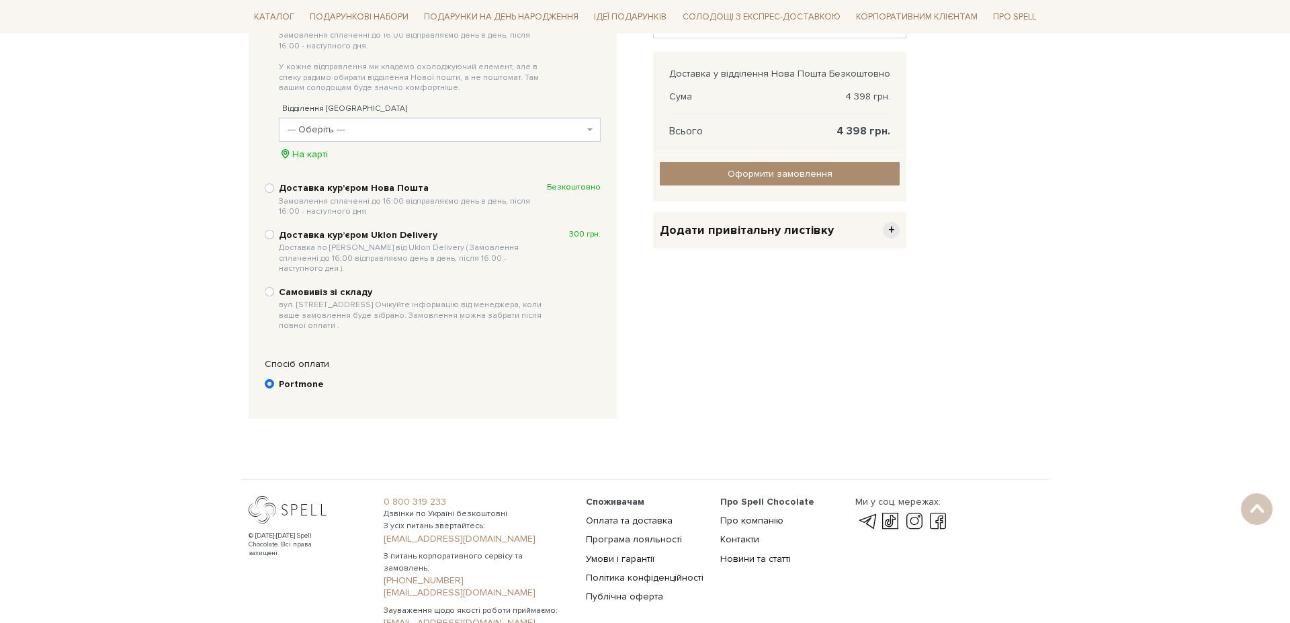
click at [590, 128] on span at bounding box center [591, 130] width 3 height 24
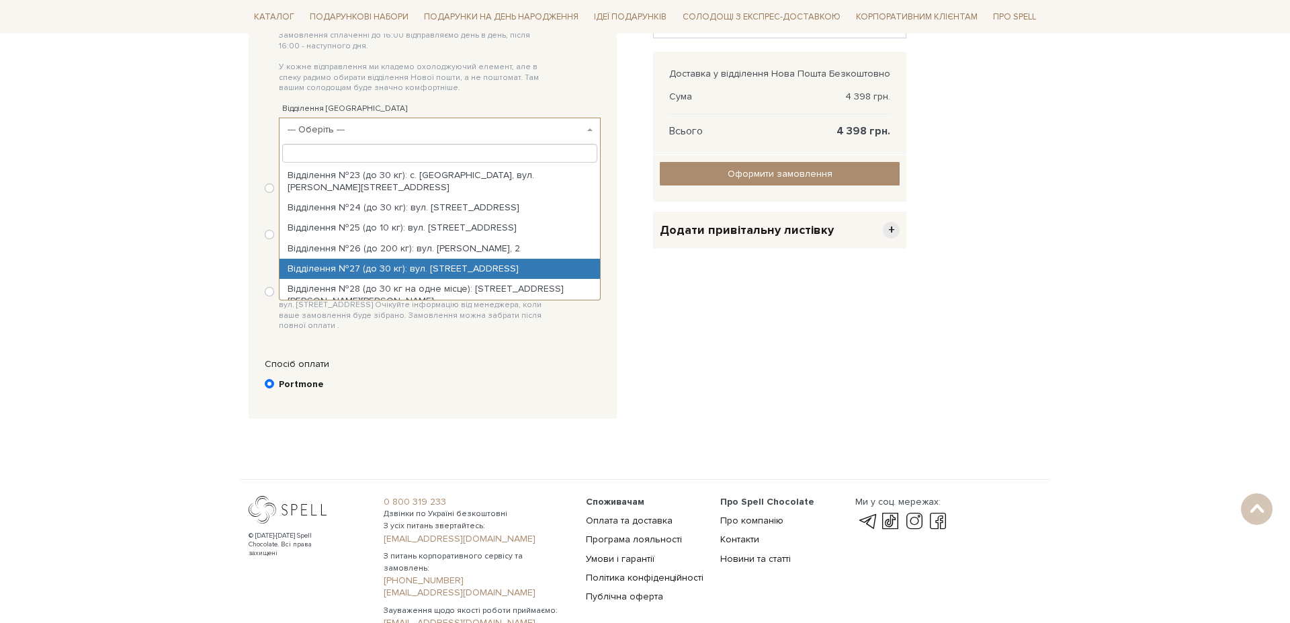
scroll to position [435, 0]
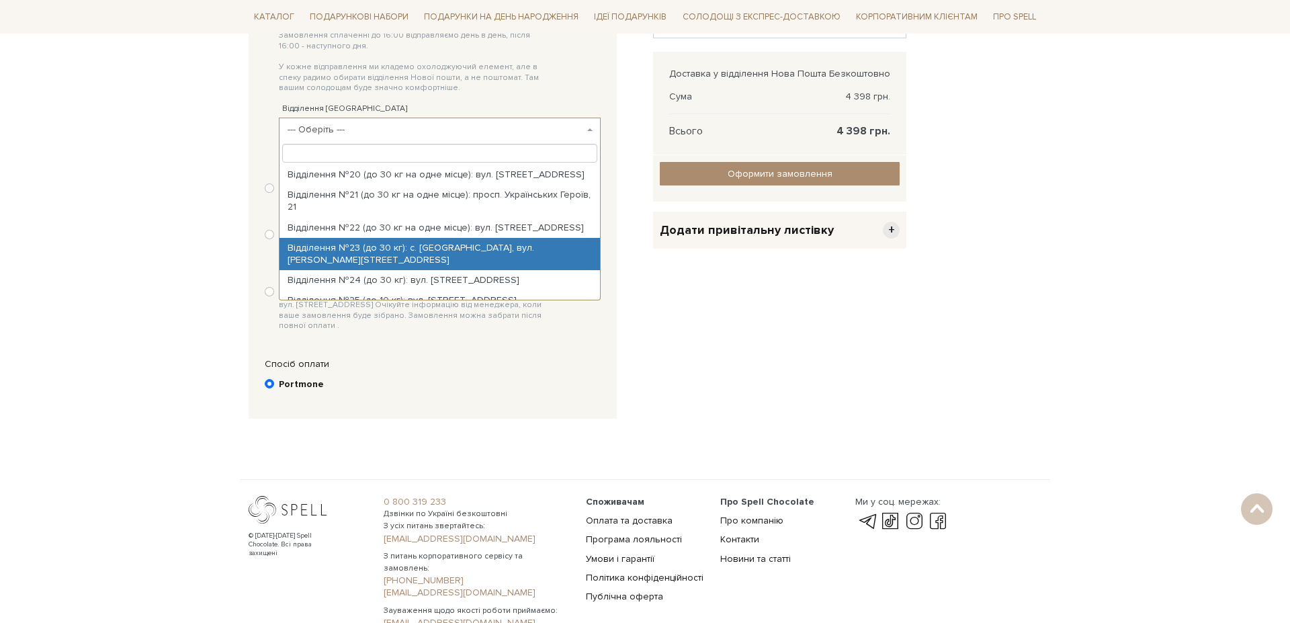
select select "Відділення №23 (до 30 кг): с. Крижанівка, вул. Сахарова Академіка, 3к"
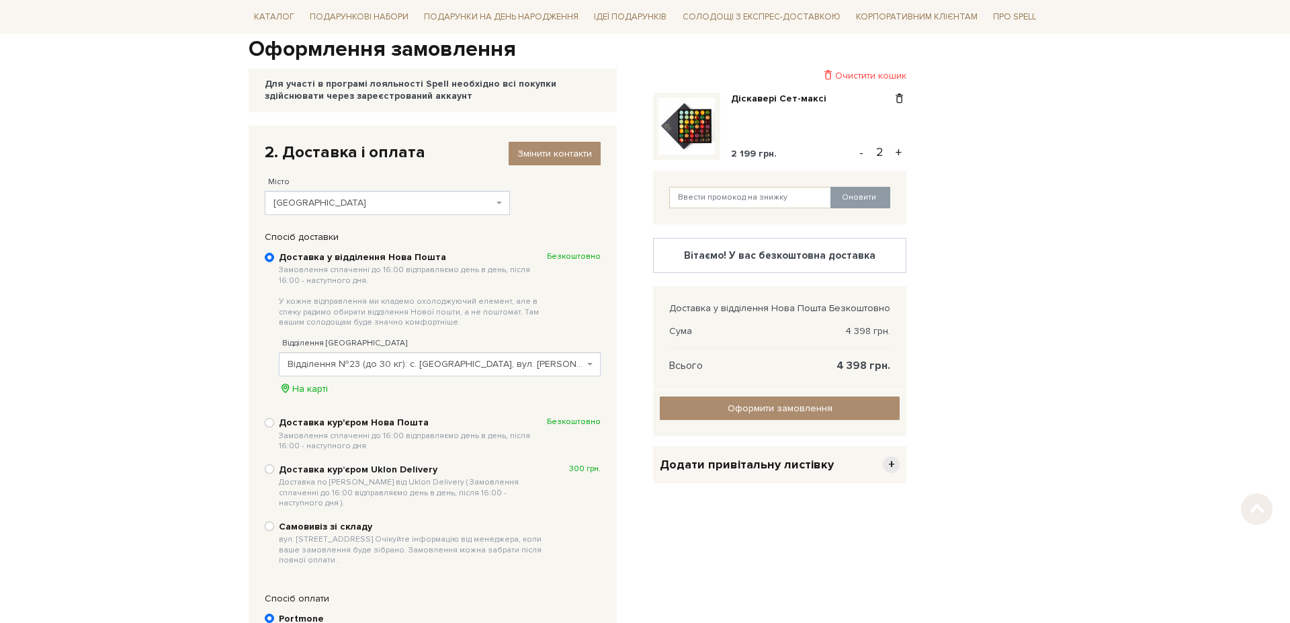
scroll to position [185, 0]
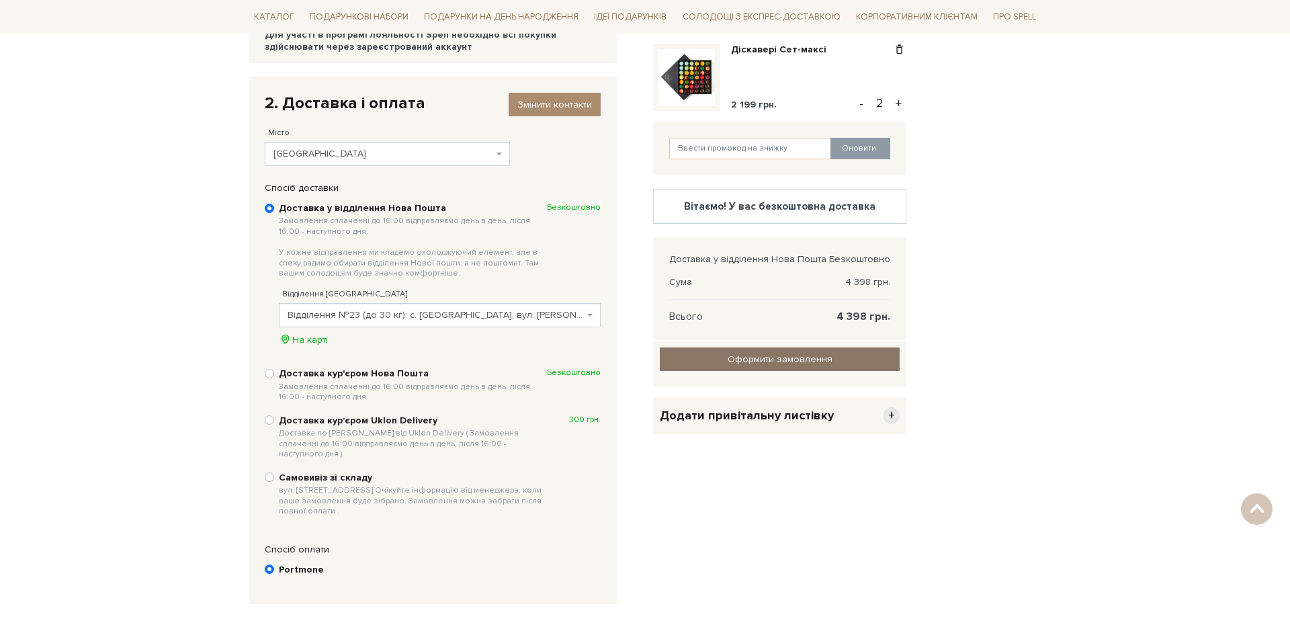
click at [781, 355] on input "Оформити замовлення" at bounding box center [780, 359] width 240 height 24
